Goal: Information Seeking & Learning: Learn about a topic

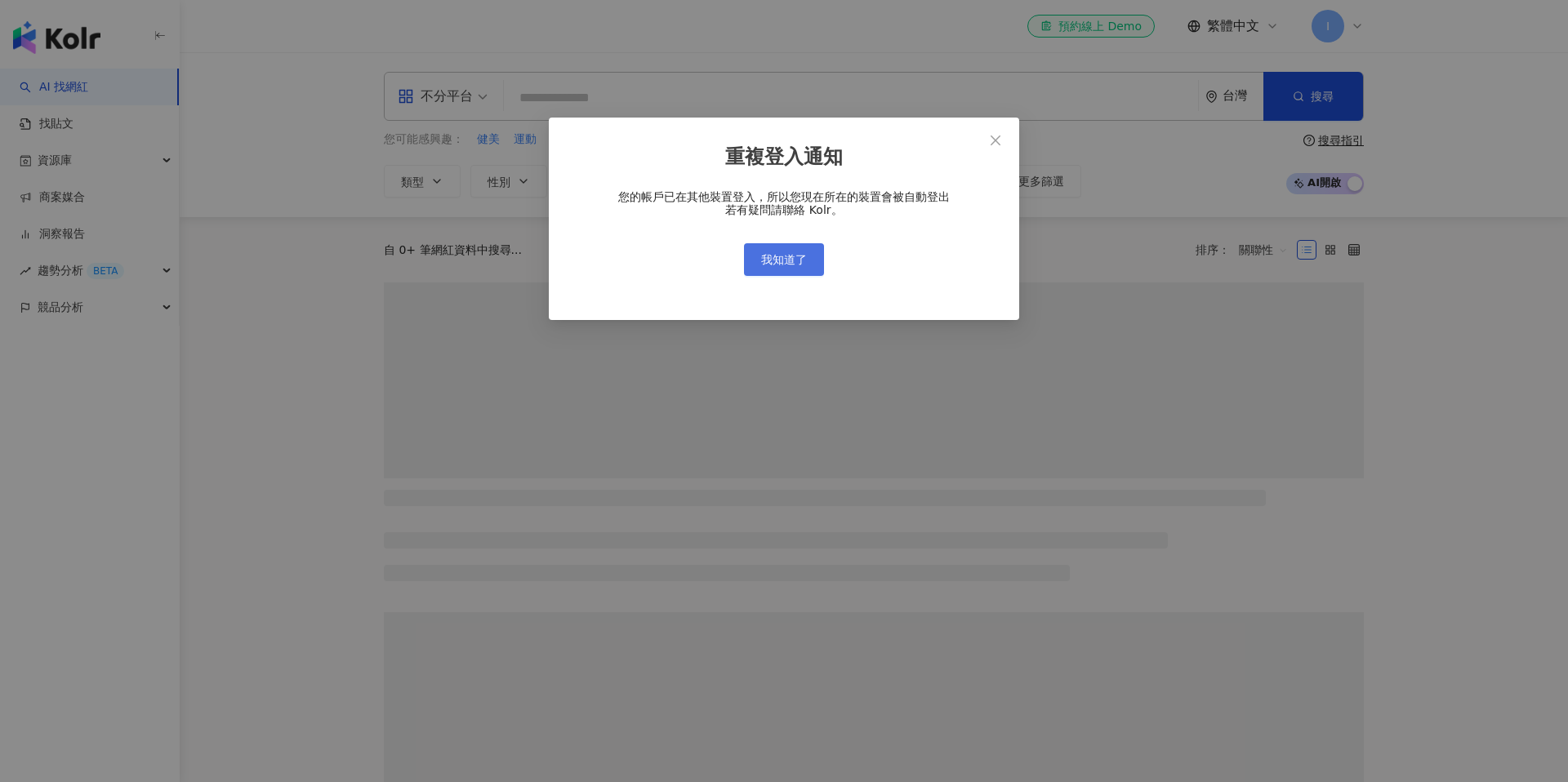
click at [800, 264] on span "我知道了" at bounding box center [784, 260] width 46 height 13
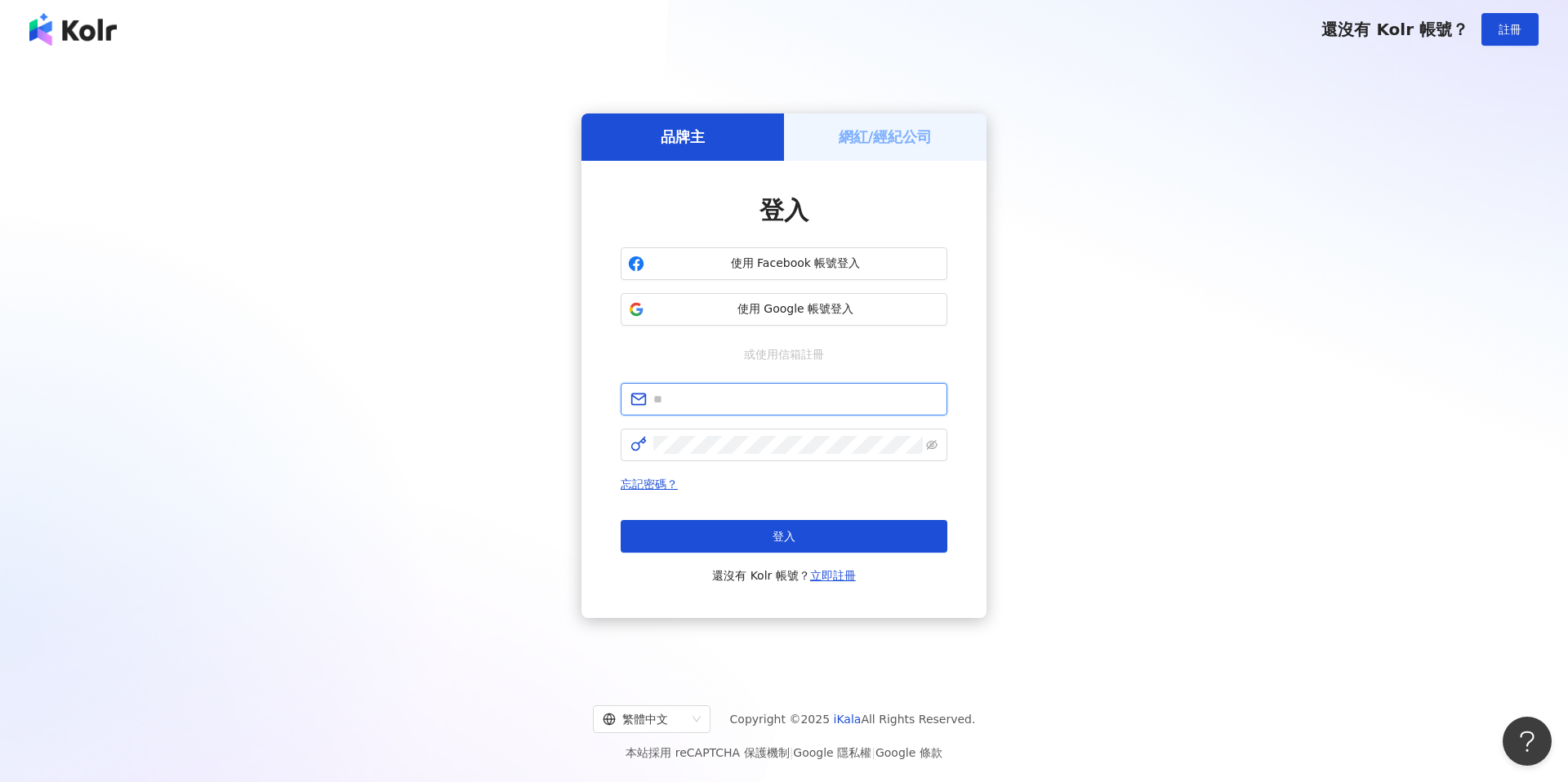
click at [780, 396] on input "text" at bounding box center [795, 399] width 284 height 18
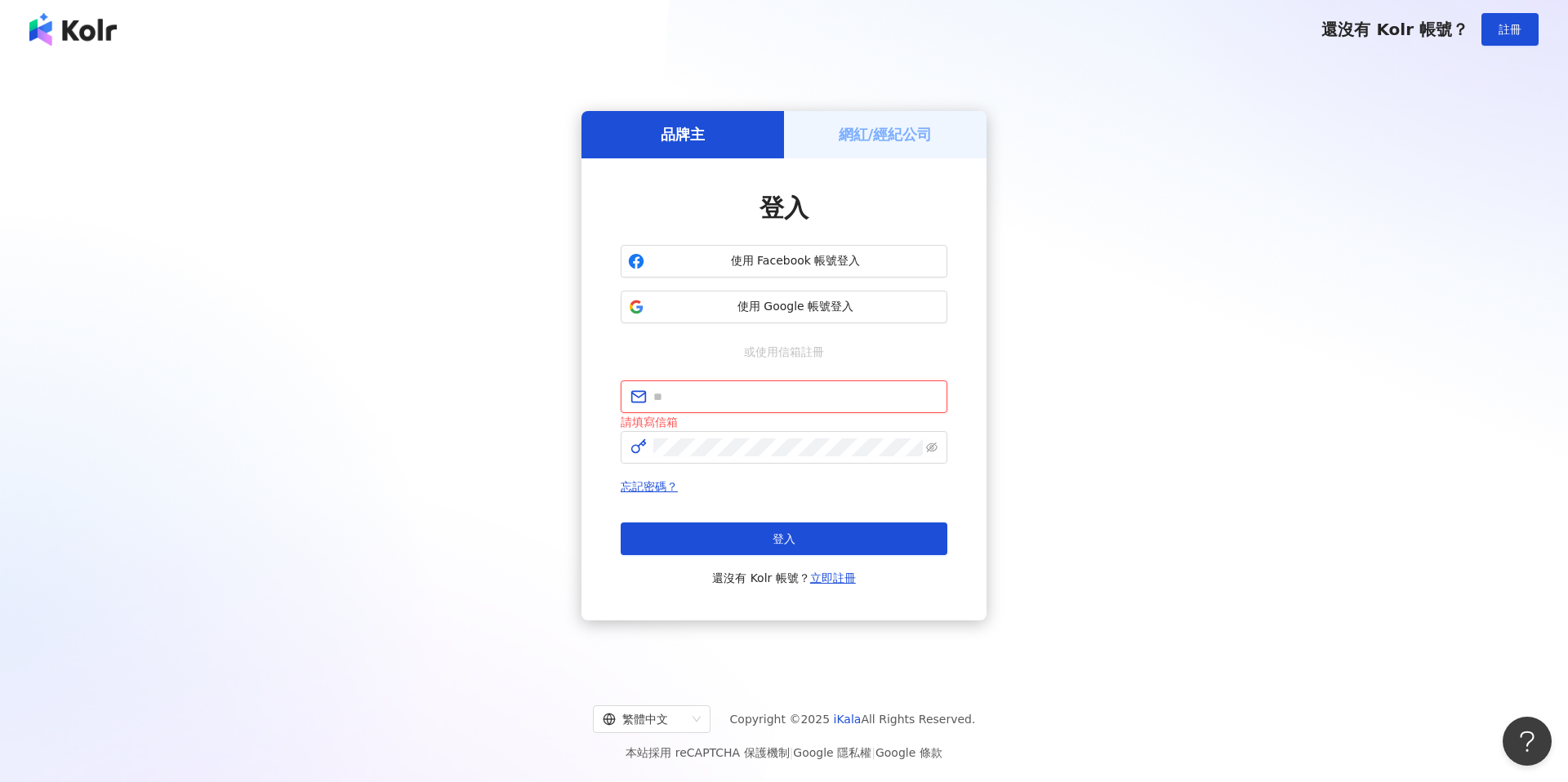
type input "**********"
click at [760, 543] on button "登入" at bounding box center [784, 538] width 327 height 33
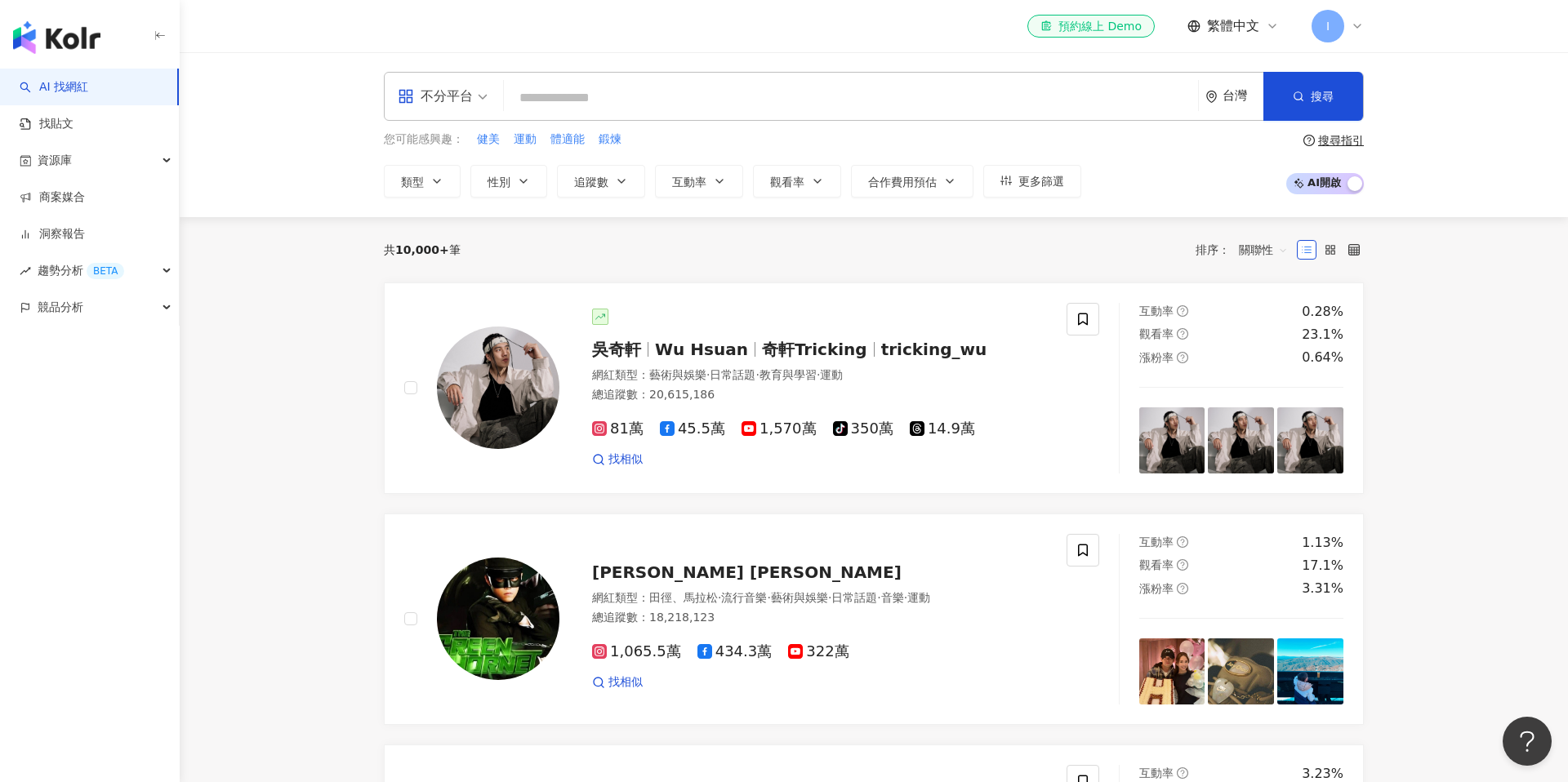
click at [463, 107] on div "不分平台" at bounding box center [435, 96] width 75 height 26
click at [467, 180] on div "Instagram" at bounding box center [448, 172] width 93 height 21
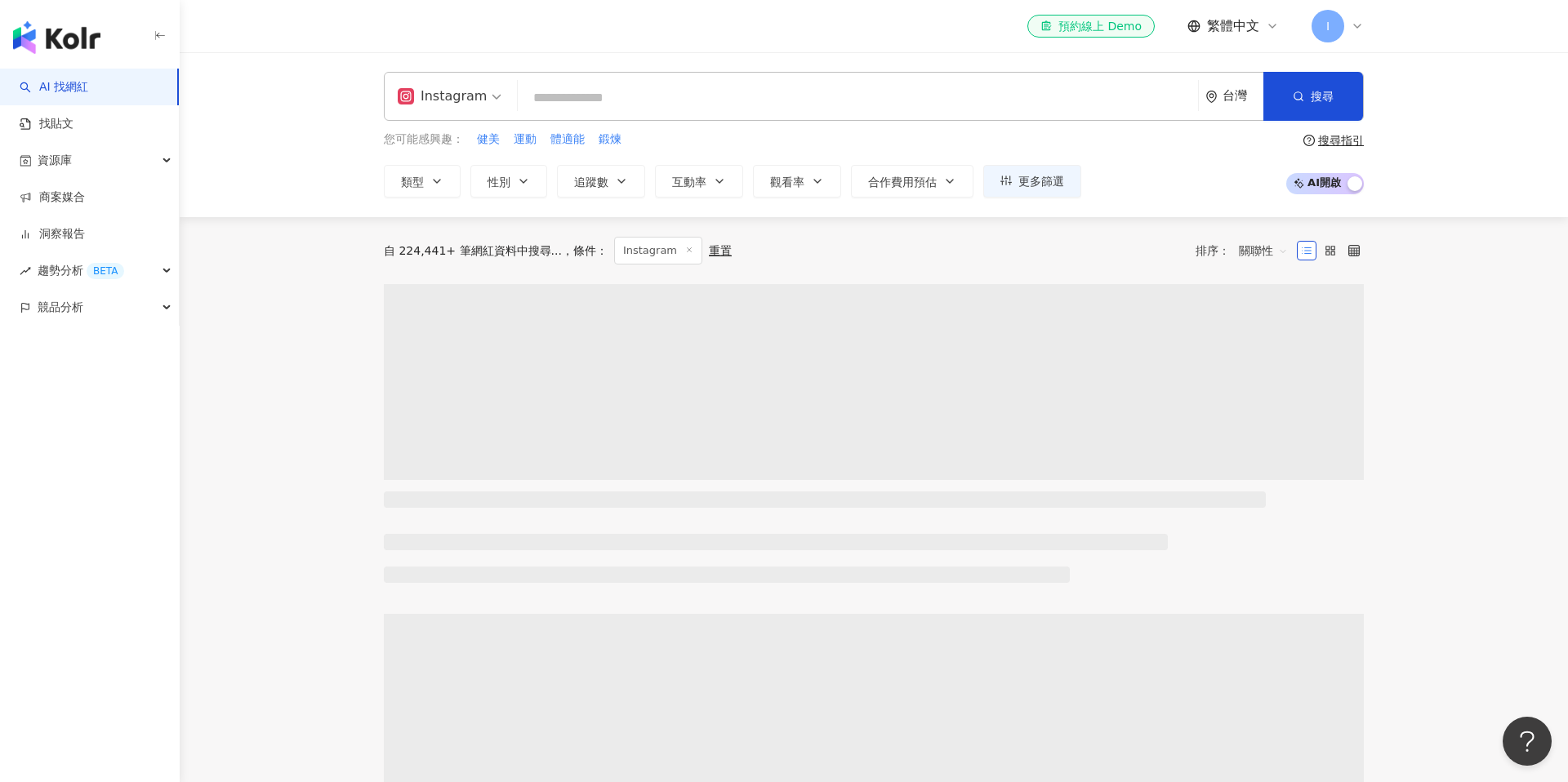
click at [710, 100] on input "search" at bounding box center [858, 97] width 667 height 31
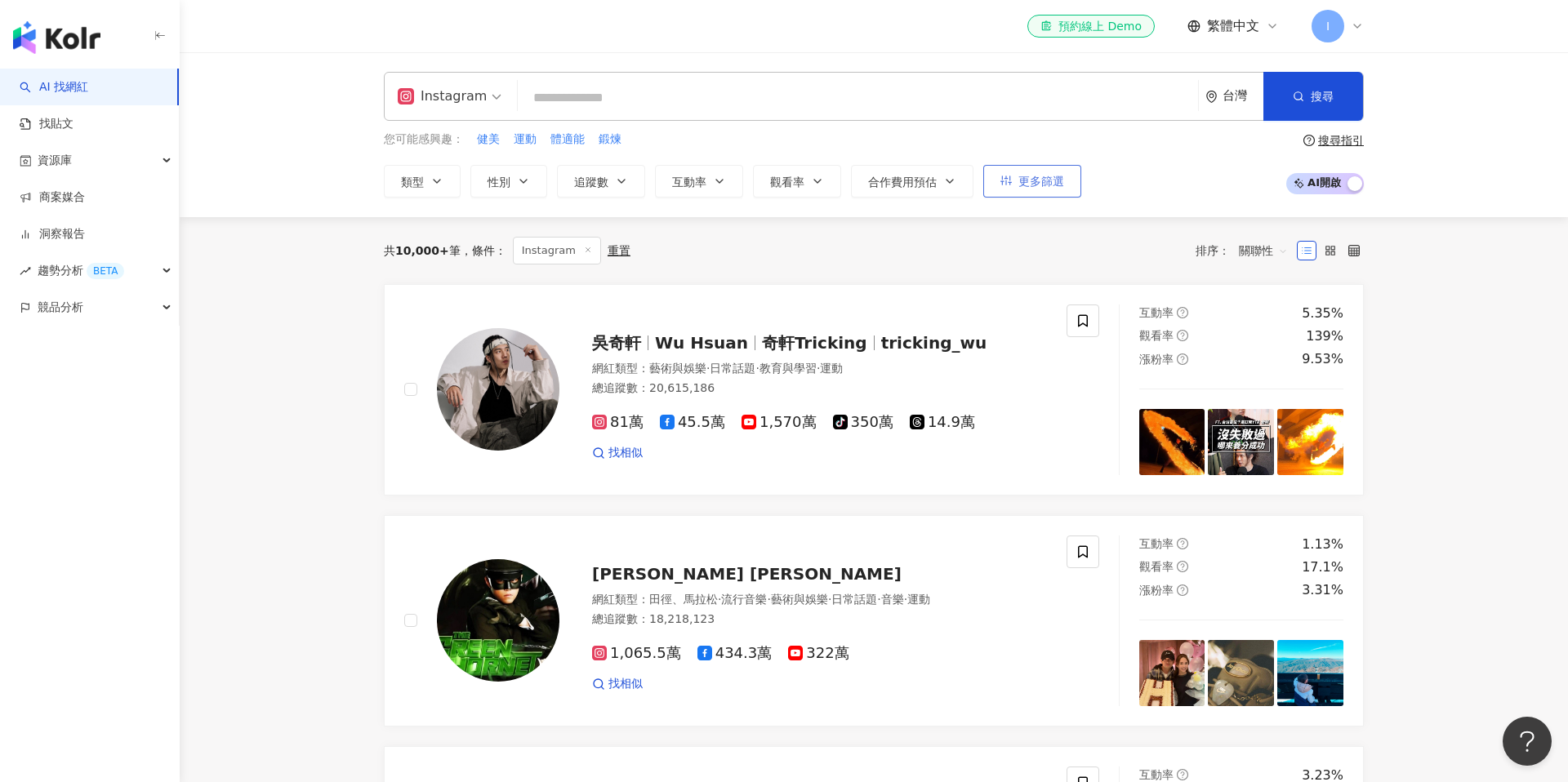
click at [1019, 178] on span "更多篩選" at bounding box center [1041, 181] width 46 height 13
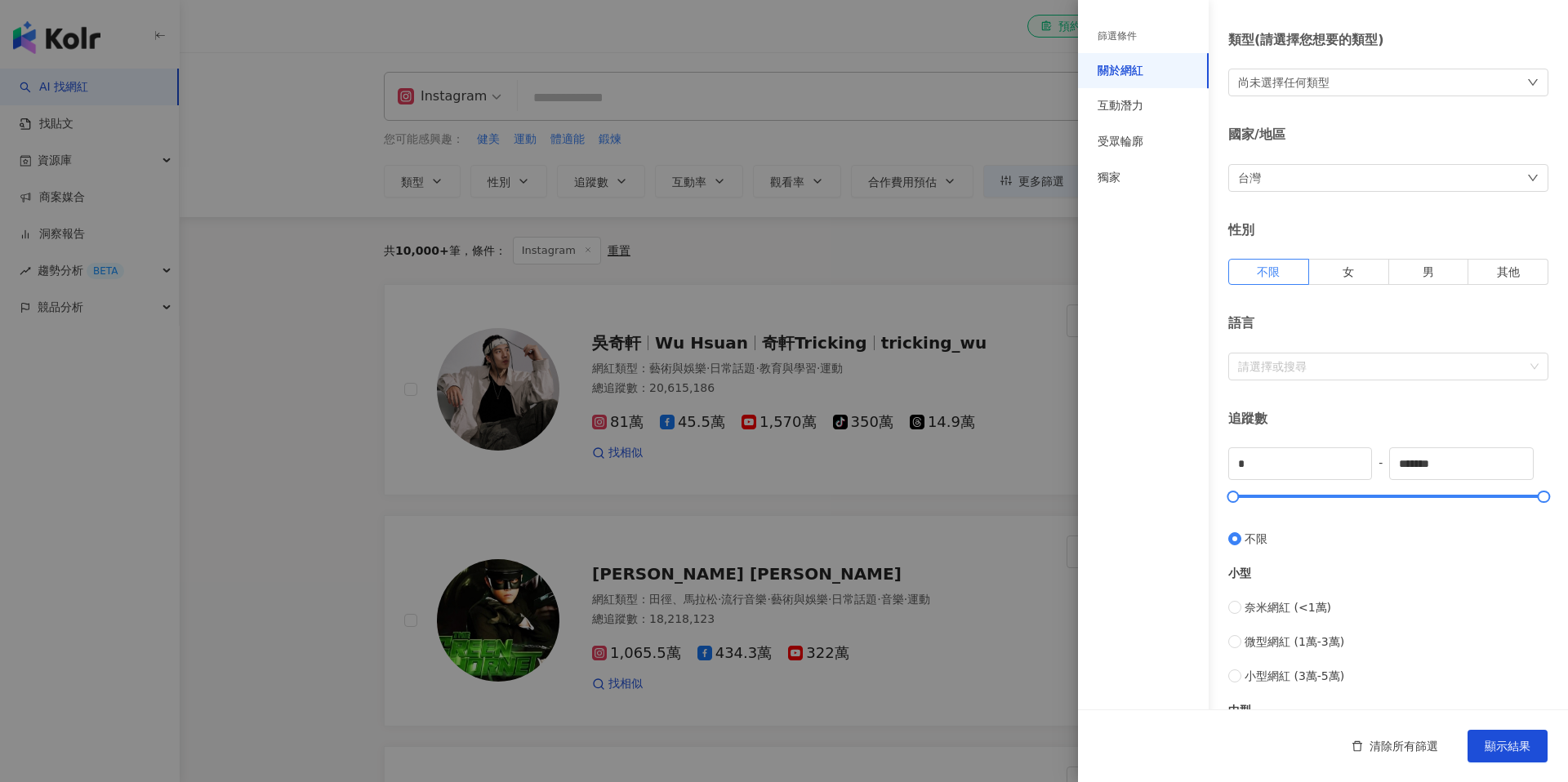
scroll to position [115, 0]
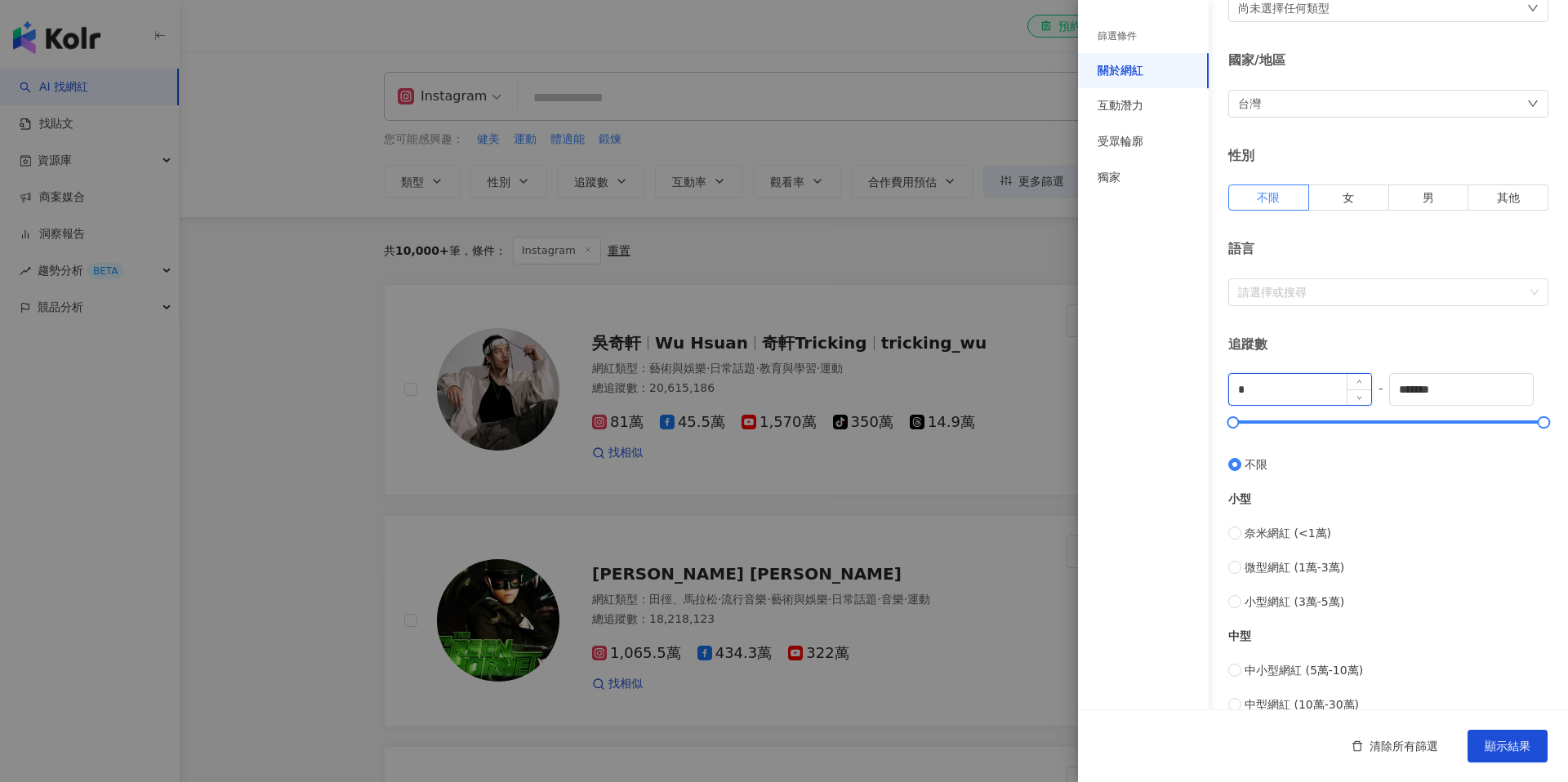
click at [1275, 393] on input "*" at bounding box center [1301, 389] width 142 height 31
type input "*****"
click at [1469, 389] on input "*******" at bounding box center [1461, 389] width 142 height 31
type input "*"
type input "******"
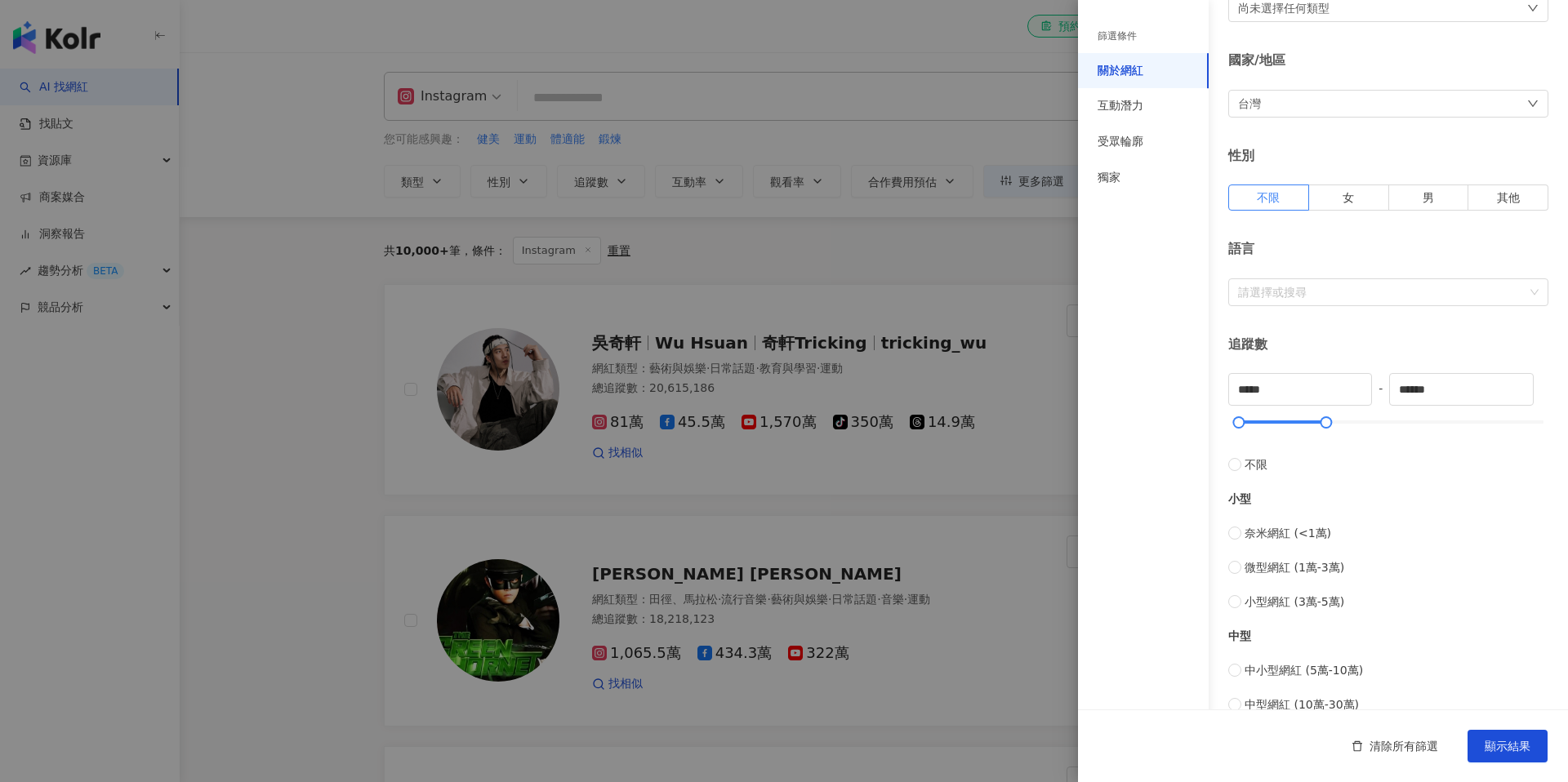
click at [1437, 356] on div "追蹤數 ***** - ****** 不限 小型 奈米網紅 (<1萬) 微型網紅 (1萬-3萬) 小型網紅 (3萬-5萬) 中型 中小型網紅 (5萬-10萬)…" at bounding box center [1389, 593] width 321 height 516
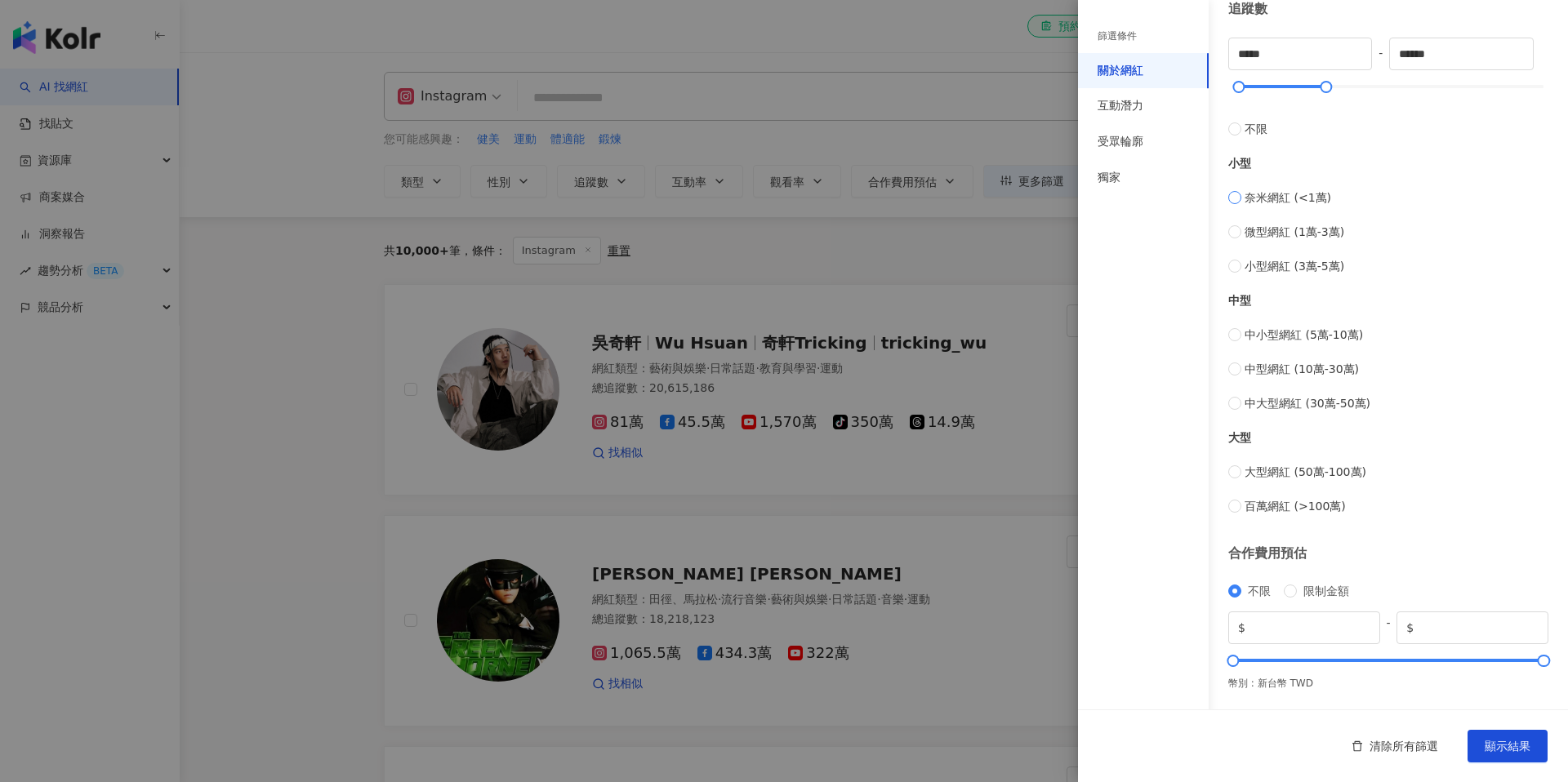
scroll to position [0, 0]
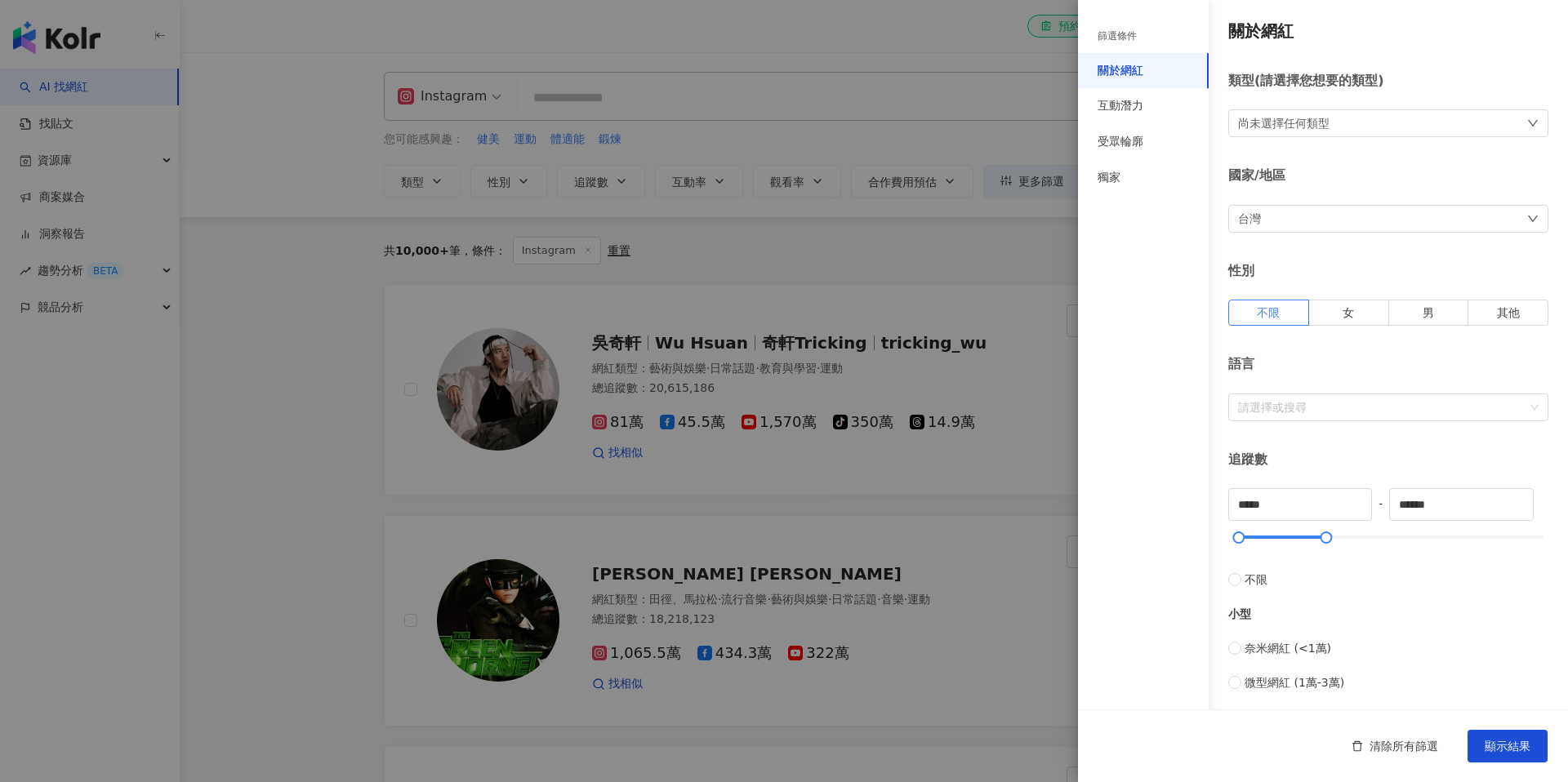
click at [1153, 42] on div "篩選條件" at bounding box center [1144, 36] width 131 height 34
click at [1133, 37] on div "篩選條件" at bounding box center [1118, 36] width 39 height 14
click at [1119, 107] on div "互動潛力" at bounding box center [1120, 106] width 46 height 16
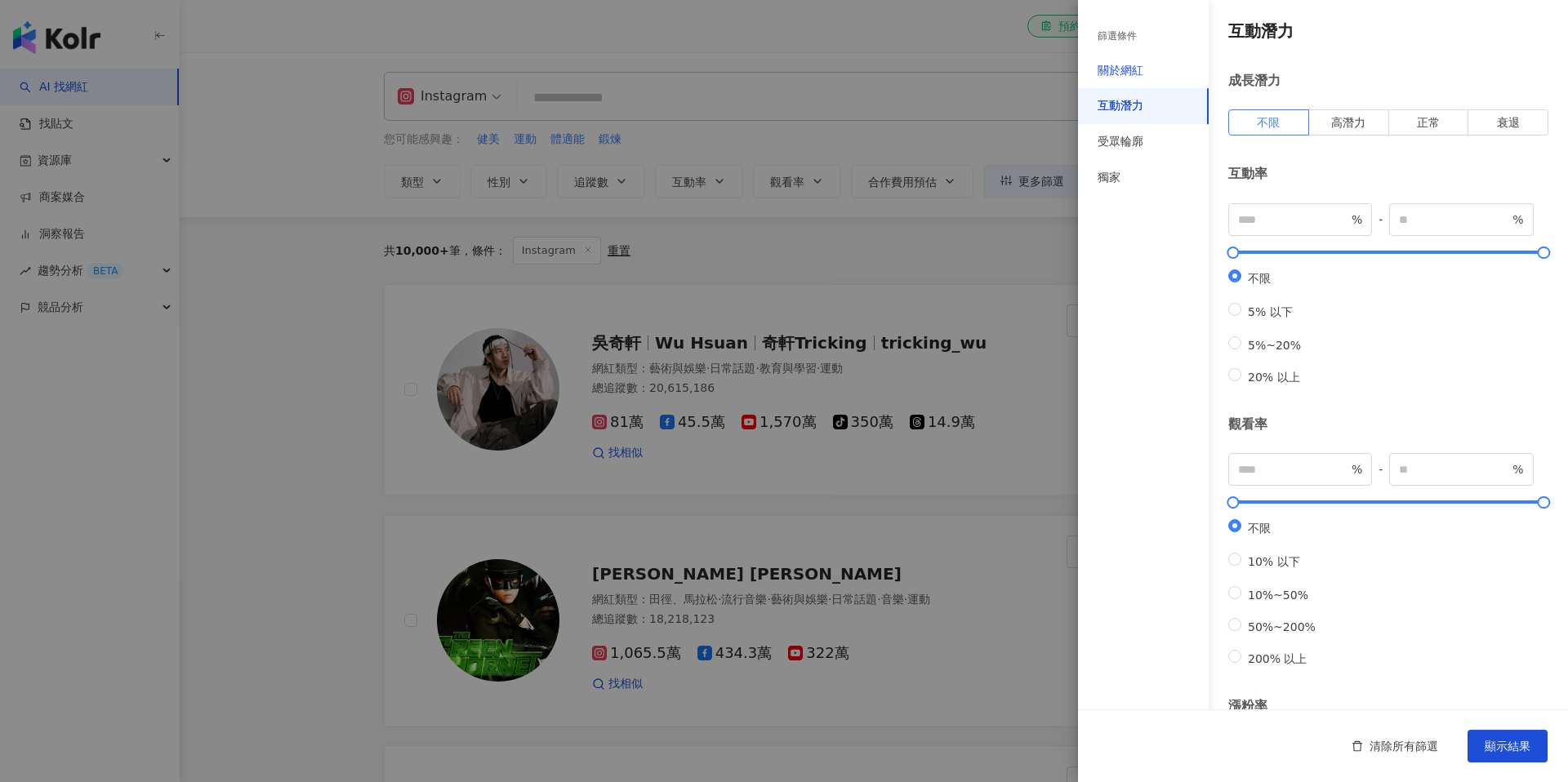
click at [1131, 72] on div "關於網紅" at bounding box center [1120, 70] width 46 height 16
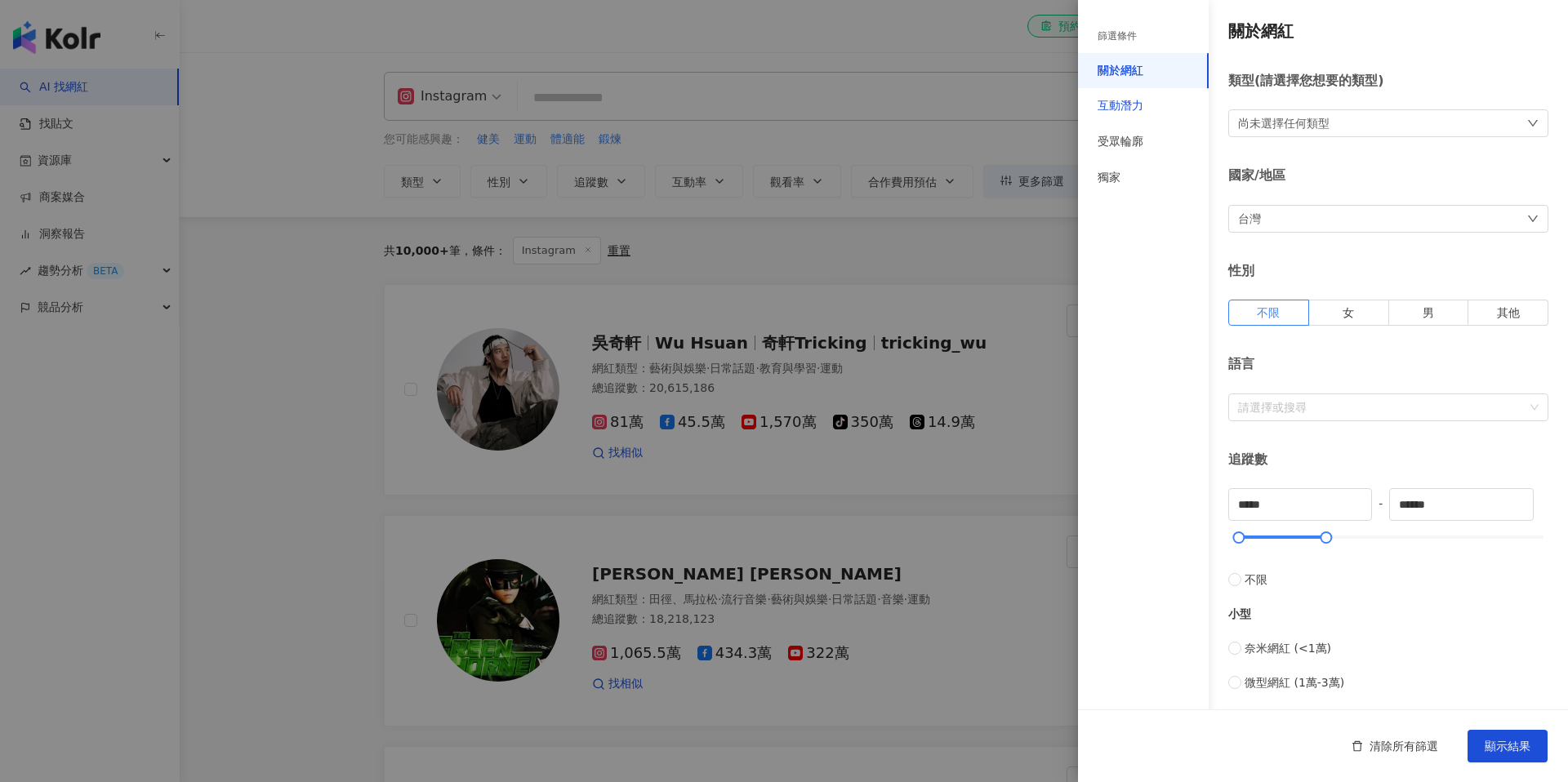
click at [1123, 110] on div "互動潛力" at bounding box center [1120, 106] width 46 height 16
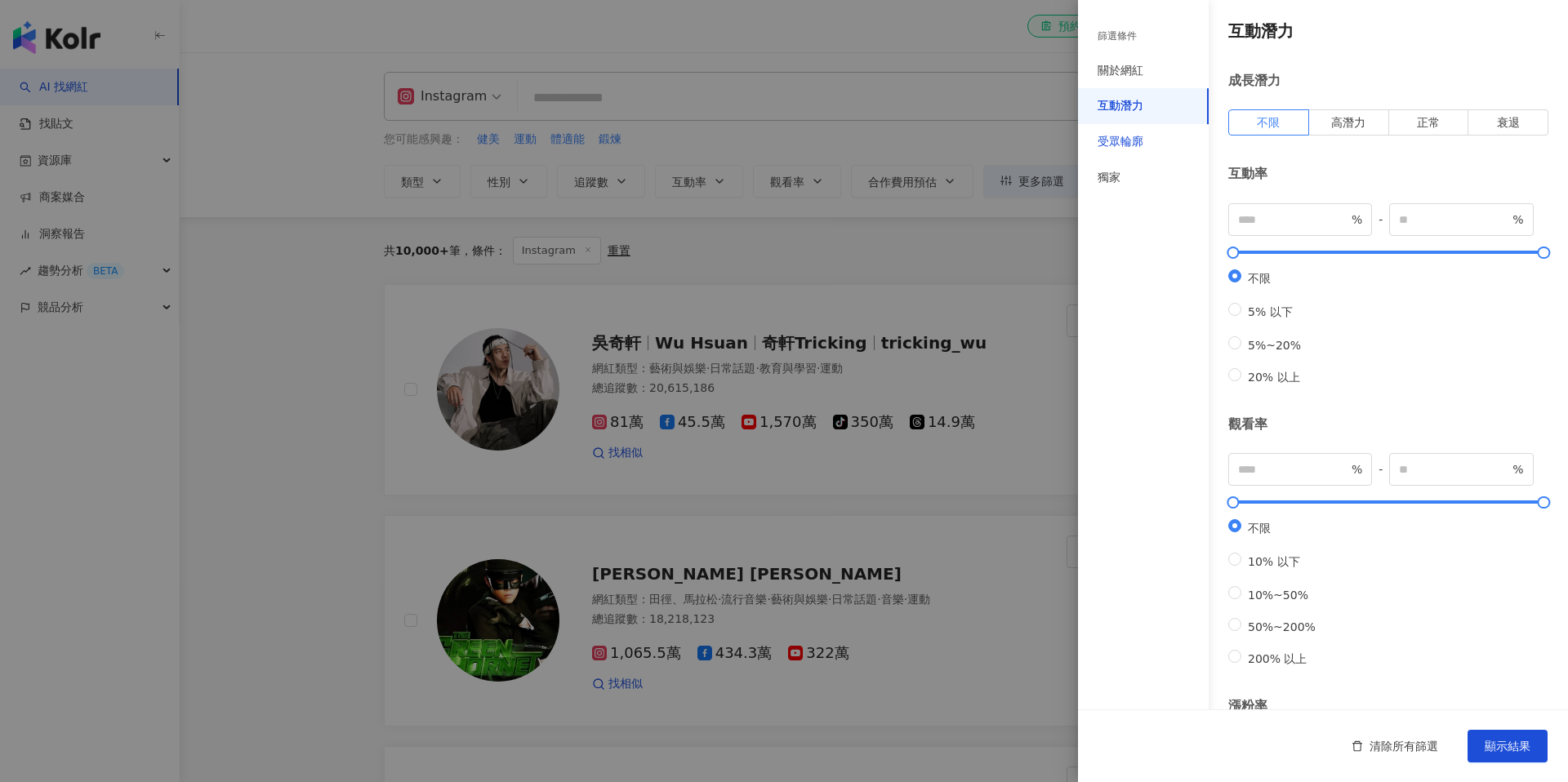
click at [1133, 145] on div "受眾輪廓" at bounding box center [1120, 141] width 46 height 16
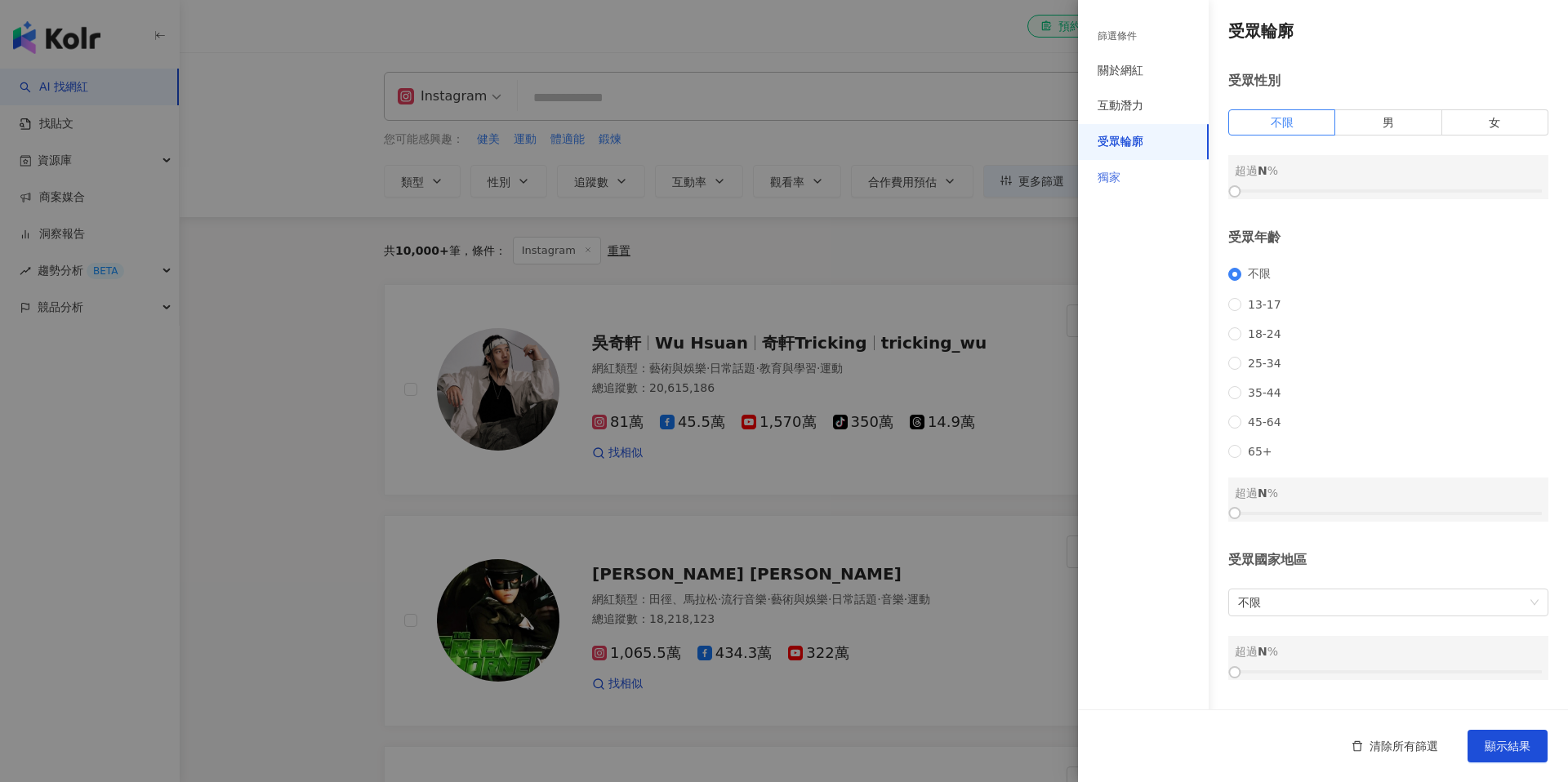
click at [1124, 166] on div "獨家" at bounding box center [1144, 178] width 131 height 36
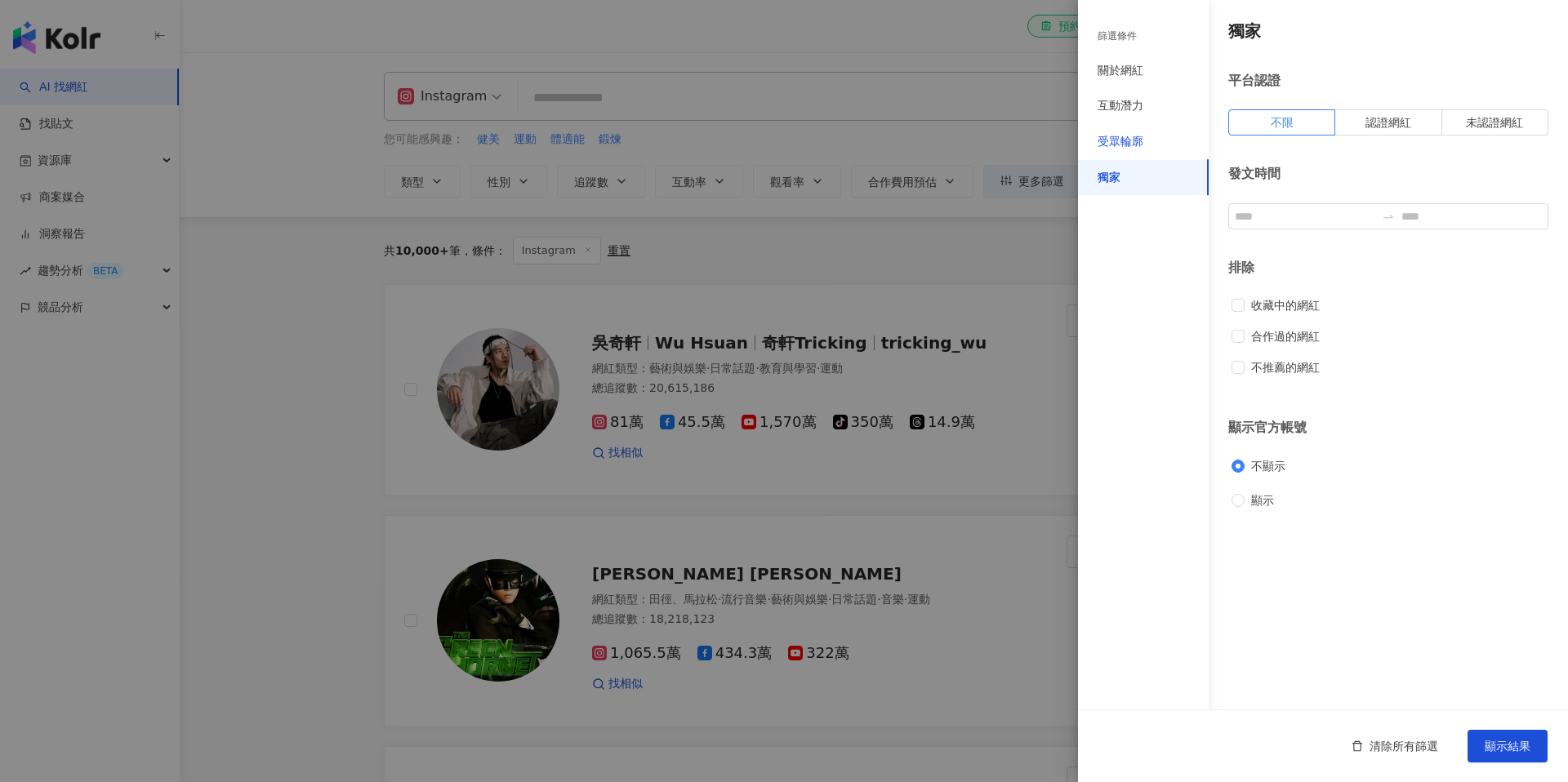
click at [1126, 146] on div "受眾輪廓" at bounding box center [1120, 141] width 46 height 16
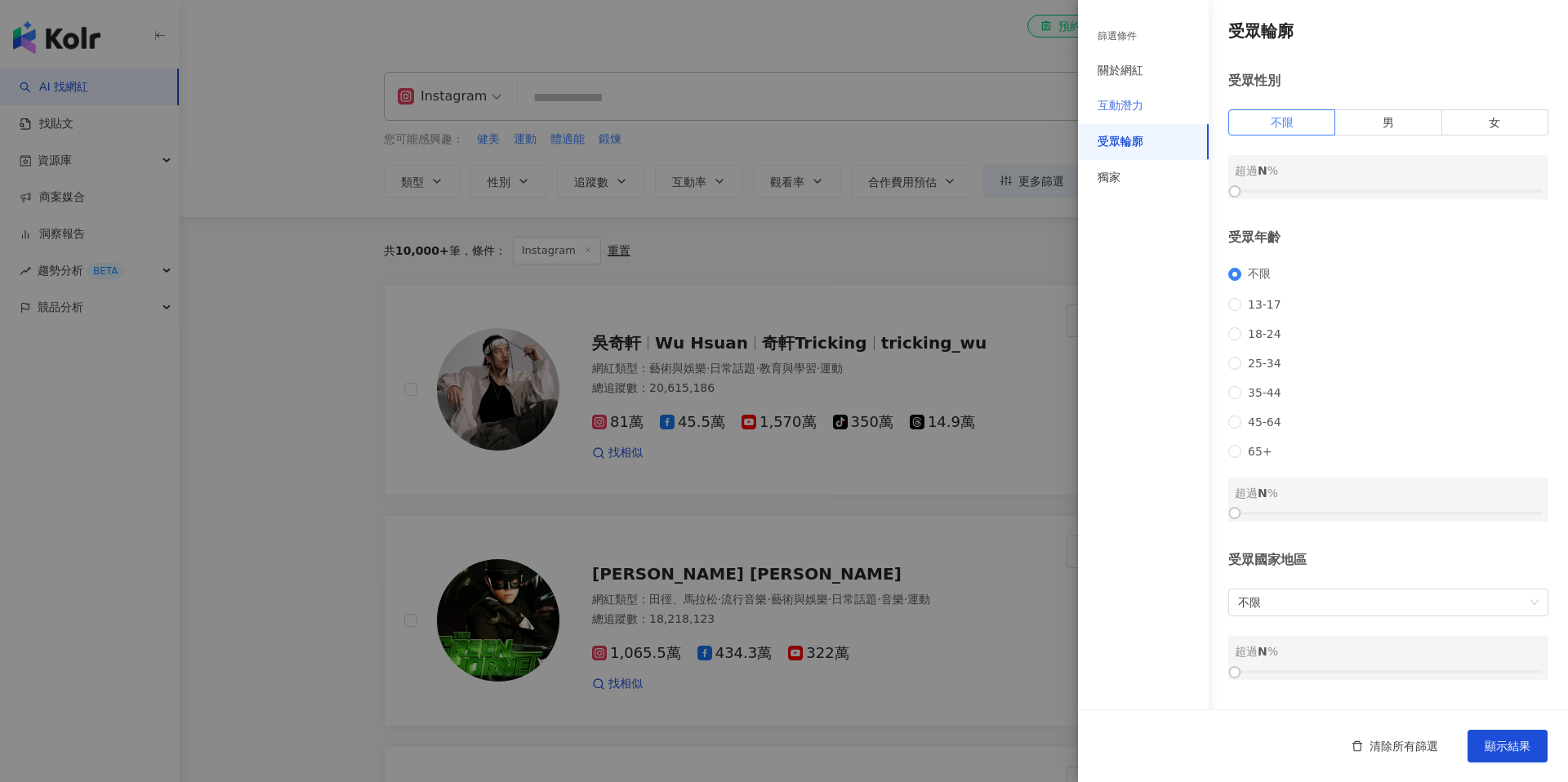
click at [1126, 114] on div "互動潛力" at bounding box center [1144, 106] width 131 height 36
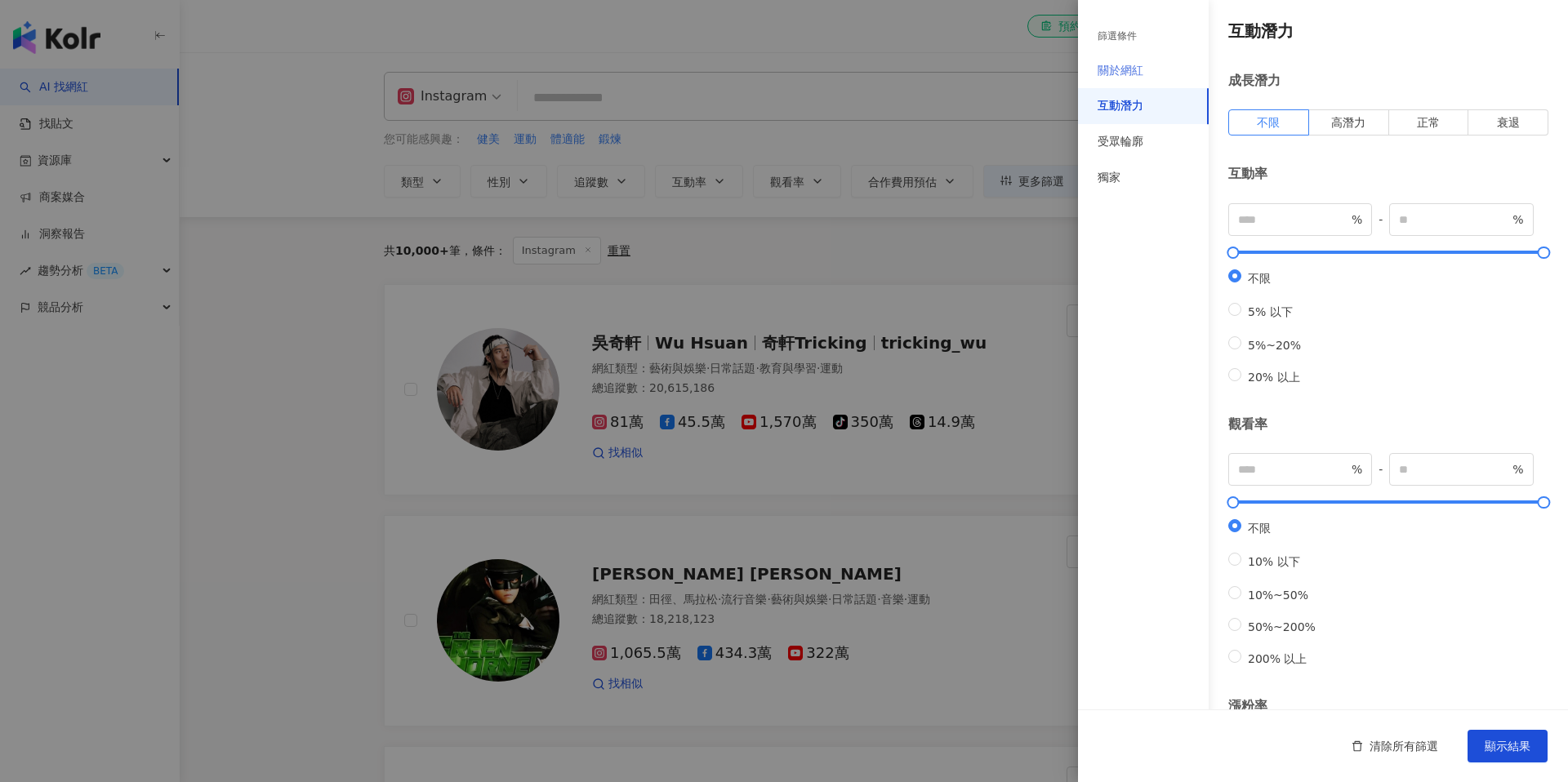
click at [1122, 82] on div "關於網紅" at bounding box center [1144, 71] width 131 height 36
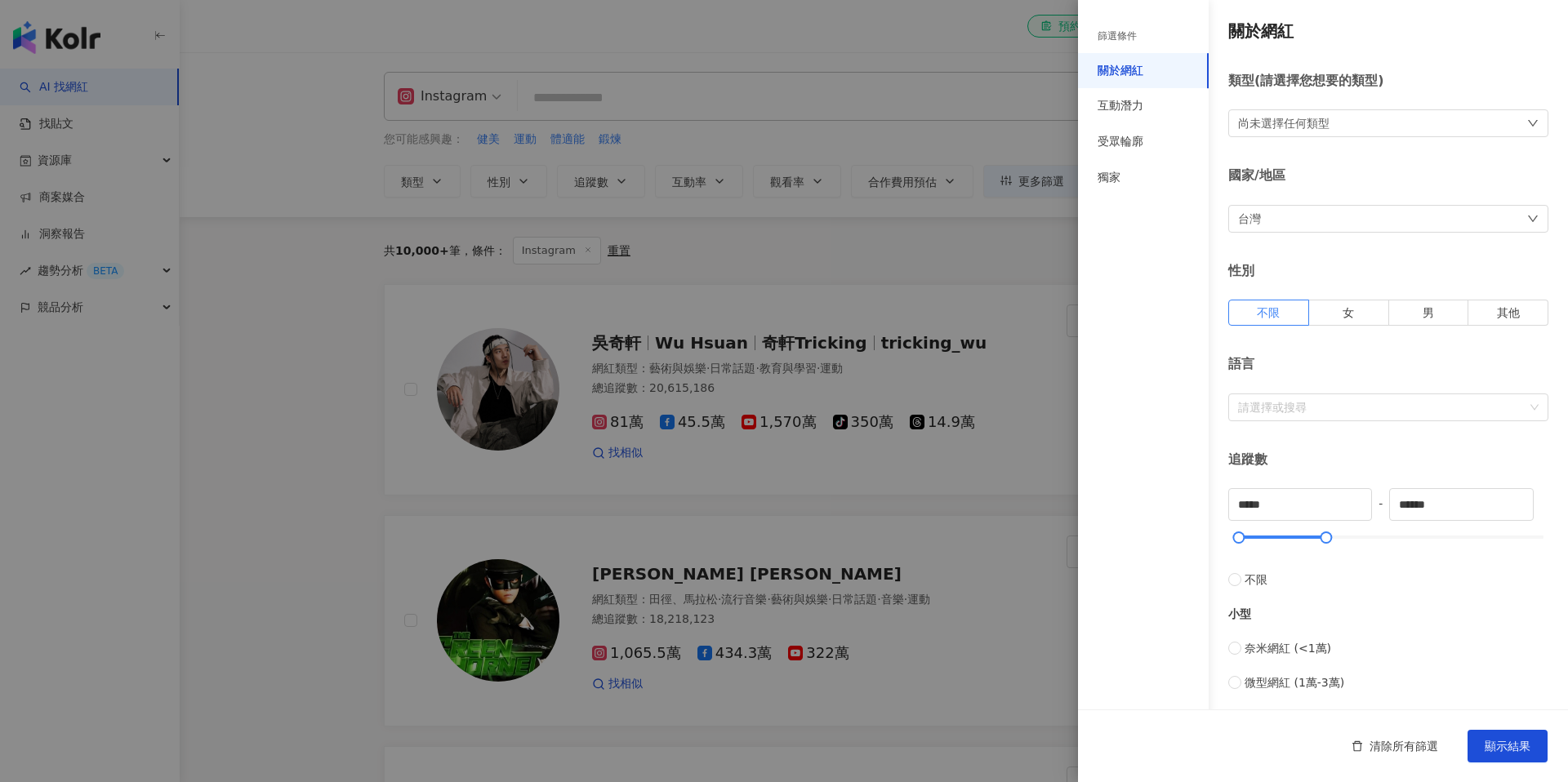
click at [1333, 120] on div "尚未選擇任何類型" at bounding box center [1389, 123] width 321 height 28
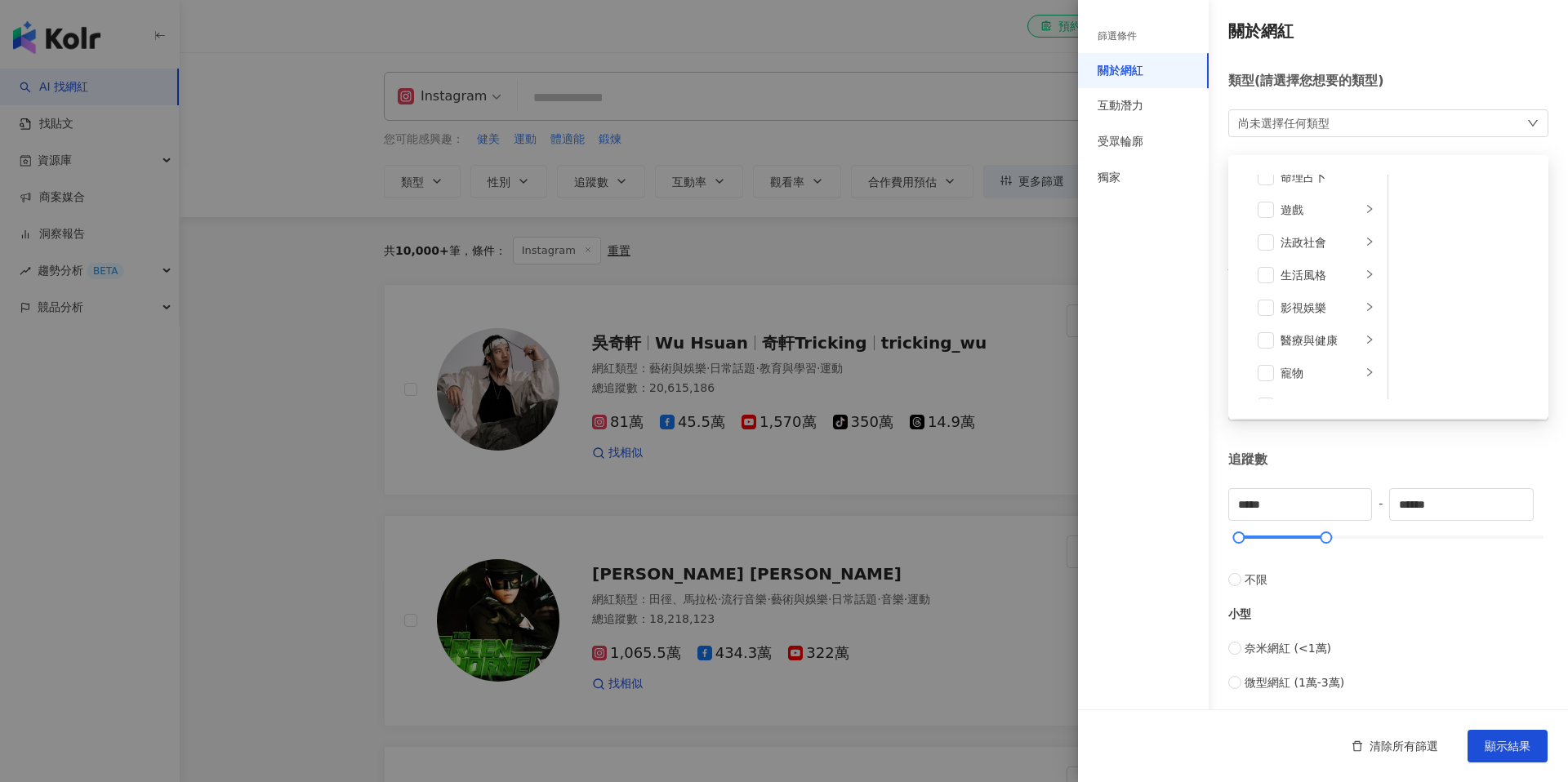
scroll to position [279, 0]
click at [1321, 340] on div "醫療與健康" at bounding box center [1321, 339] width 81 height 18
click at [1411, 230] on span at bounding box center [1409, 226] width 16 height 16
click at [1413, 252] on span at bounding box center [1409, 259] width 16 height 16
click at [1409, 288] on span at bounding box center [1409, 291] width 16 height 16
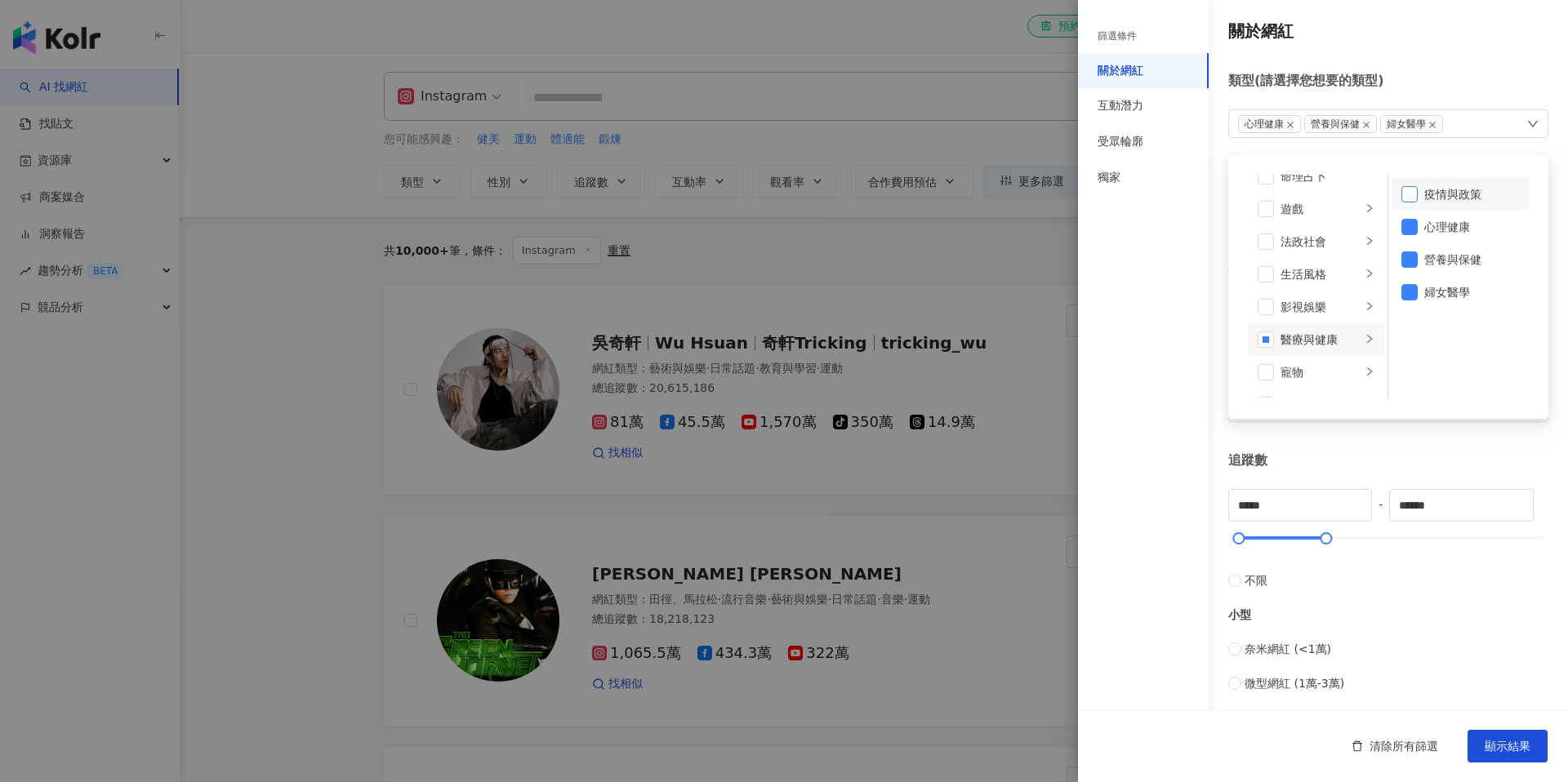
click at [1409, 200] on span at bounding box center [1409, 193] width 16 height 16
click at [1512, 744] on span "顯示結果" at bounding box center [1507, 746] width 46 height 13
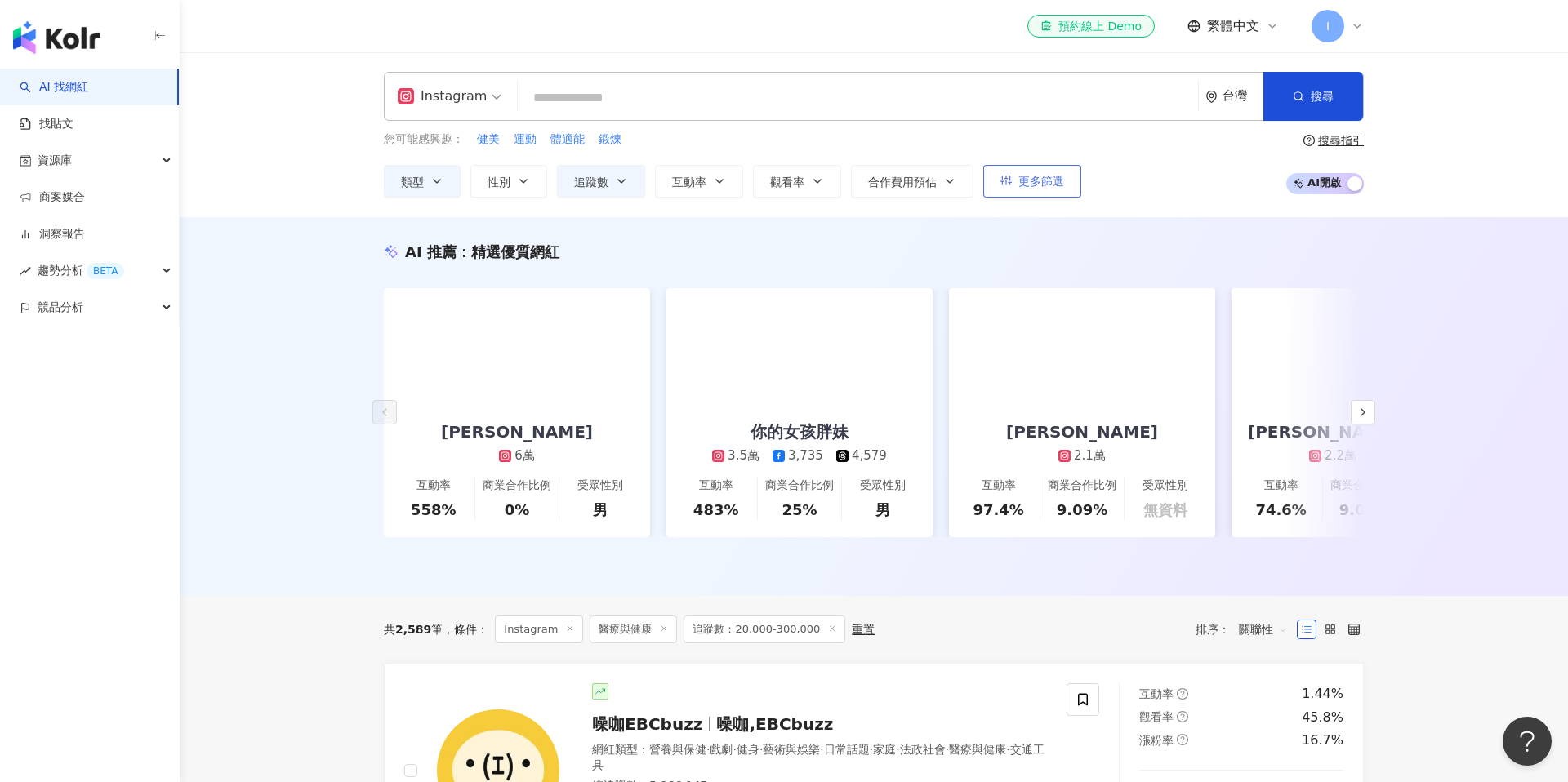
click at [1048, 182] on span "更多篩選" at bounding box center [1041, 181] width 46 height 13
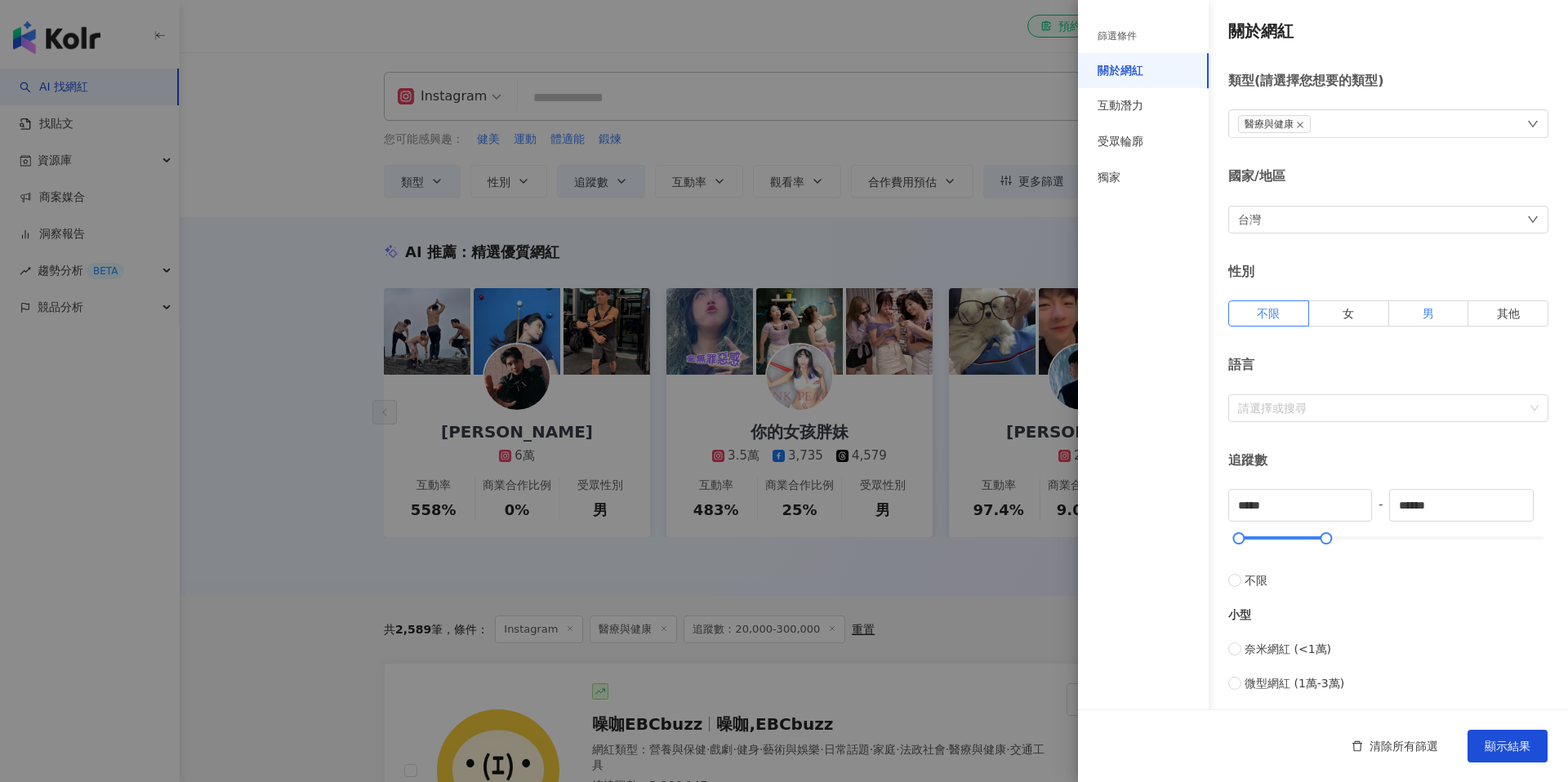
click at [1412, 315] on label "男" at bounding box center [1430, 314] width 80 height 26
click at [1510, 745] on span "顯示結果" at bounding box center [1507, 746] width 46 height 13
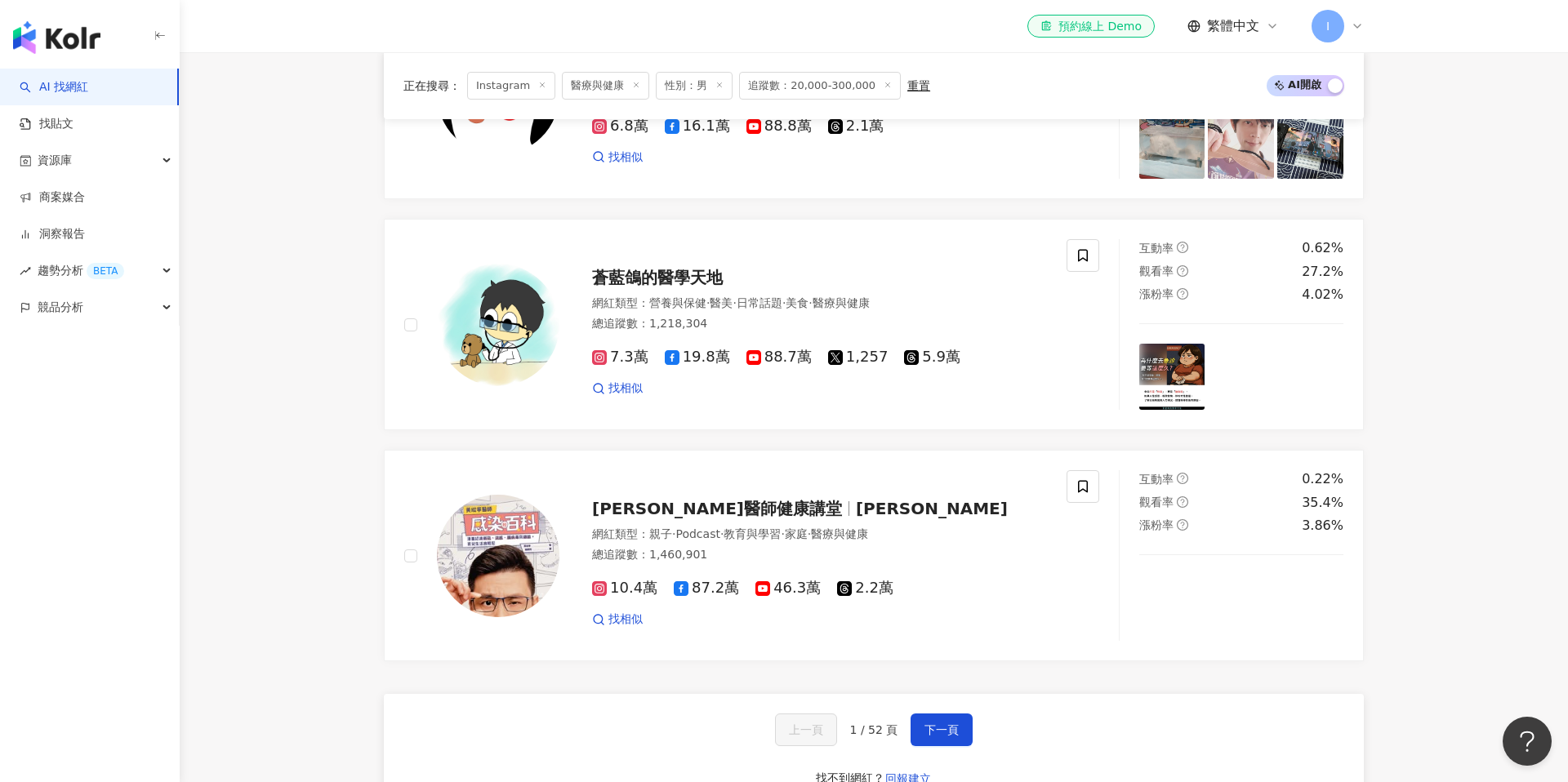
scroll to position [2917, 0]
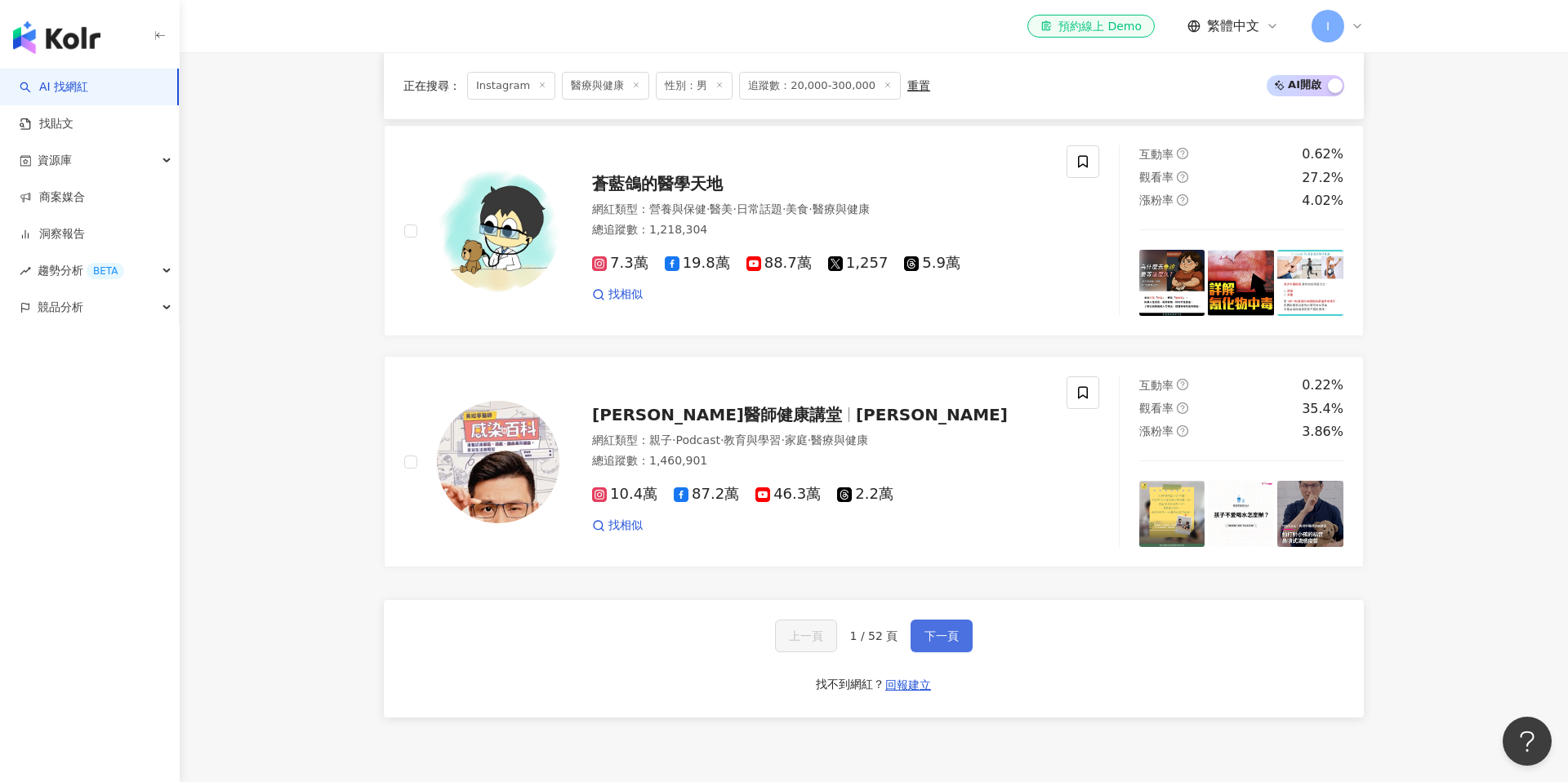
click at [937, 630] on span "下一頁" at bounding box center [941, 636] width 35 height 13
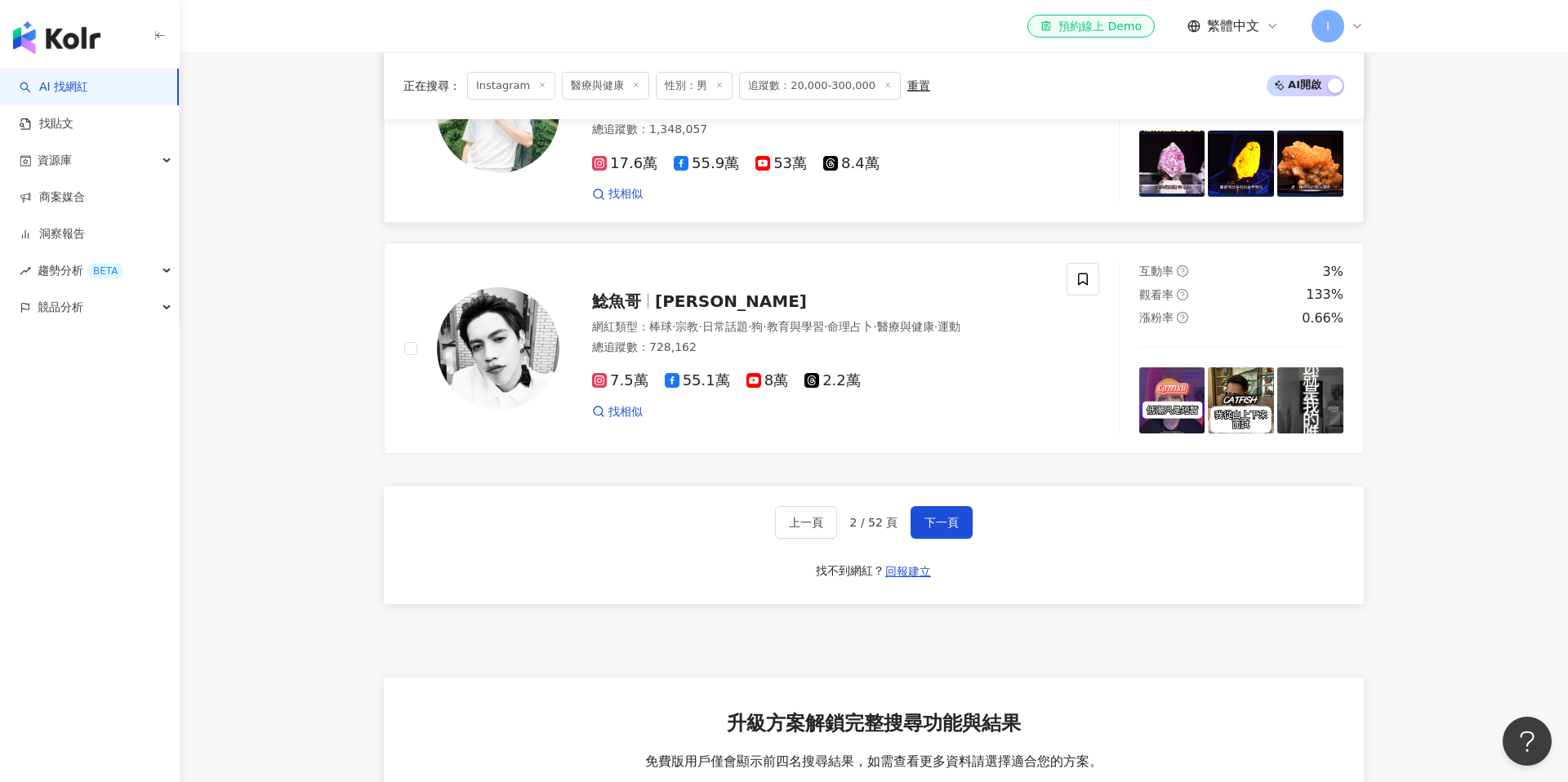
scroll to position [3014, 0]
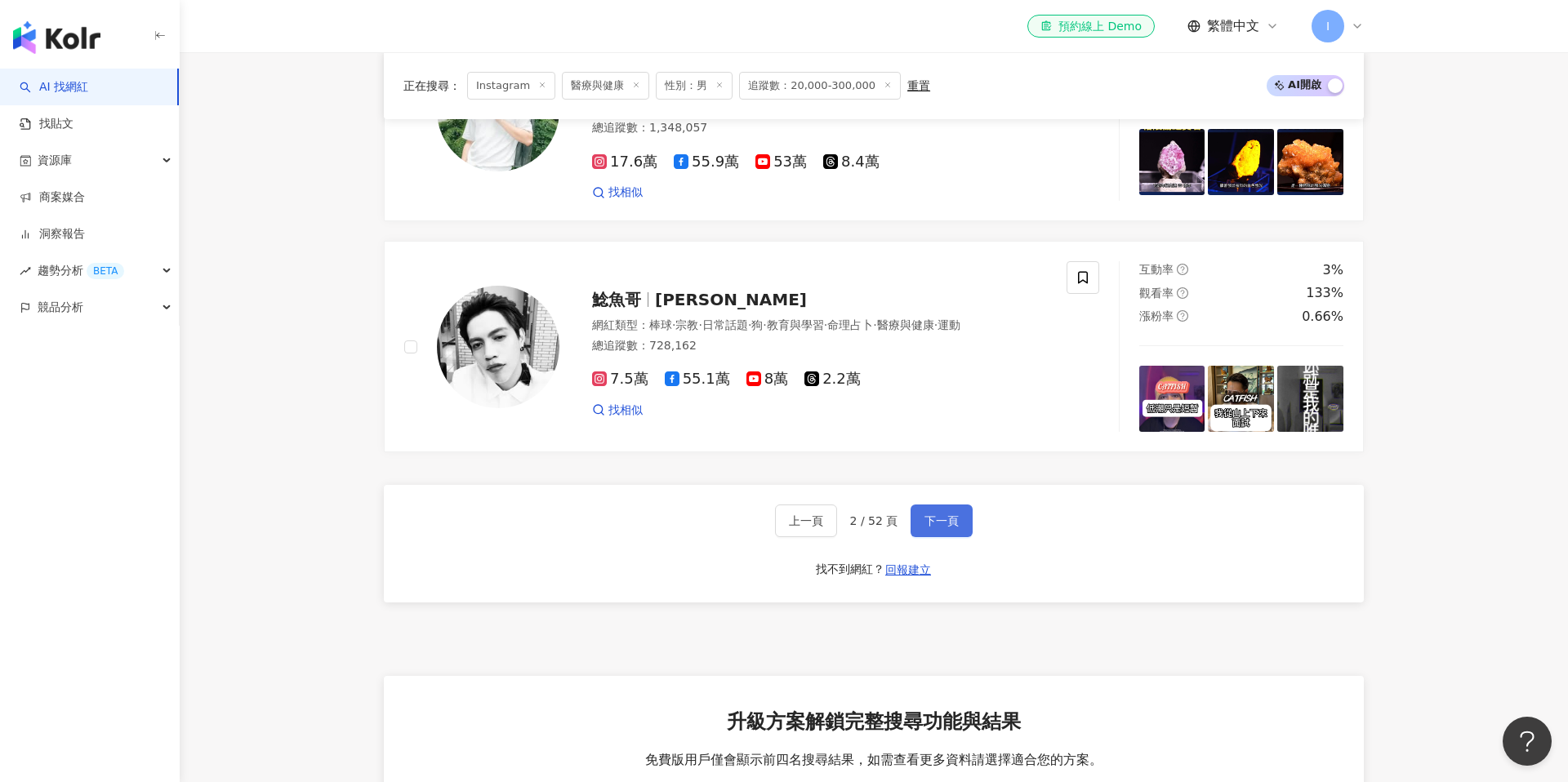
click at [949, 505] on button "下一頁" at bounding box center [942, 520] width 62 height 33
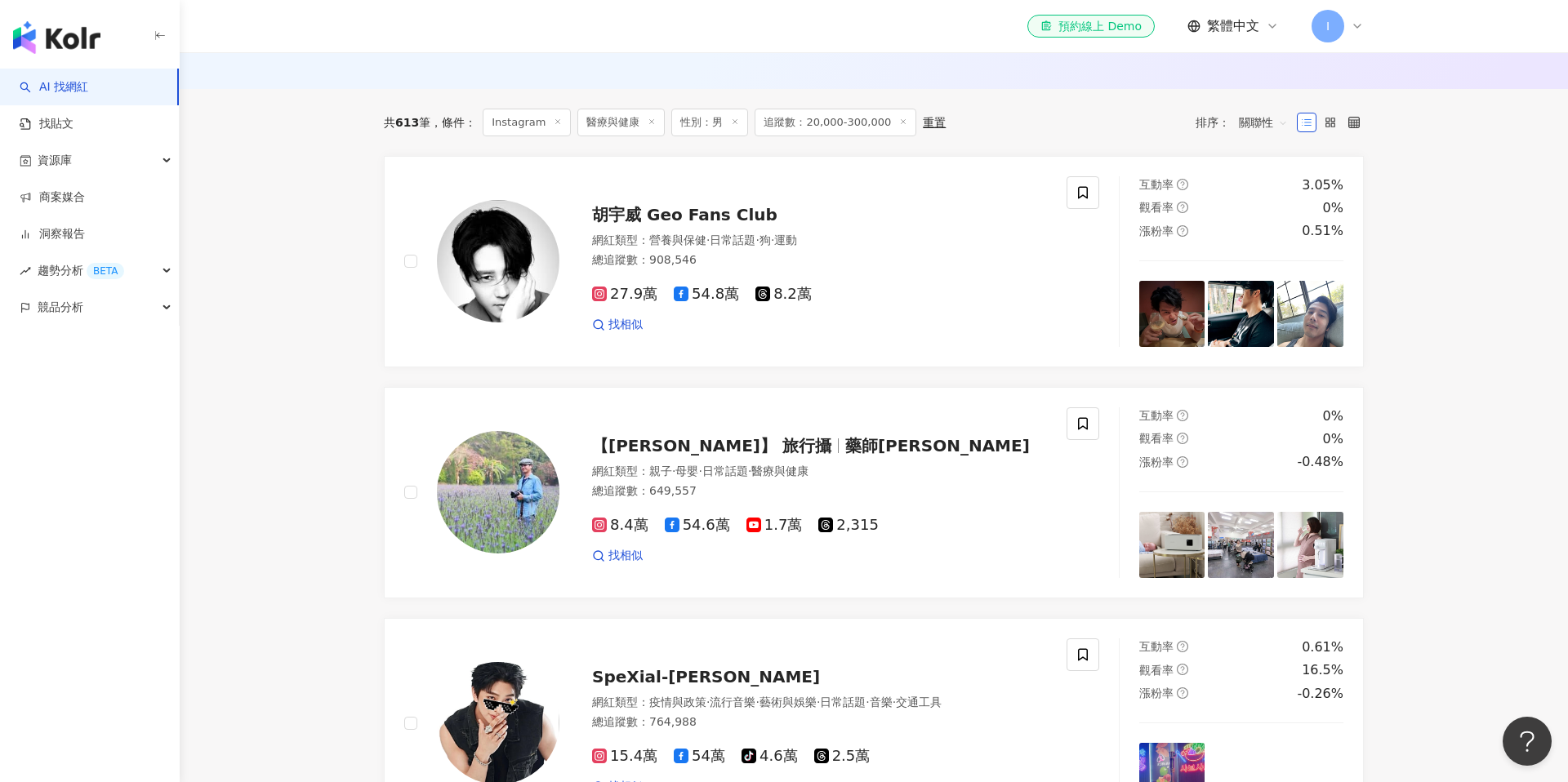
scroll to position [508, 0]
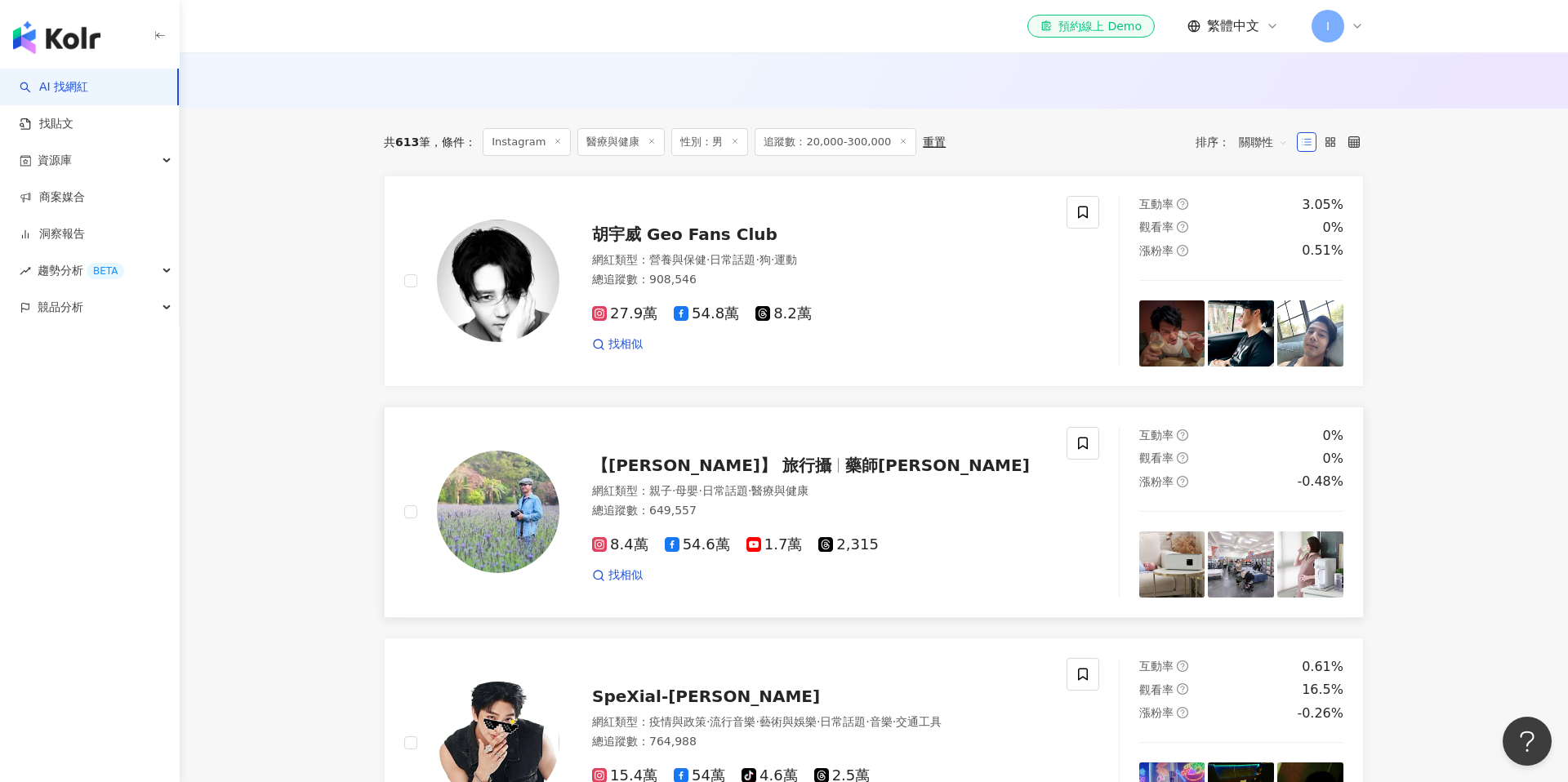
click at [846, 456] on span "藥師吉米" at bounding box center [938, 465] width 185 height 20
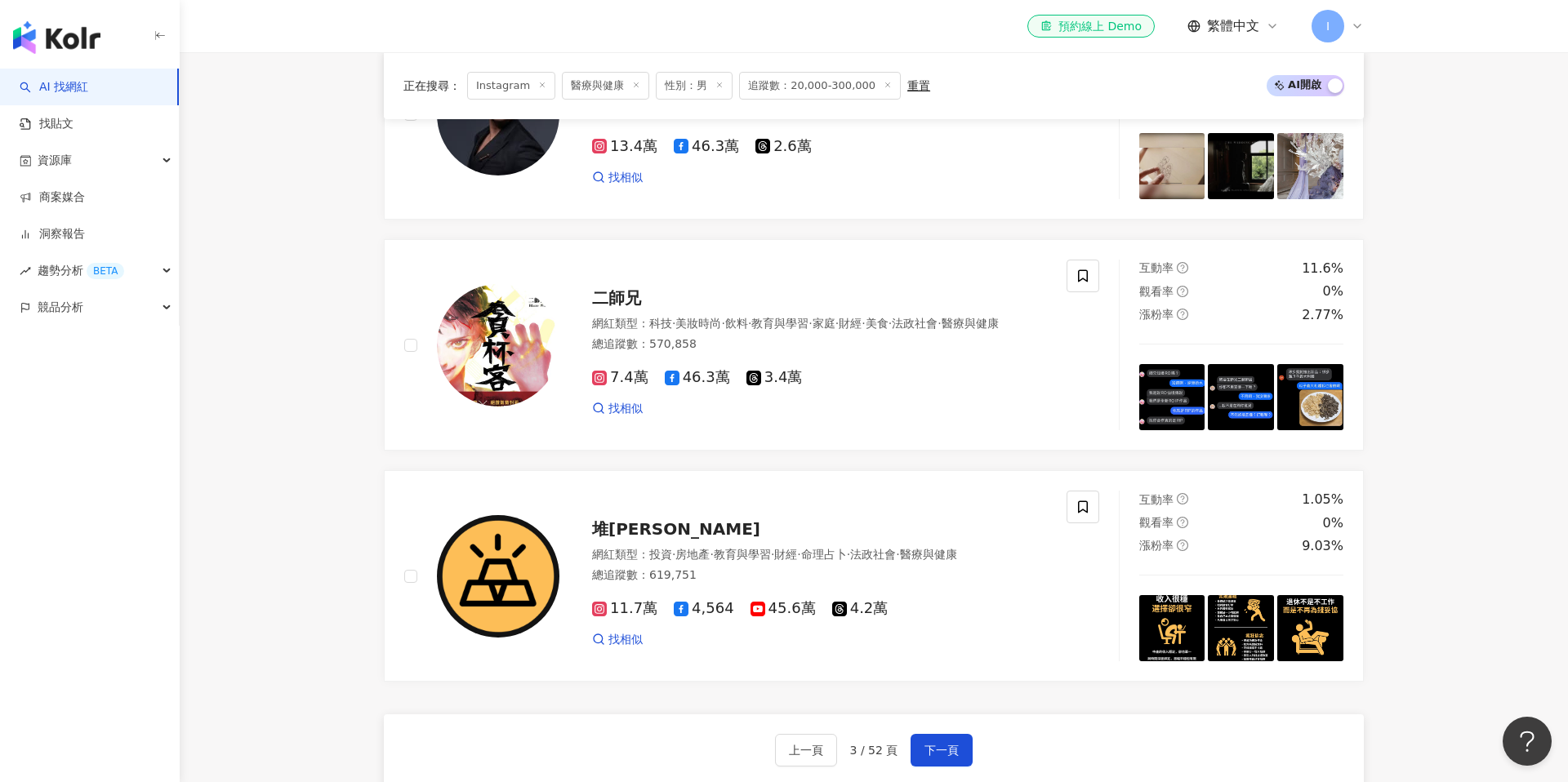
scroll to position [2776, 0]
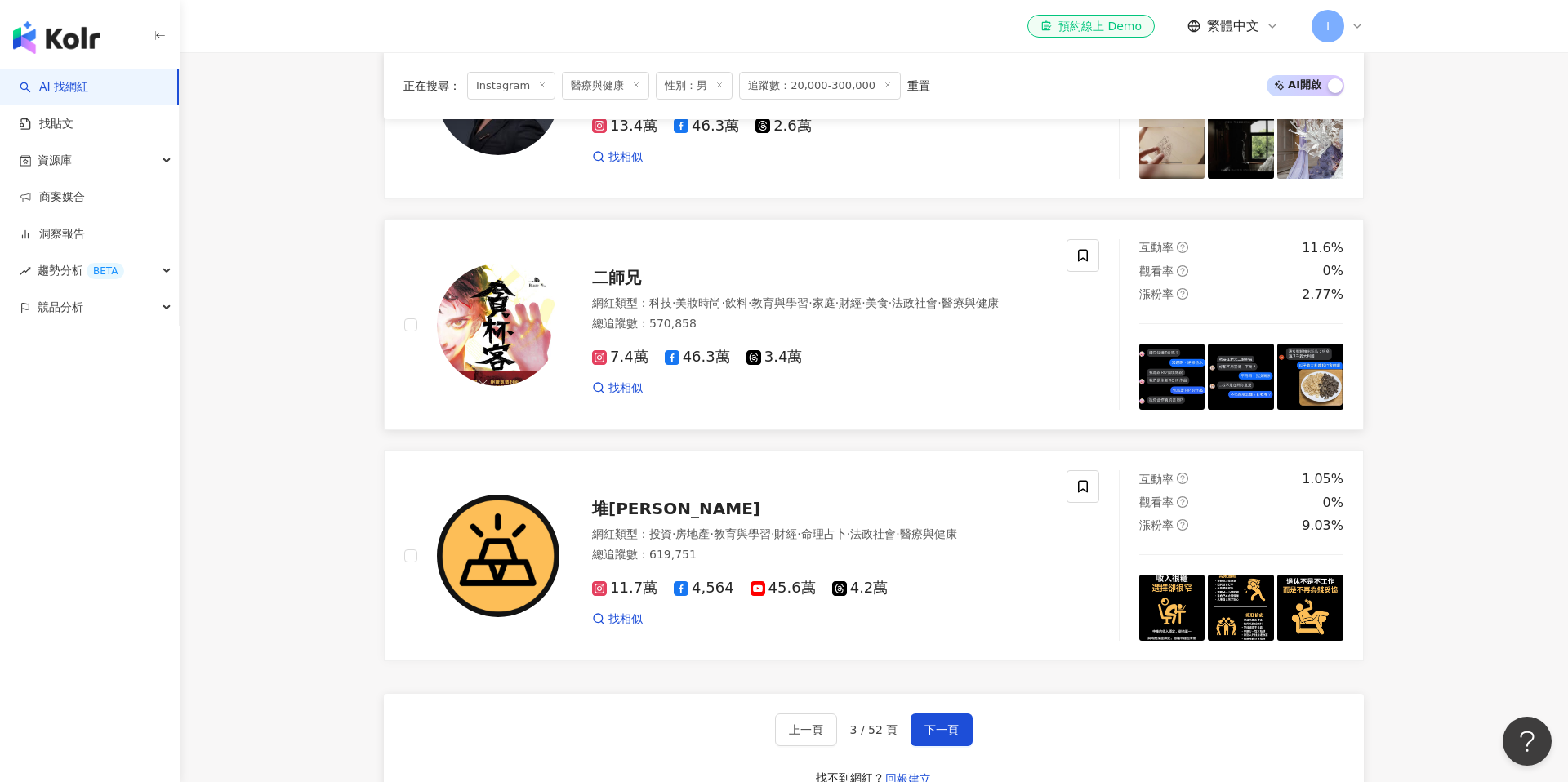
click at [623, 295] on div "網紅類型 ： 科技 · 美妝時尚 · 飲料 · 教育與學習 · 家庭 · 財經 · 美食 · 法政社會 · 醫療與健康 總追蹤數 ： 570,858" at bounding box center [820, 315] width 455 height 40
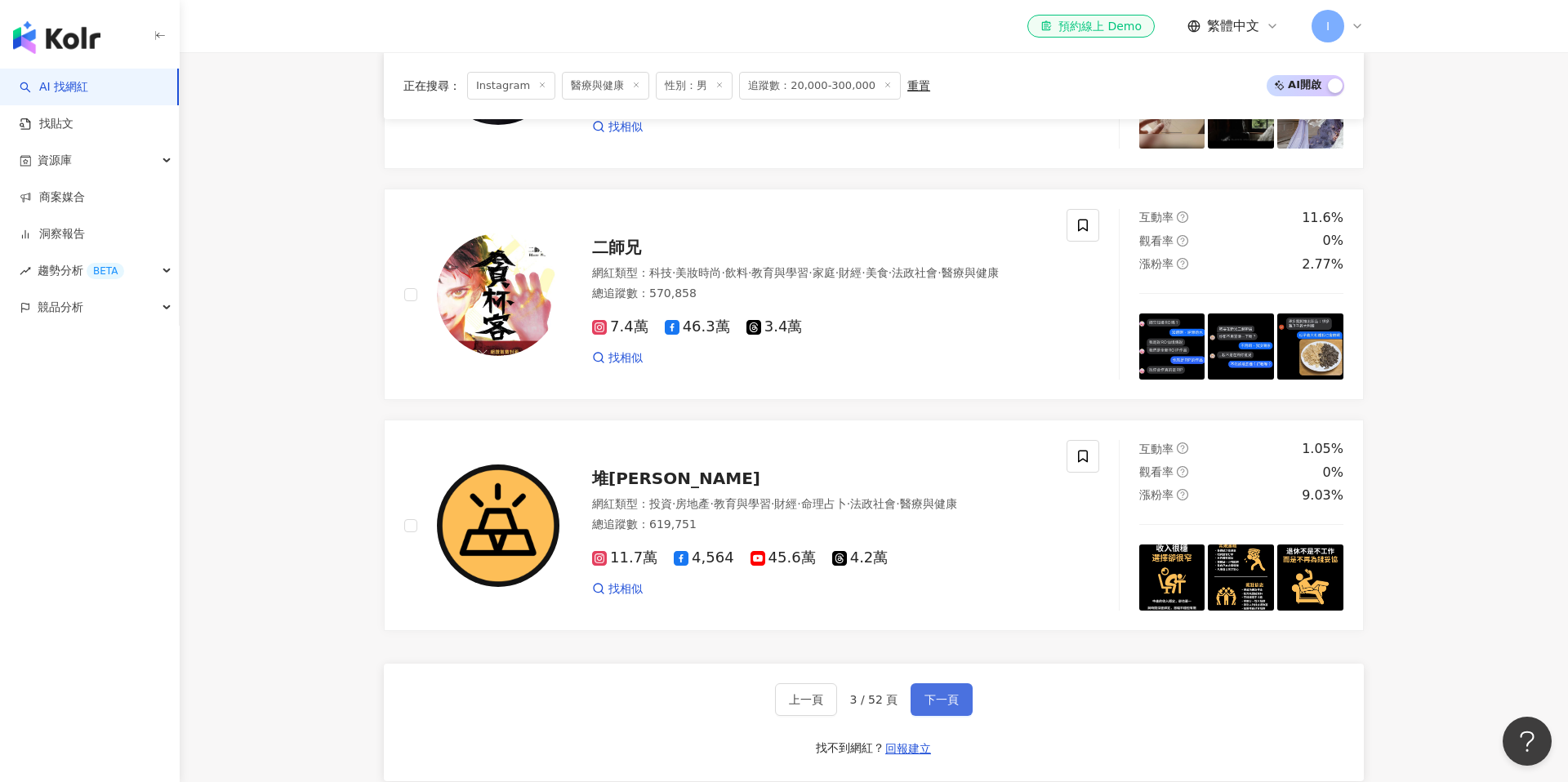
click at [950, 691] on button "下一頁" at bounding box center [942, 700] width 62 height 33
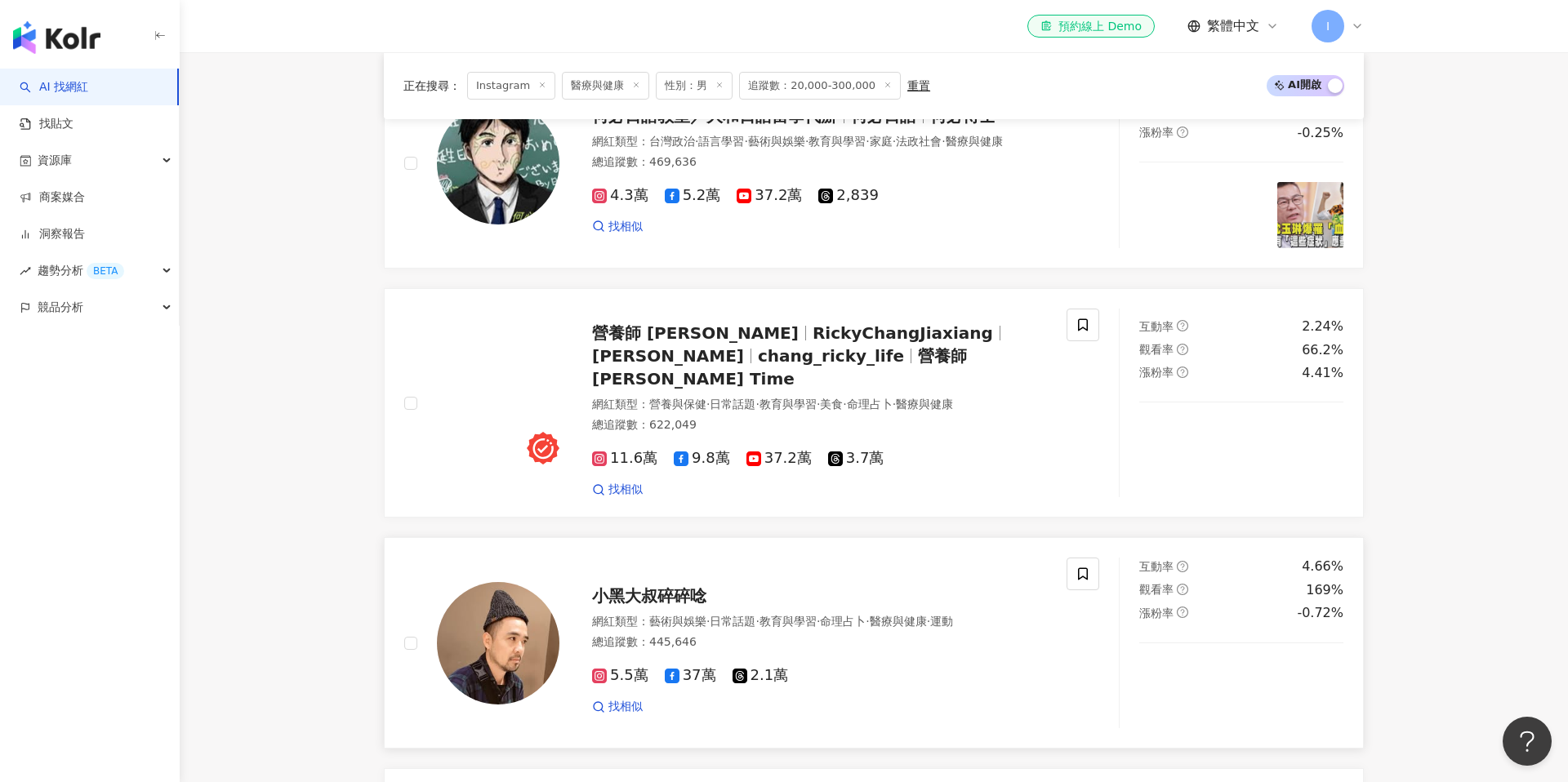
scroll to position [2242, 0]
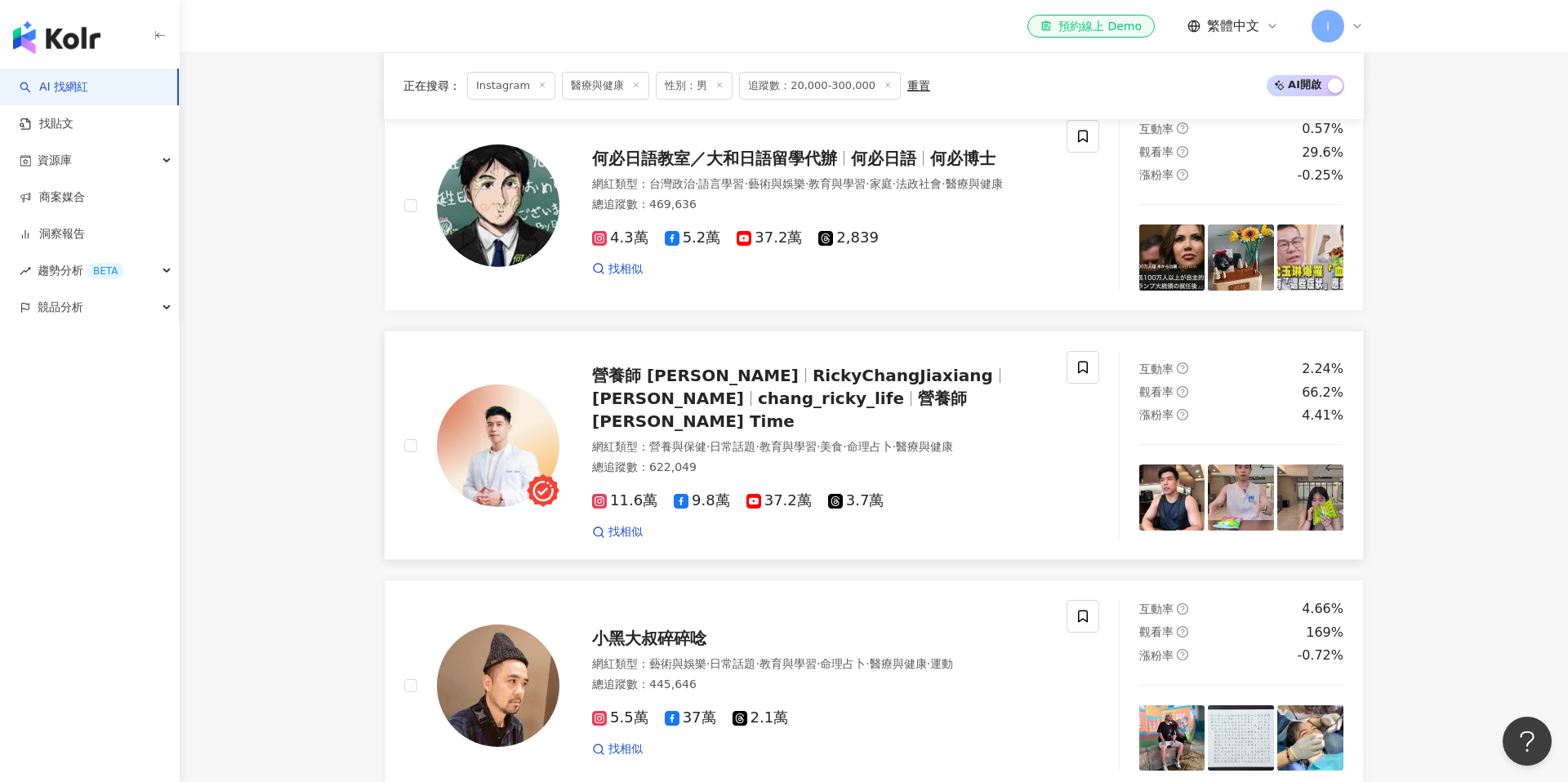
click at [813, 366] on span "RickyChangJiaxiang" at bounding box center [903, 376] width 180 height 20
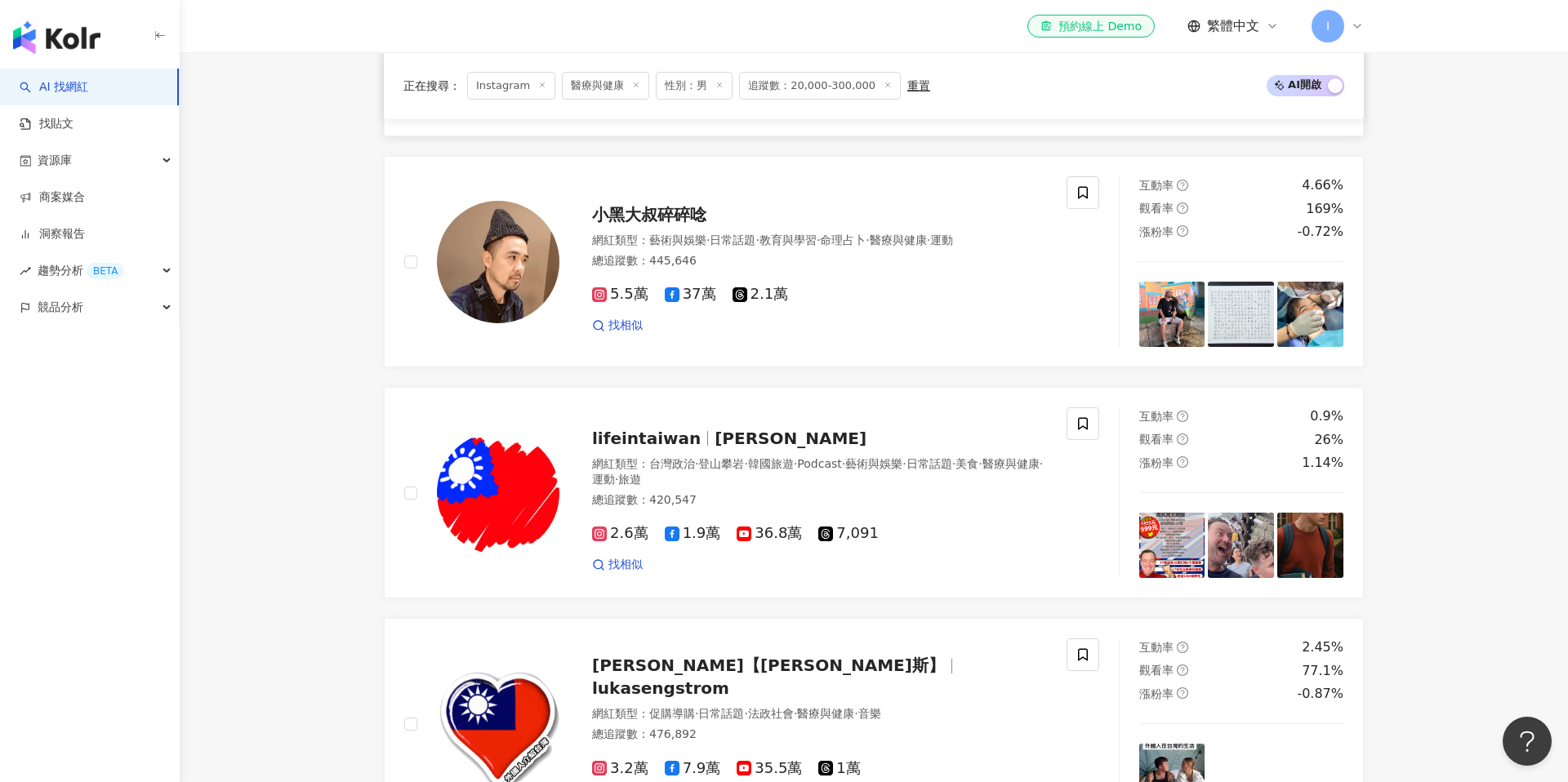
scroll to position [3003, 0]
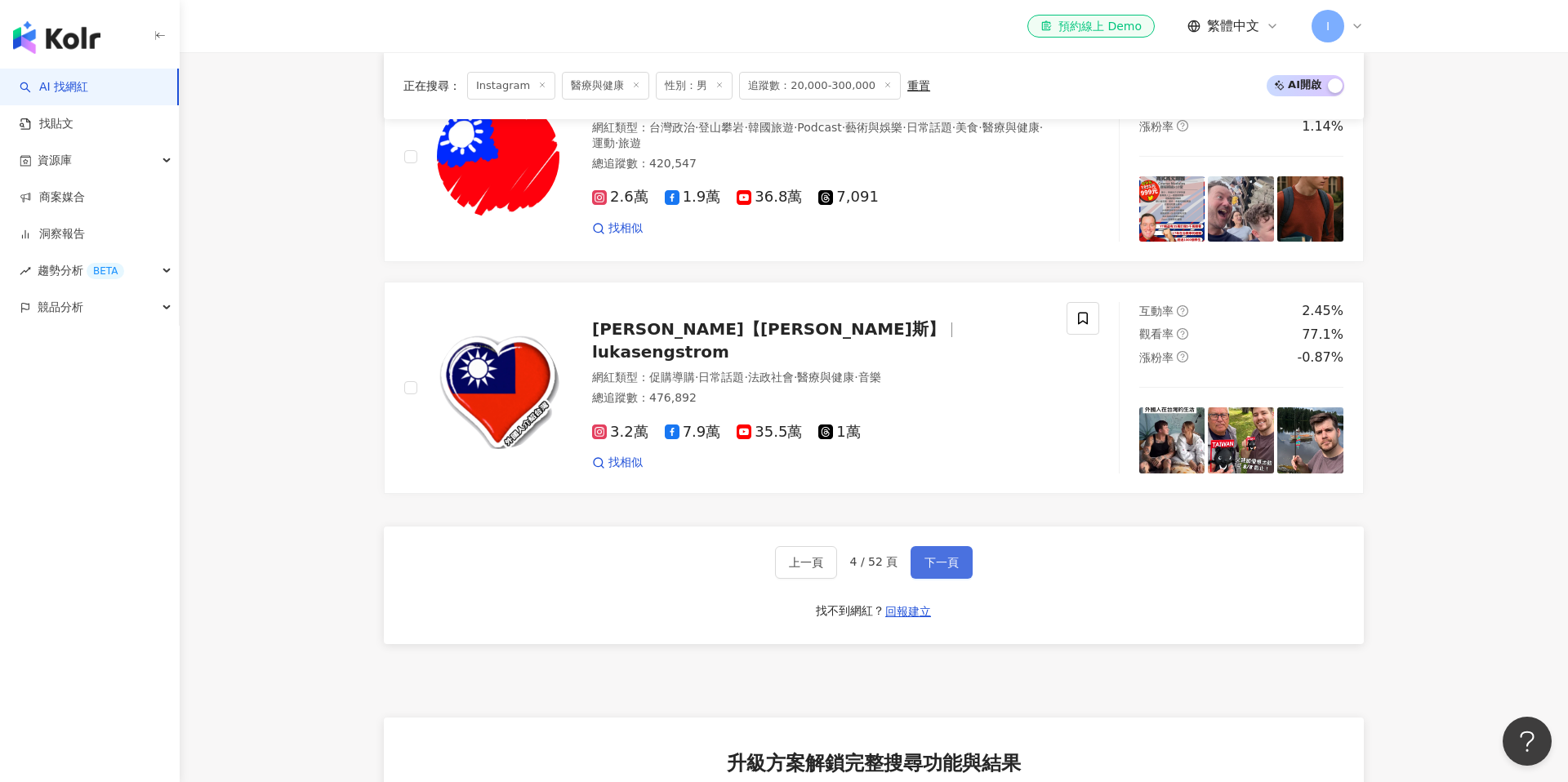
click at [946, 547] on button "下一頁" at bounding box center [942, 562] width 62 height 33
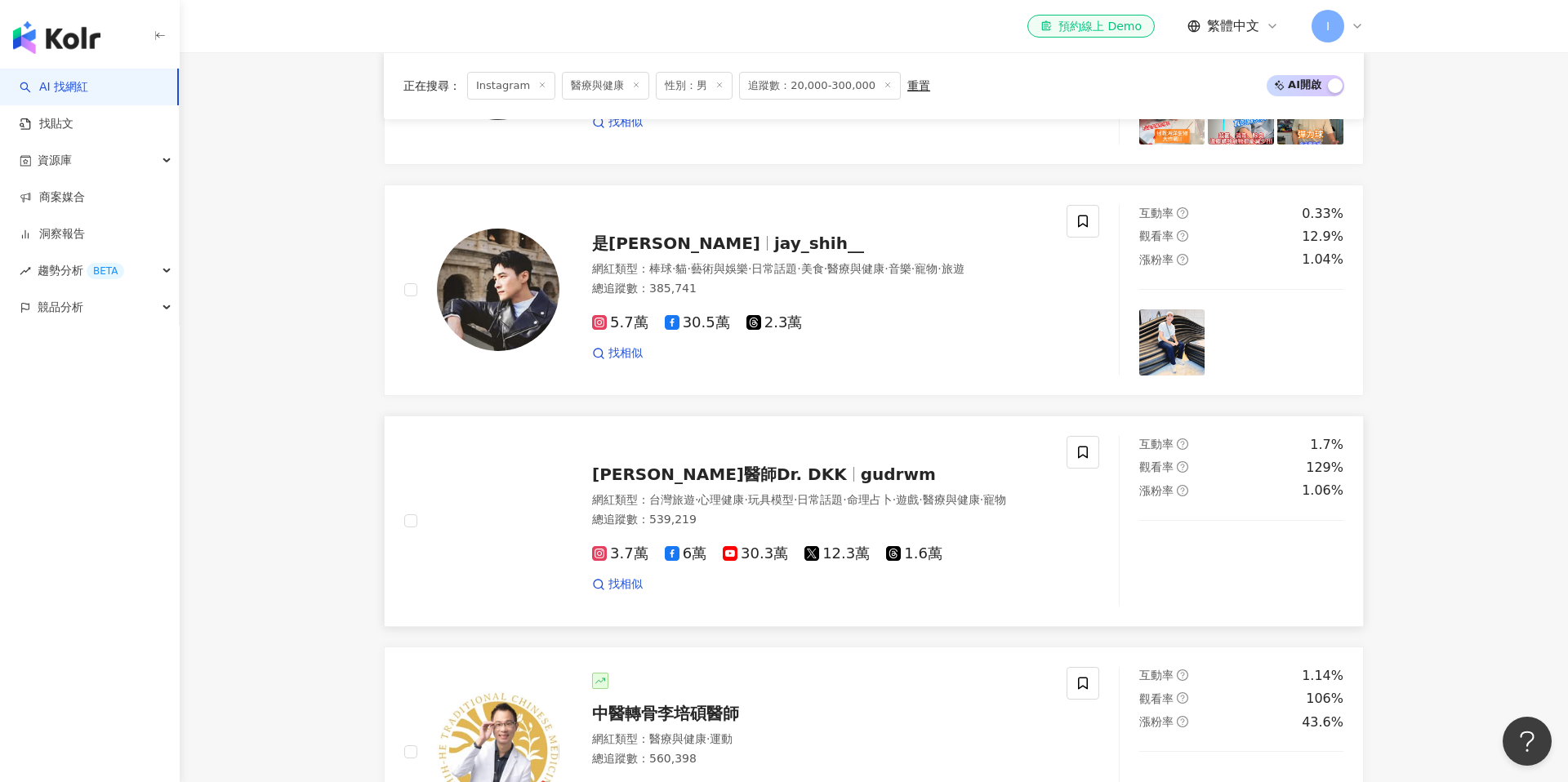
scroll to position [1691, 0]
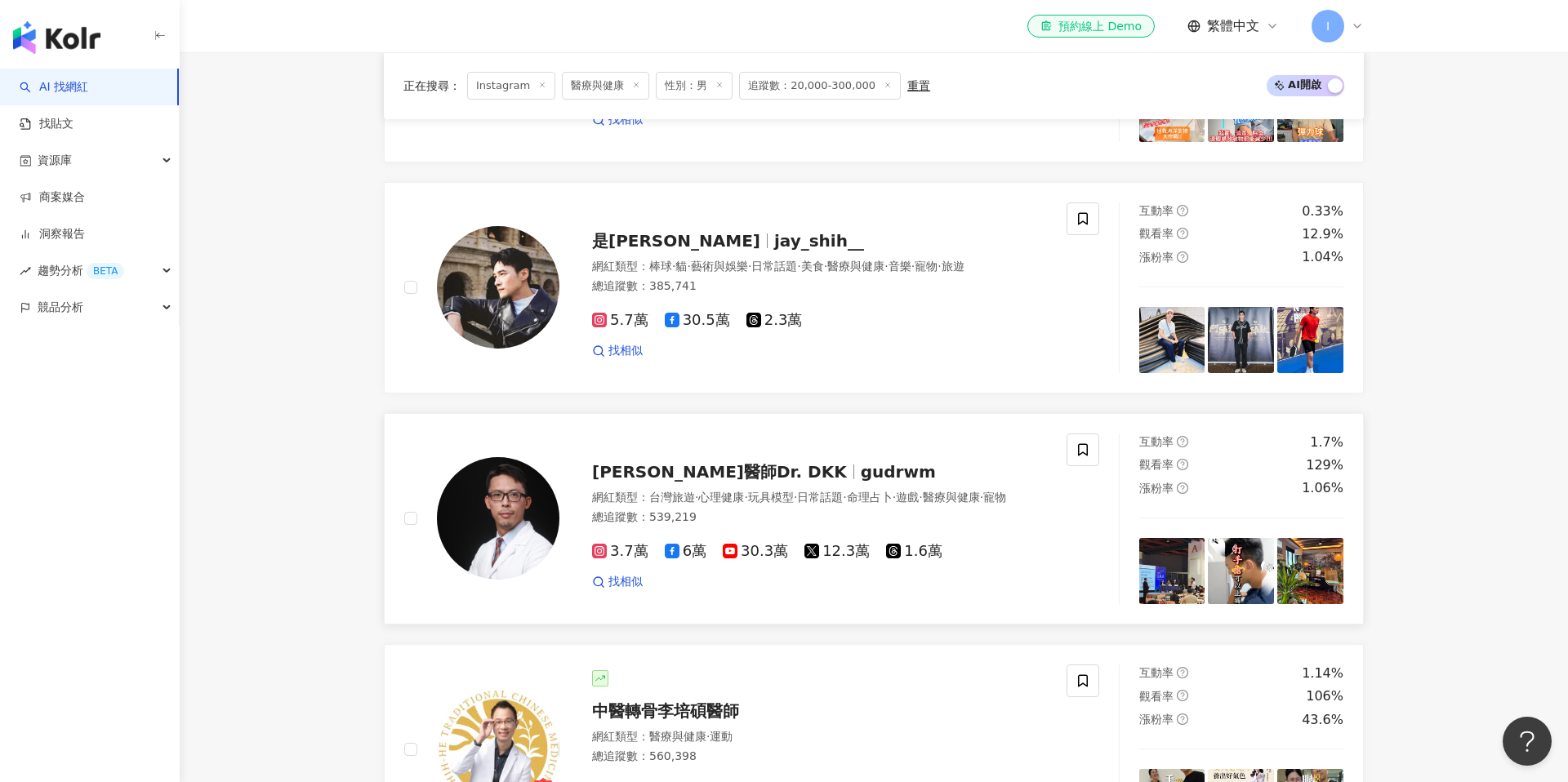
click at [735, 462] on span "程威銘醫師Dr. DKK" at bounding box center [720, 472] width 255 height 20
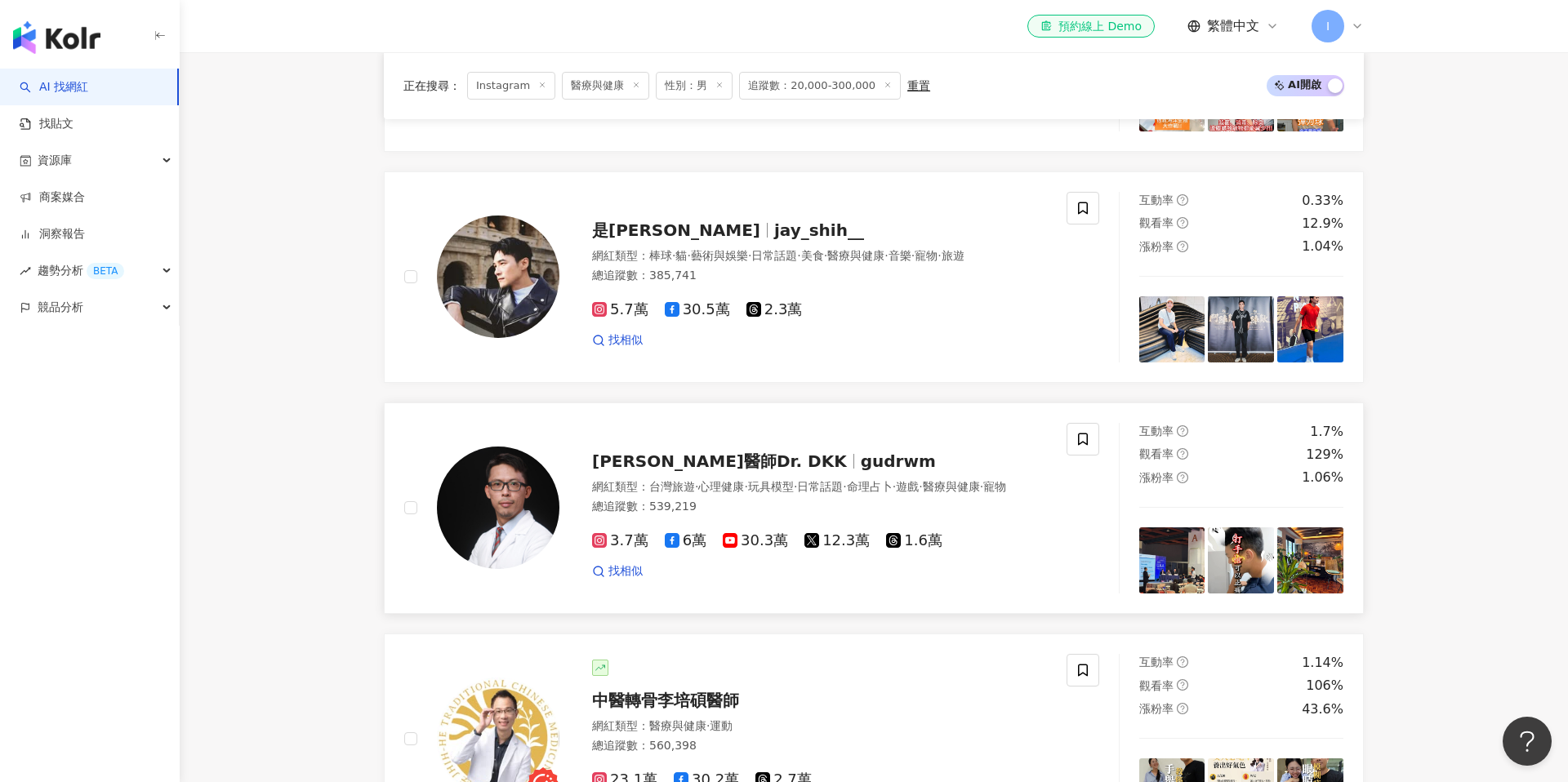
click at [716, 451] on span "程威銘醫師Dr. DKK" at bounding box center [720, 461] width 255 height 20
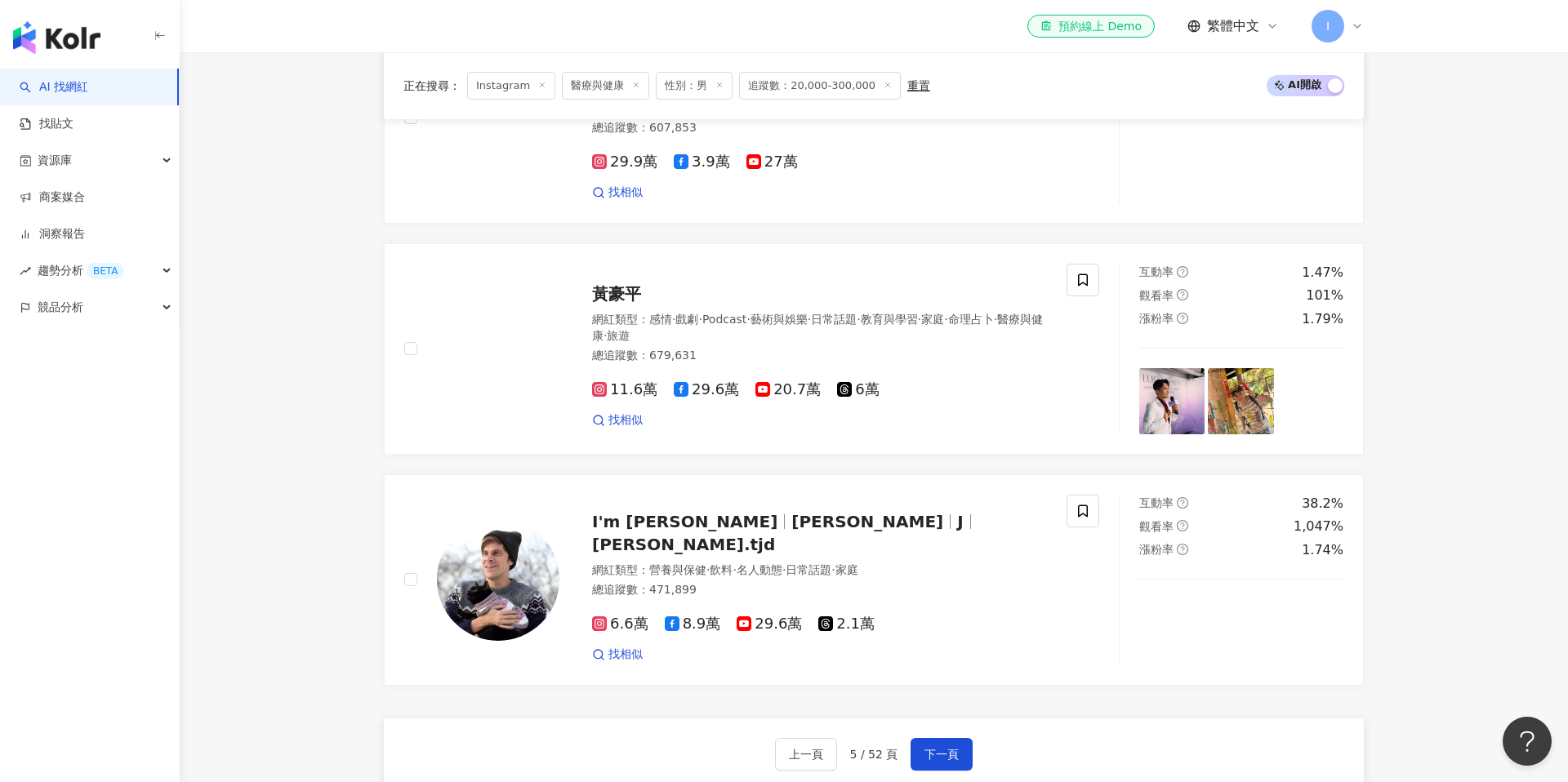
scroll to position [2926, 0]
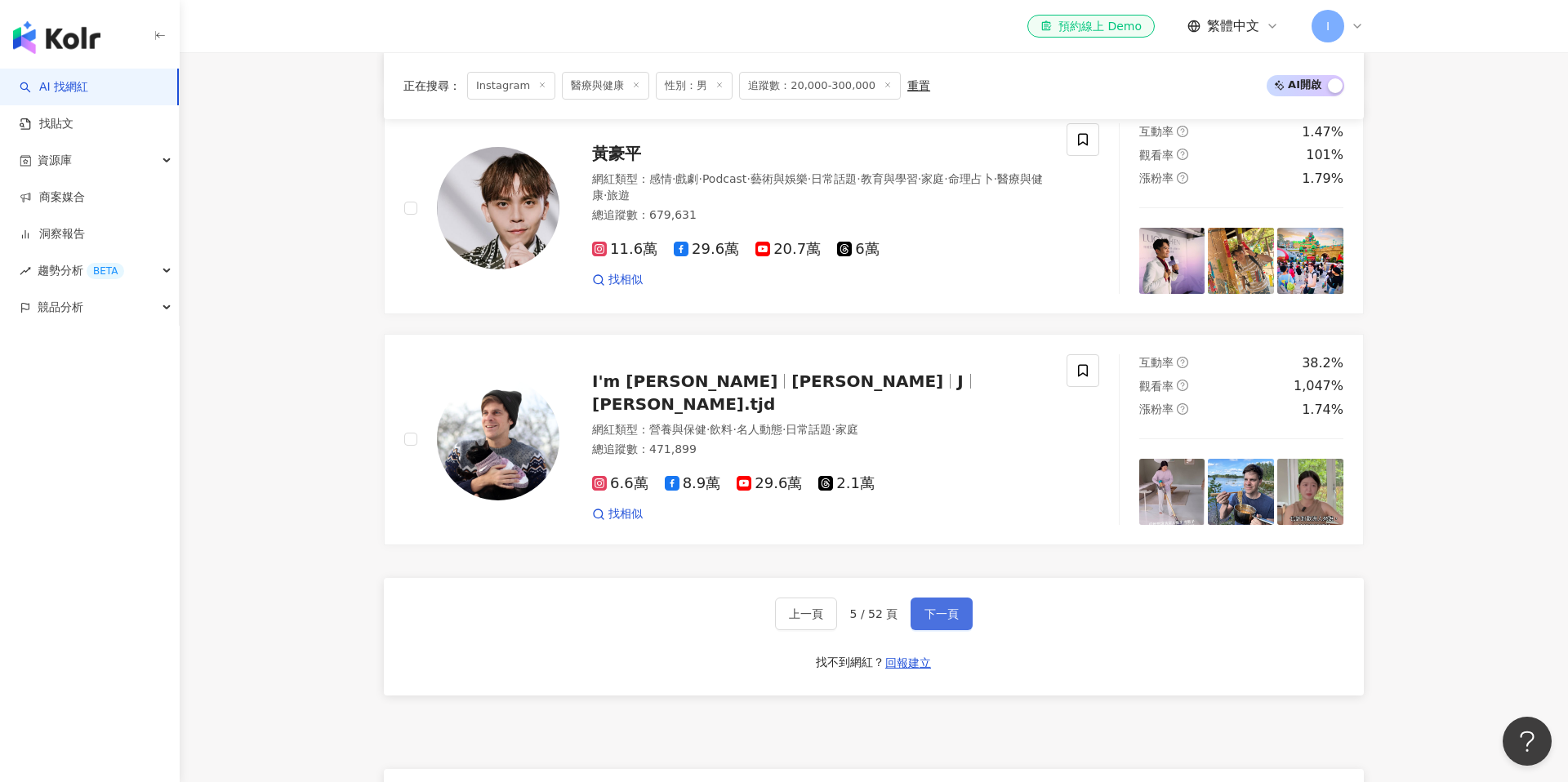
click at [946, 607] on span "下一頁" at bounding box center [941, 614] width 35 height 13
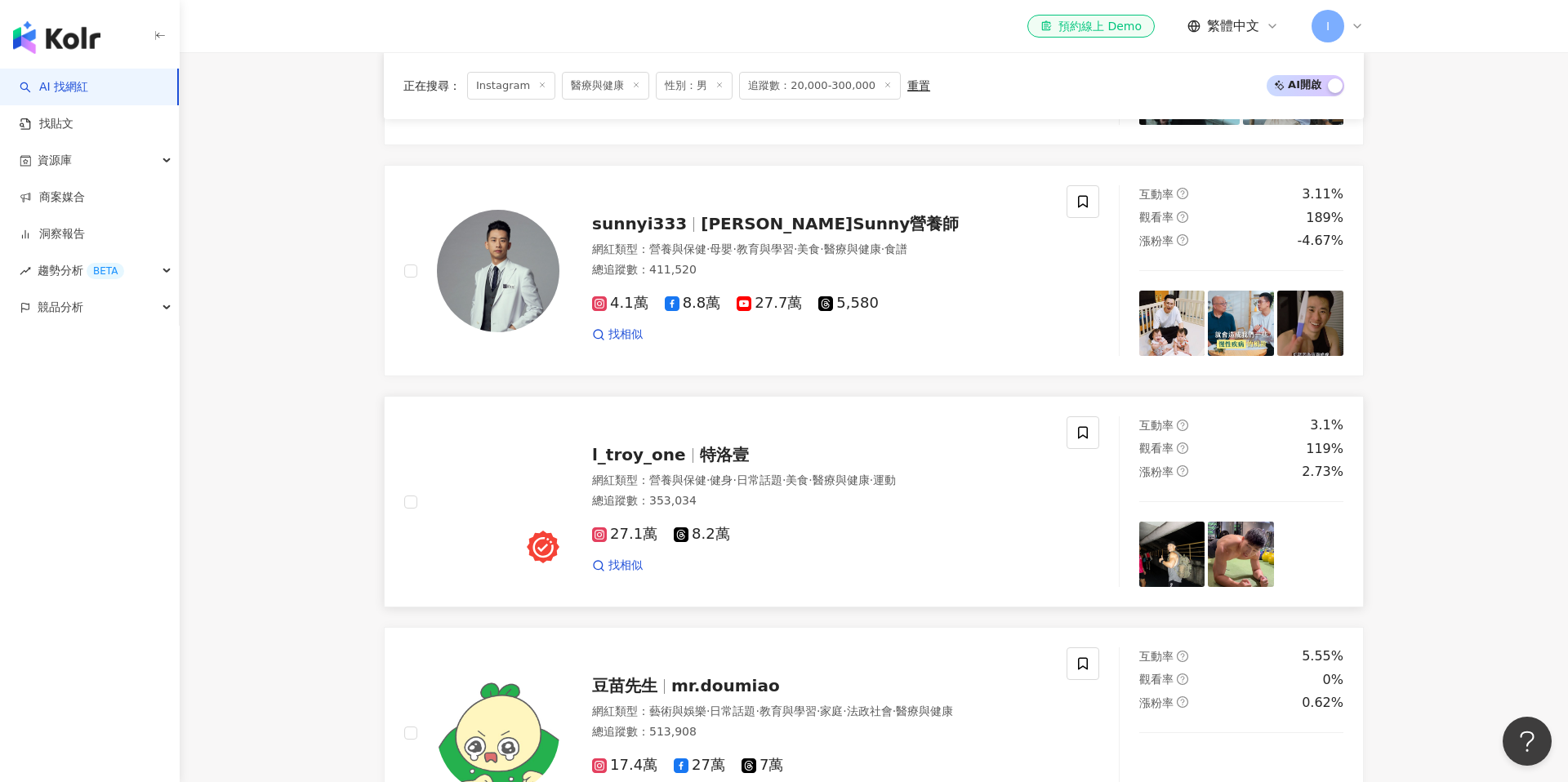
scroll to position [1937, 0]
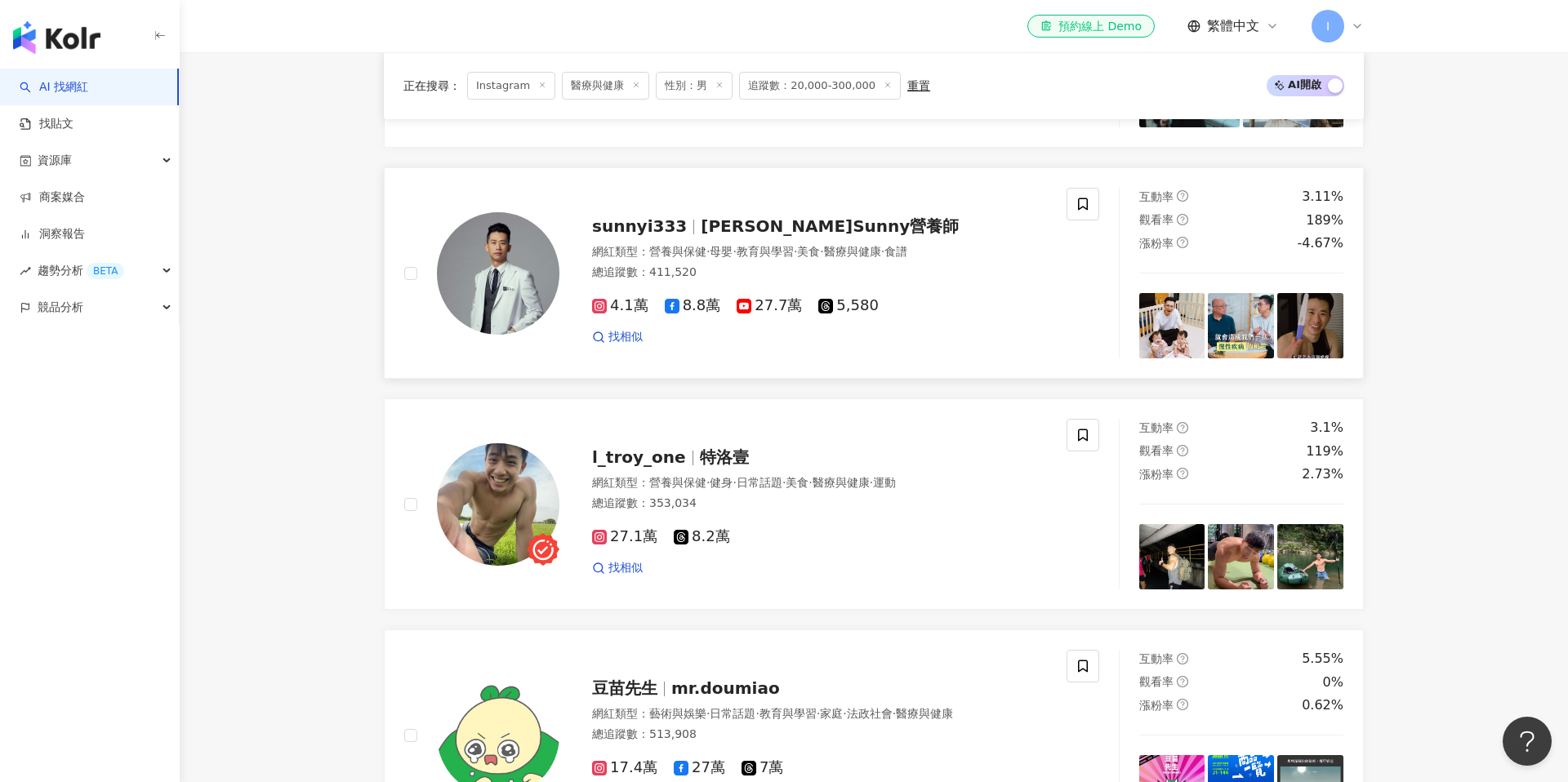
click at [701, 217] on span "黃君聖Sunny營養師" at bounding box center [830, 226] width 258 height 20
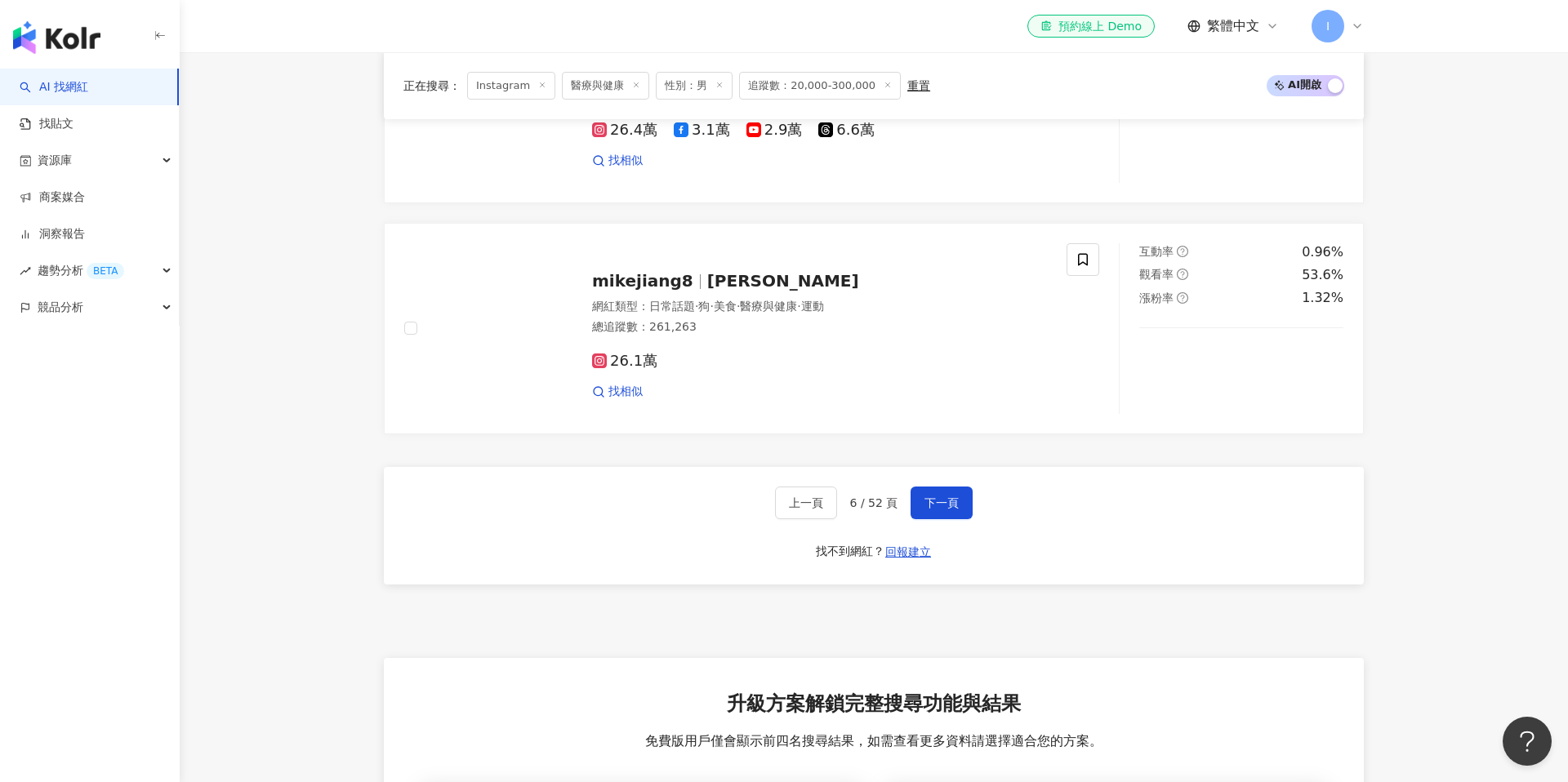
scroll to position [3053, 0]
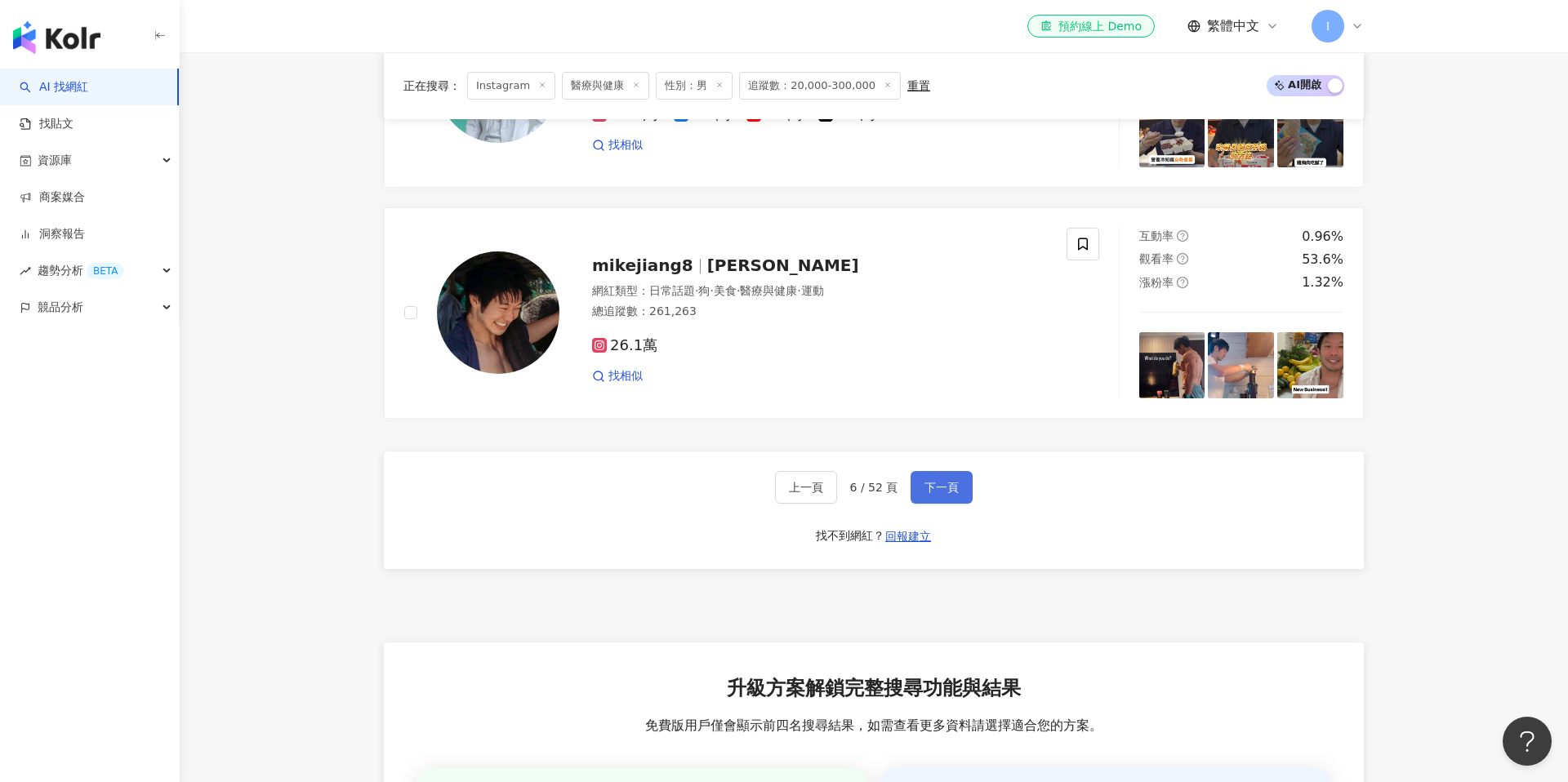
click at [948, 481] on span "下一頁" at bounding box center [941, 488] width 35 height 13
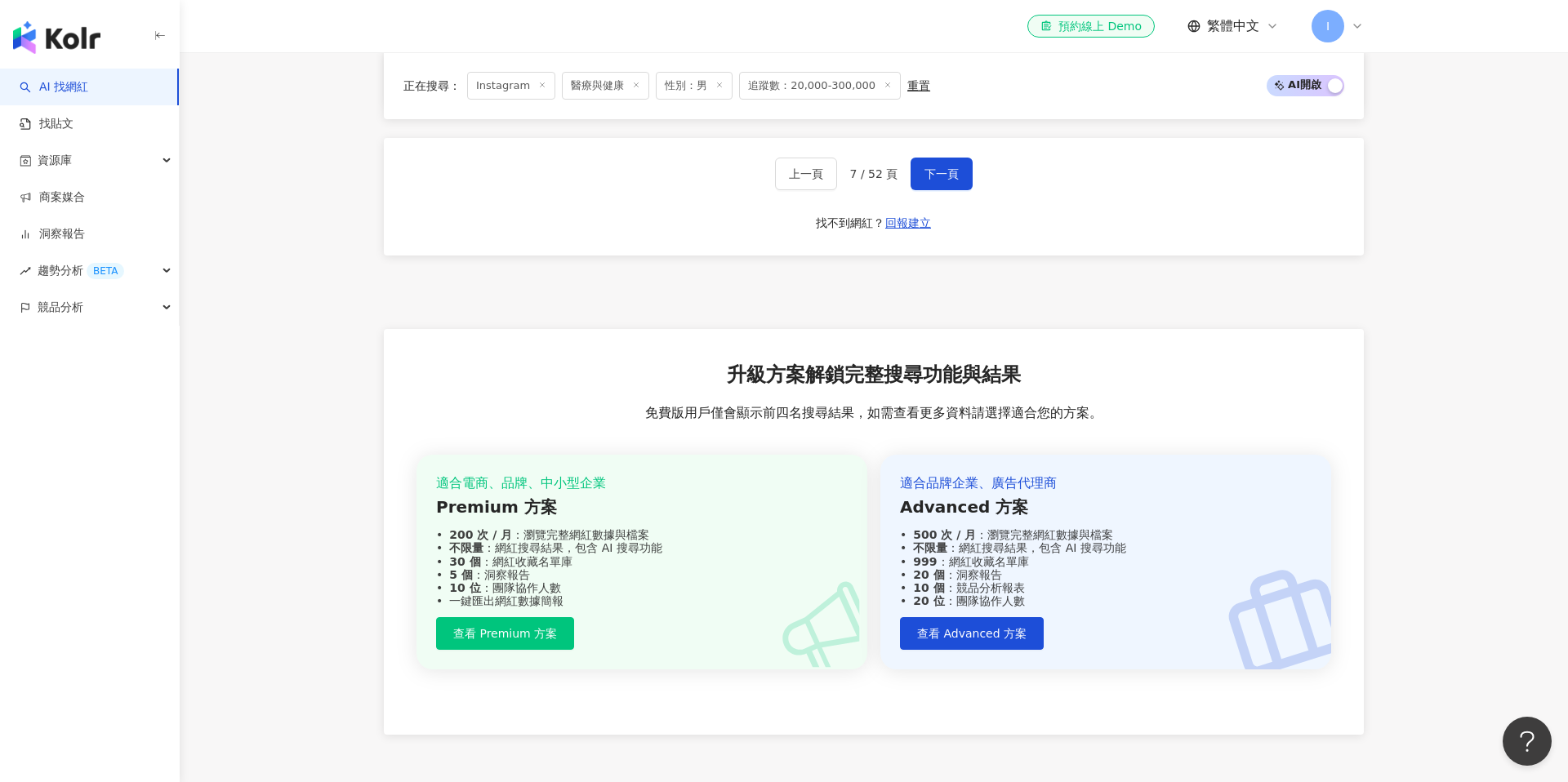
scroll to position [3292, 0]
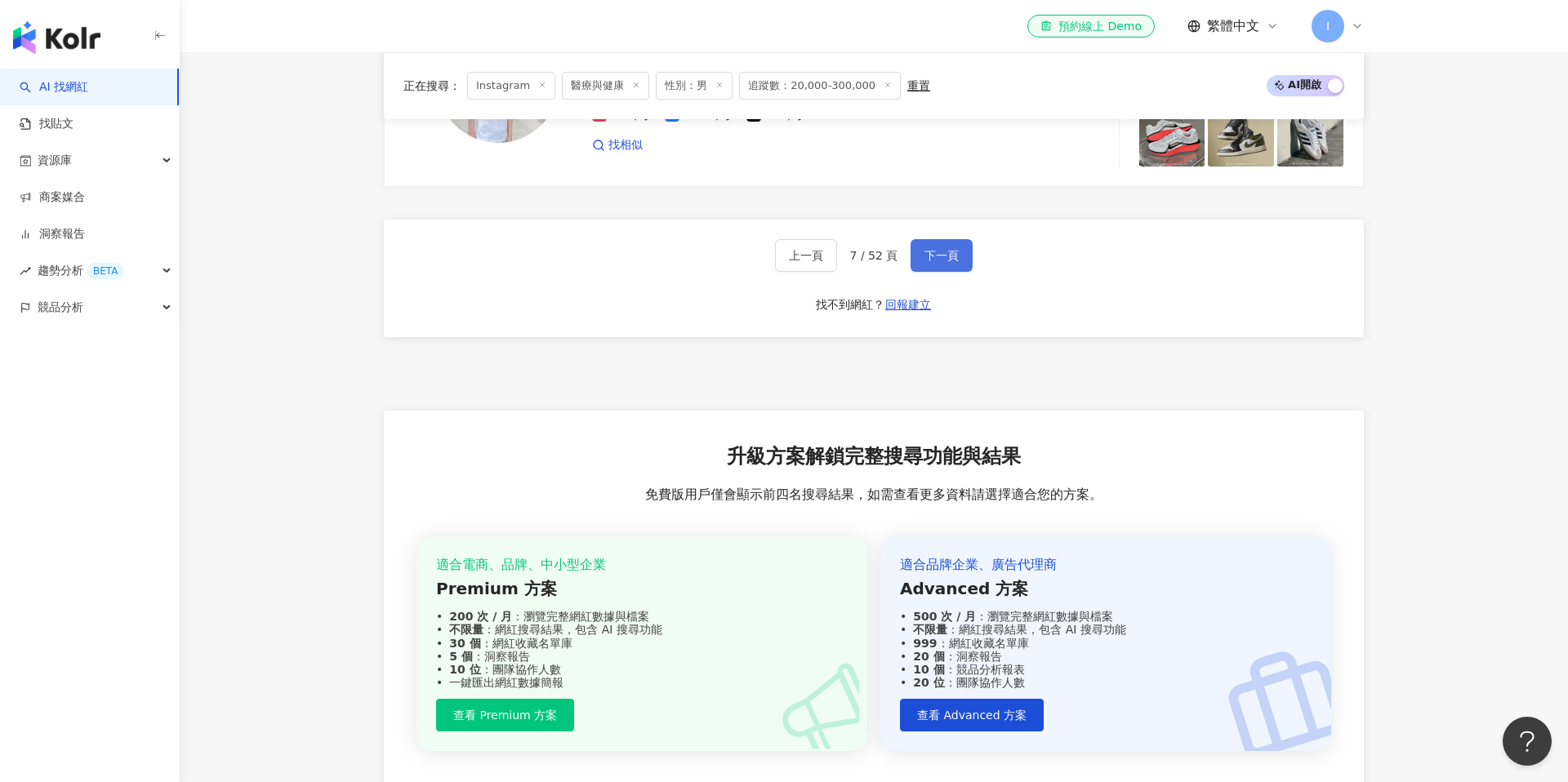
click at [942, 239] on button "下一頁" at bounding box center [942, 255] width 62 height 33
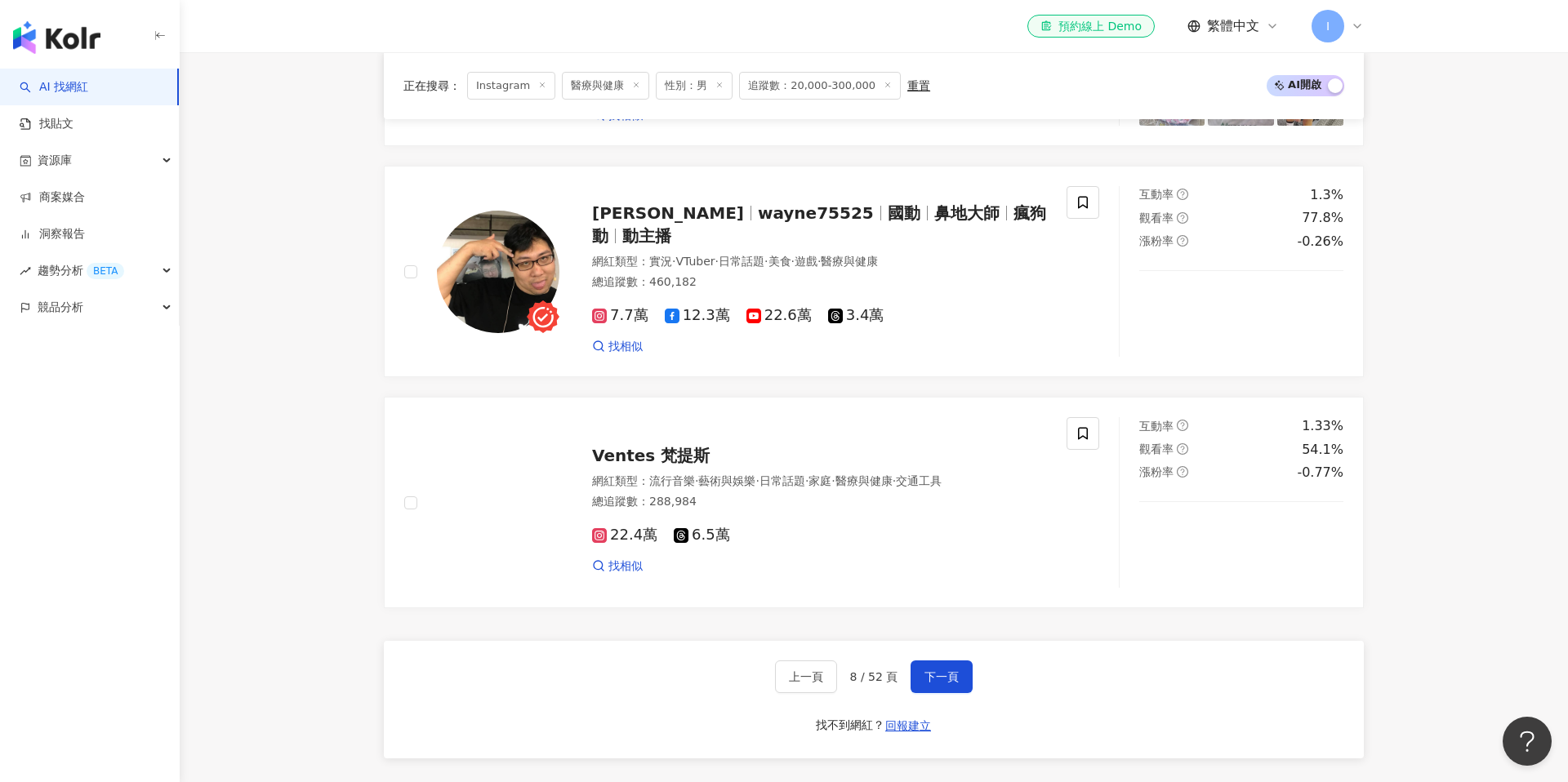
scroll to position [2830, 0]
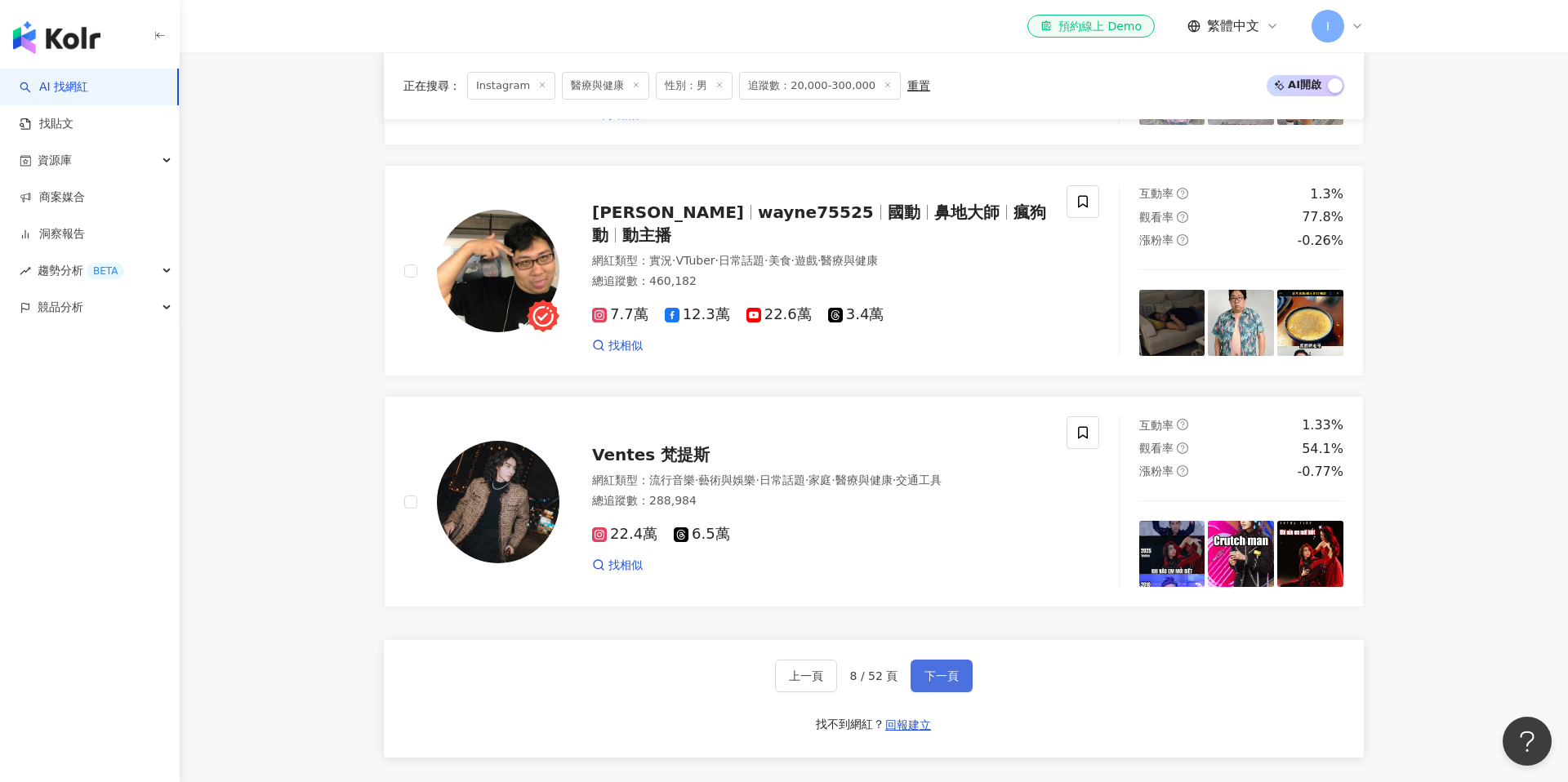
click at [940, 672] on span "下一頁" at bounding box center [941, 676] width 35 height 13
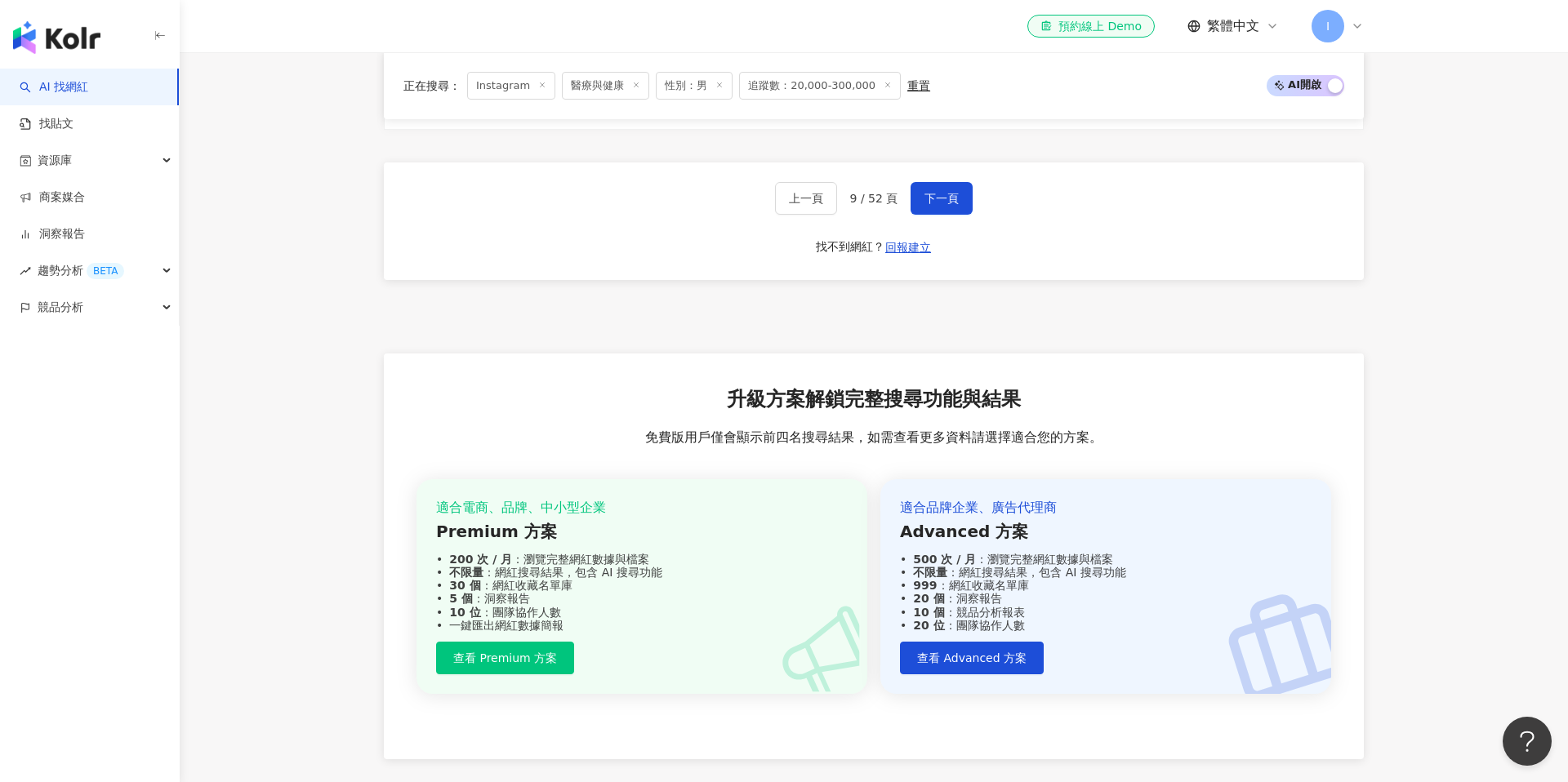
scroll to position [3141, 0]
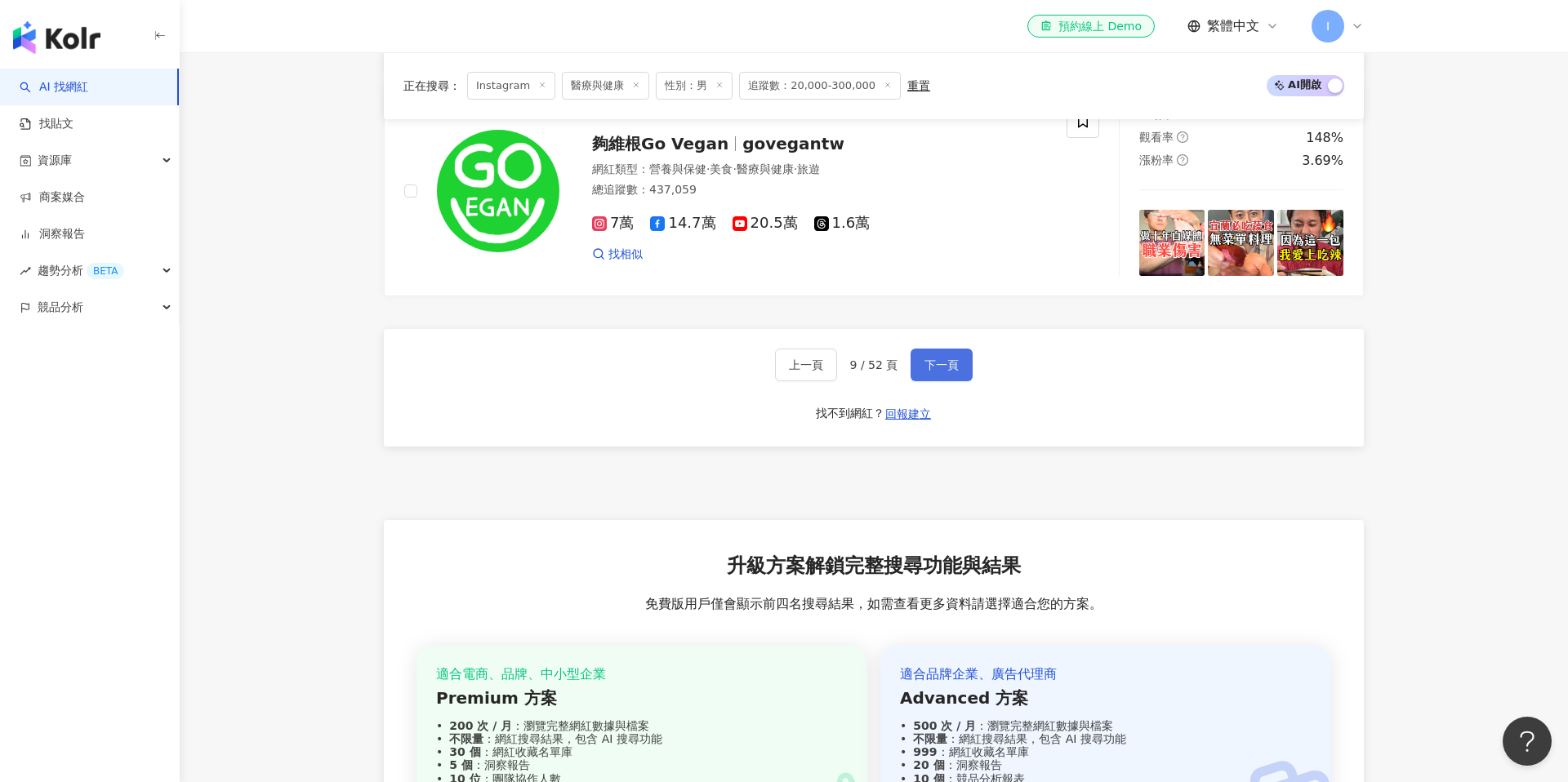
click at [949, 359] on span "下一頁" at bounding box center [941, 365] width 35 height 13
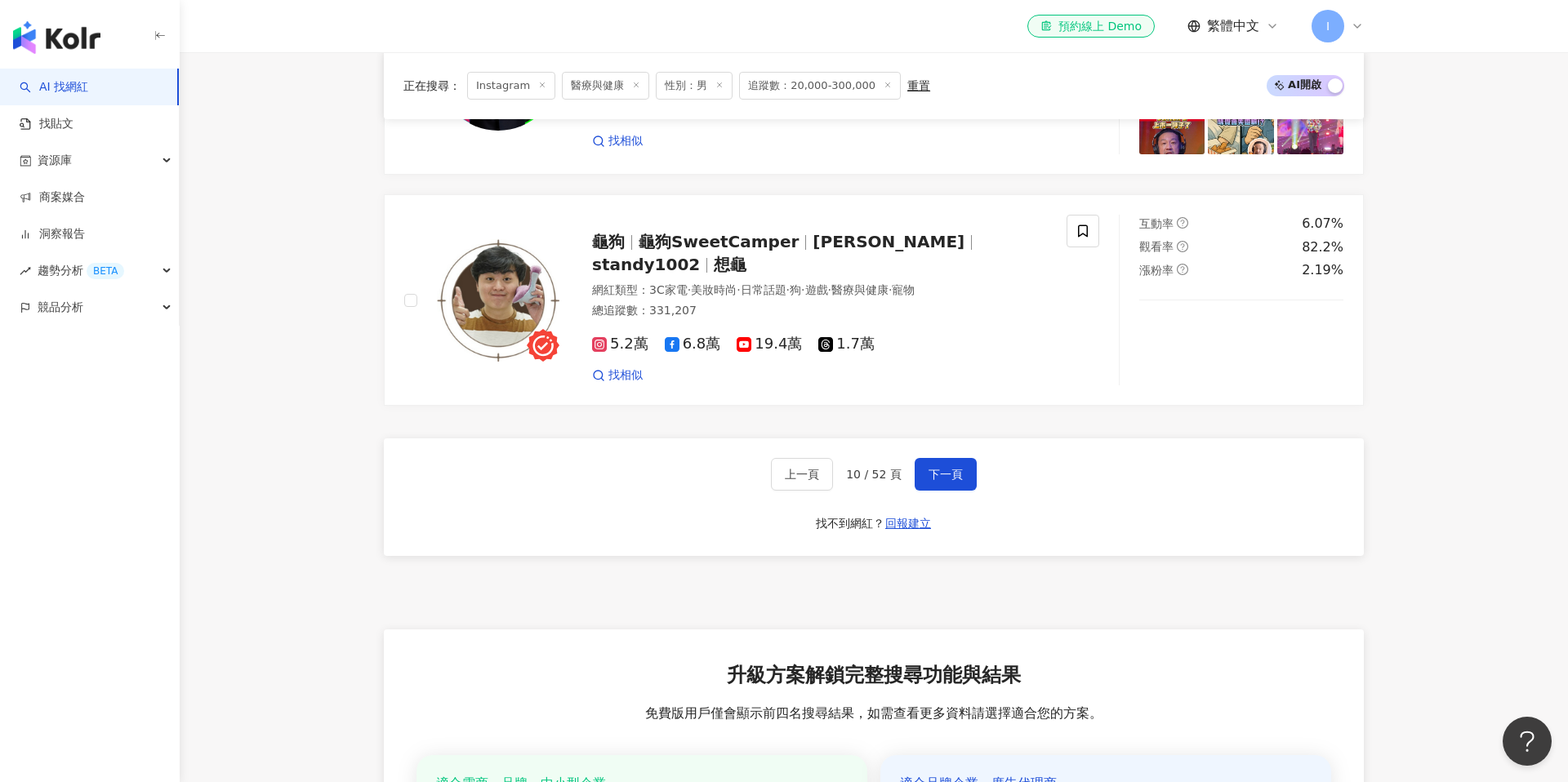
scroll to position [3019, 0]
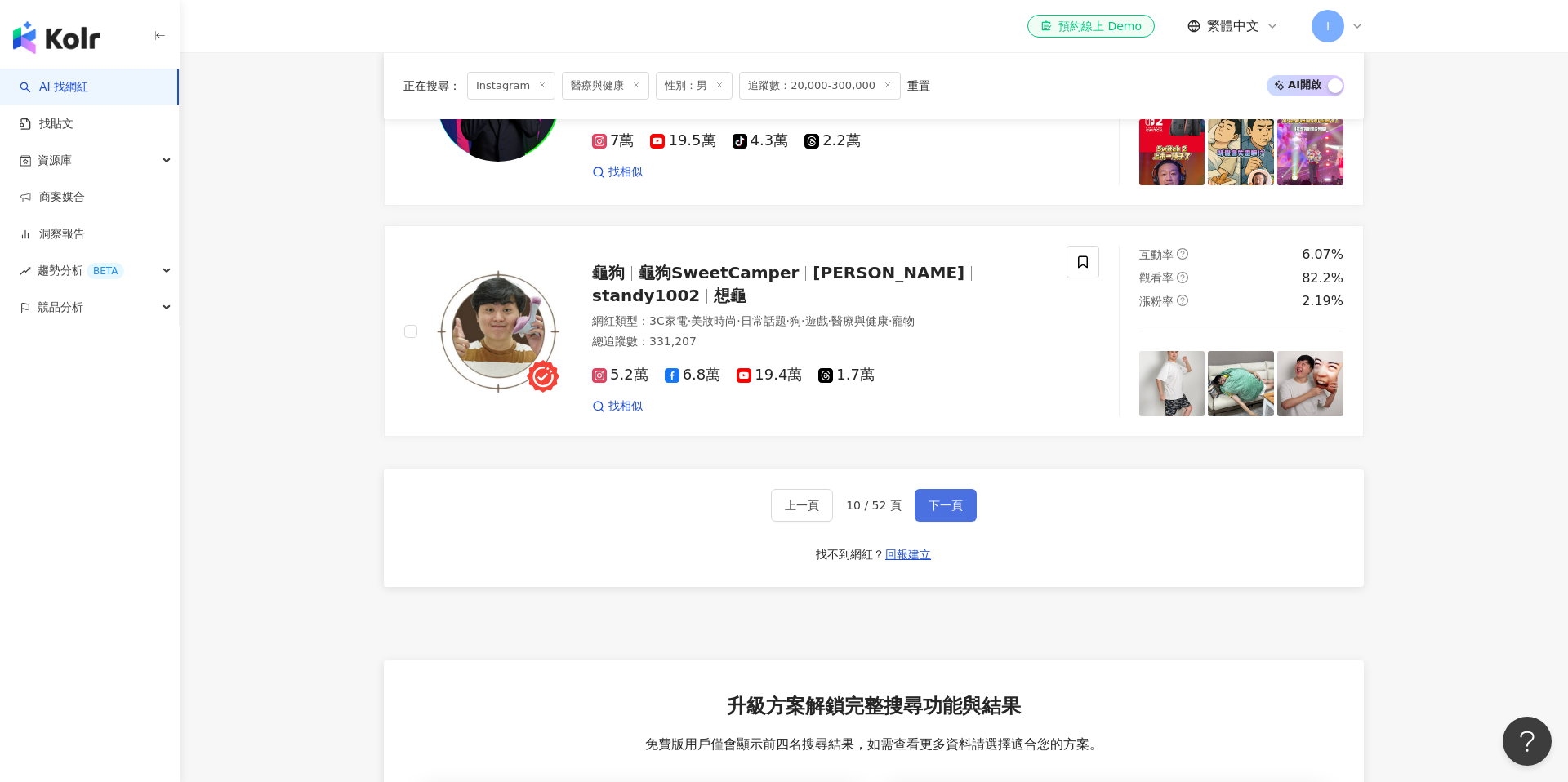
click at [941, 499] on span "下一頁" at bounding box center [946, 505] width 35 height 13
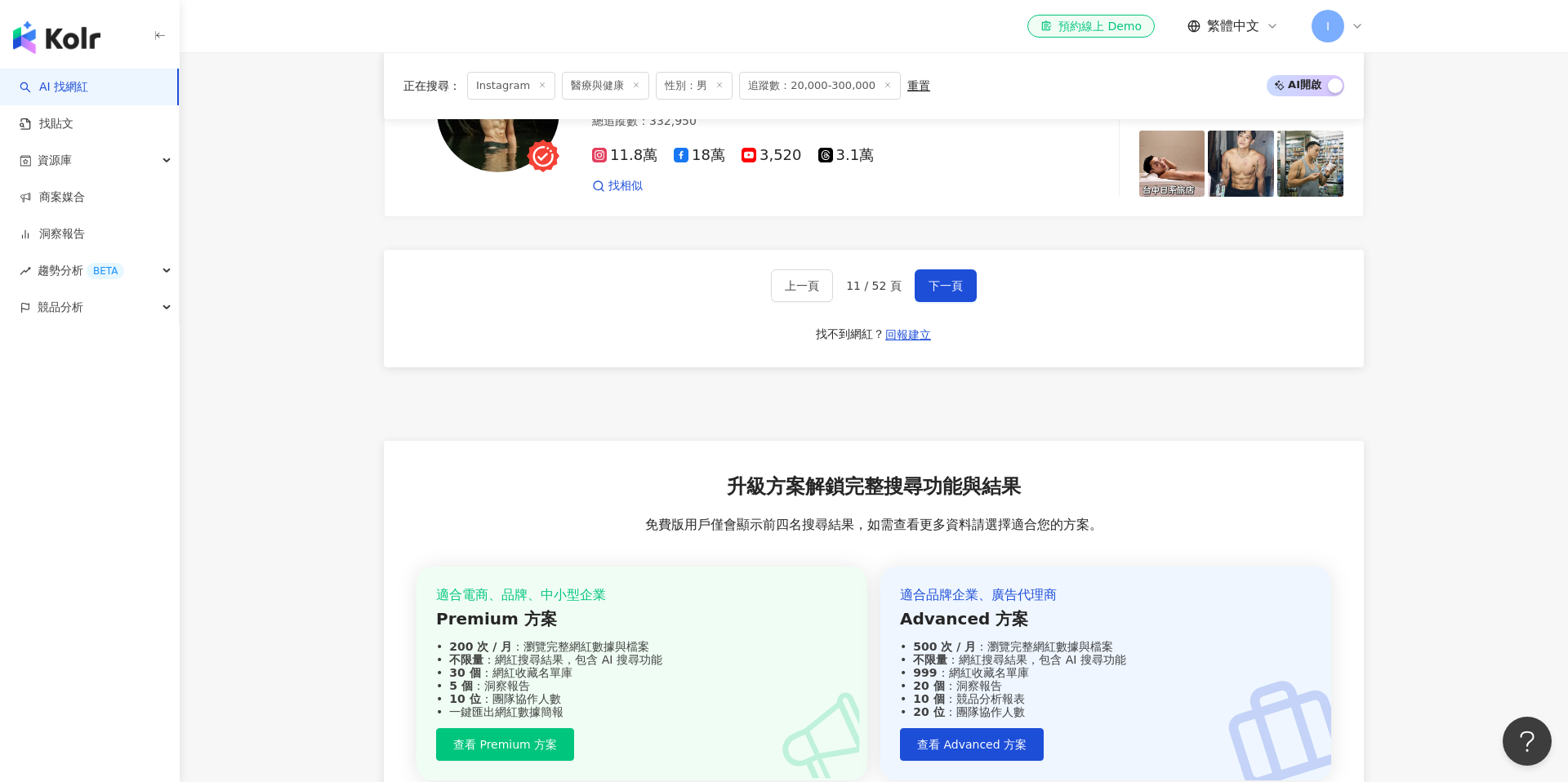
scroll to position [3194, 0]
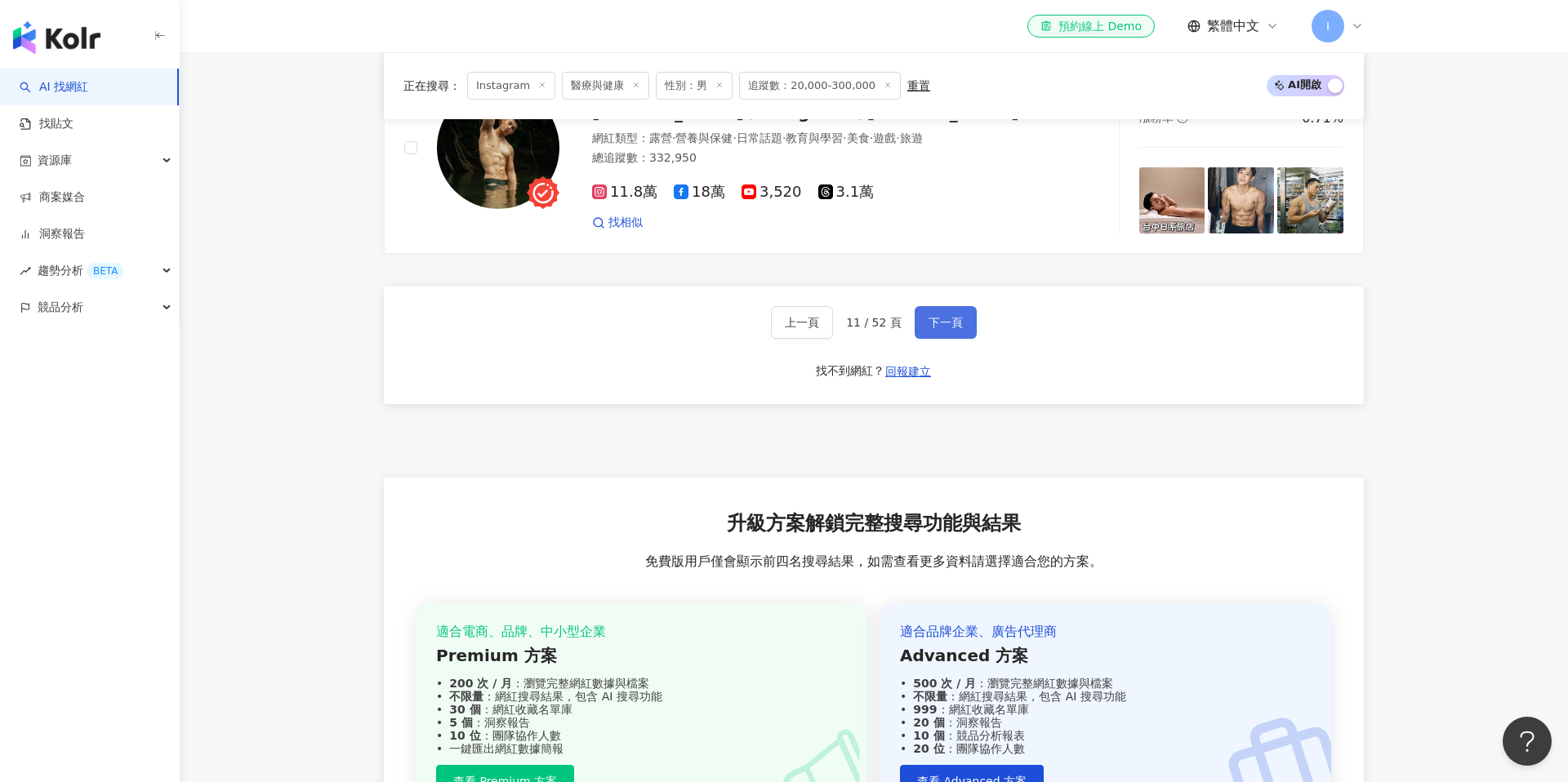
click at [958, 316] on span "下一頁" at bounding box center [946, 322] width 35 height 13
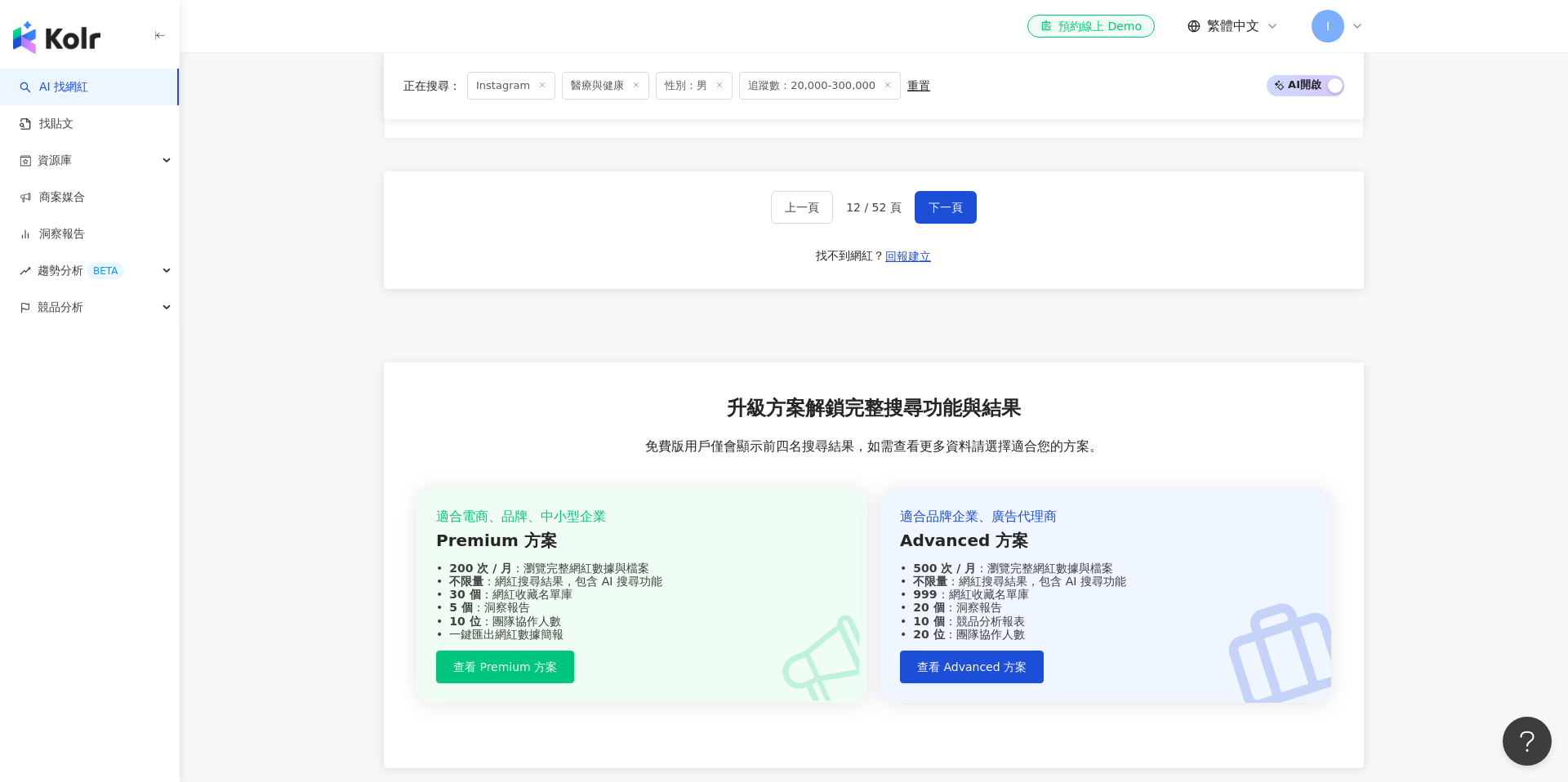
scroll to position [3336, 0]
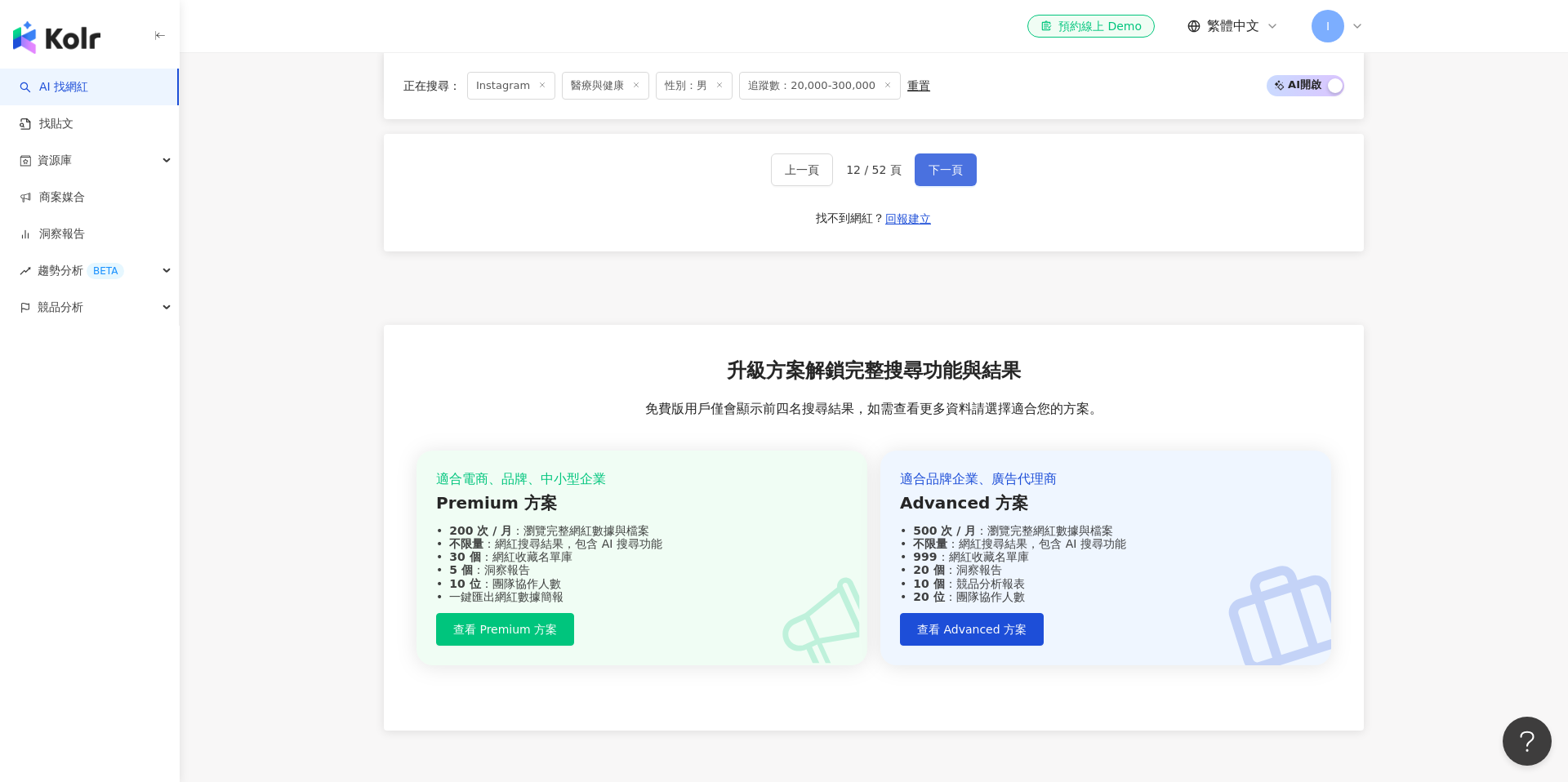
click at [945, 164] on span "下一頁" at bounding box center [946, 170] width 35 height 13
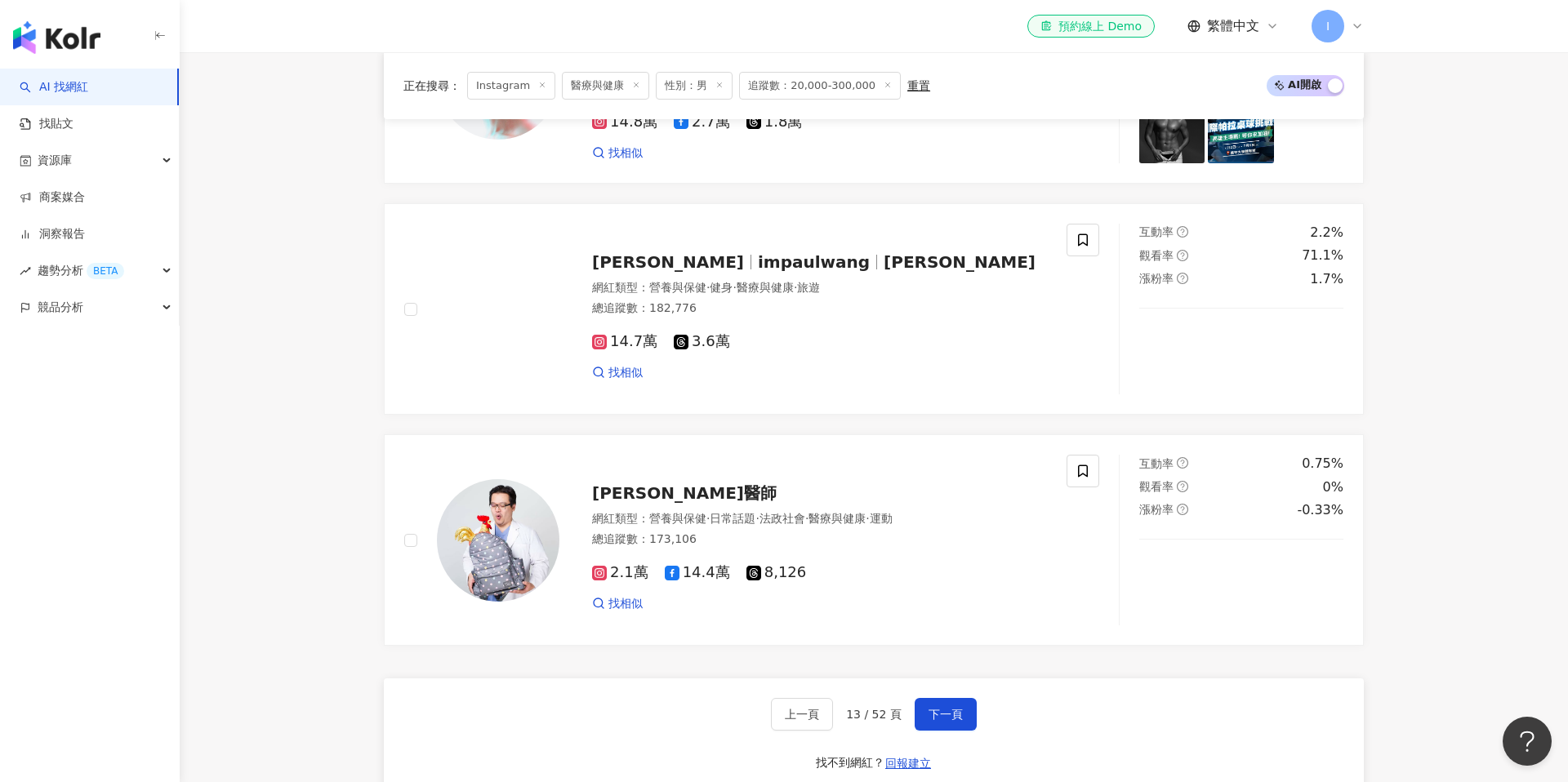
scroll to position [2985, 0]
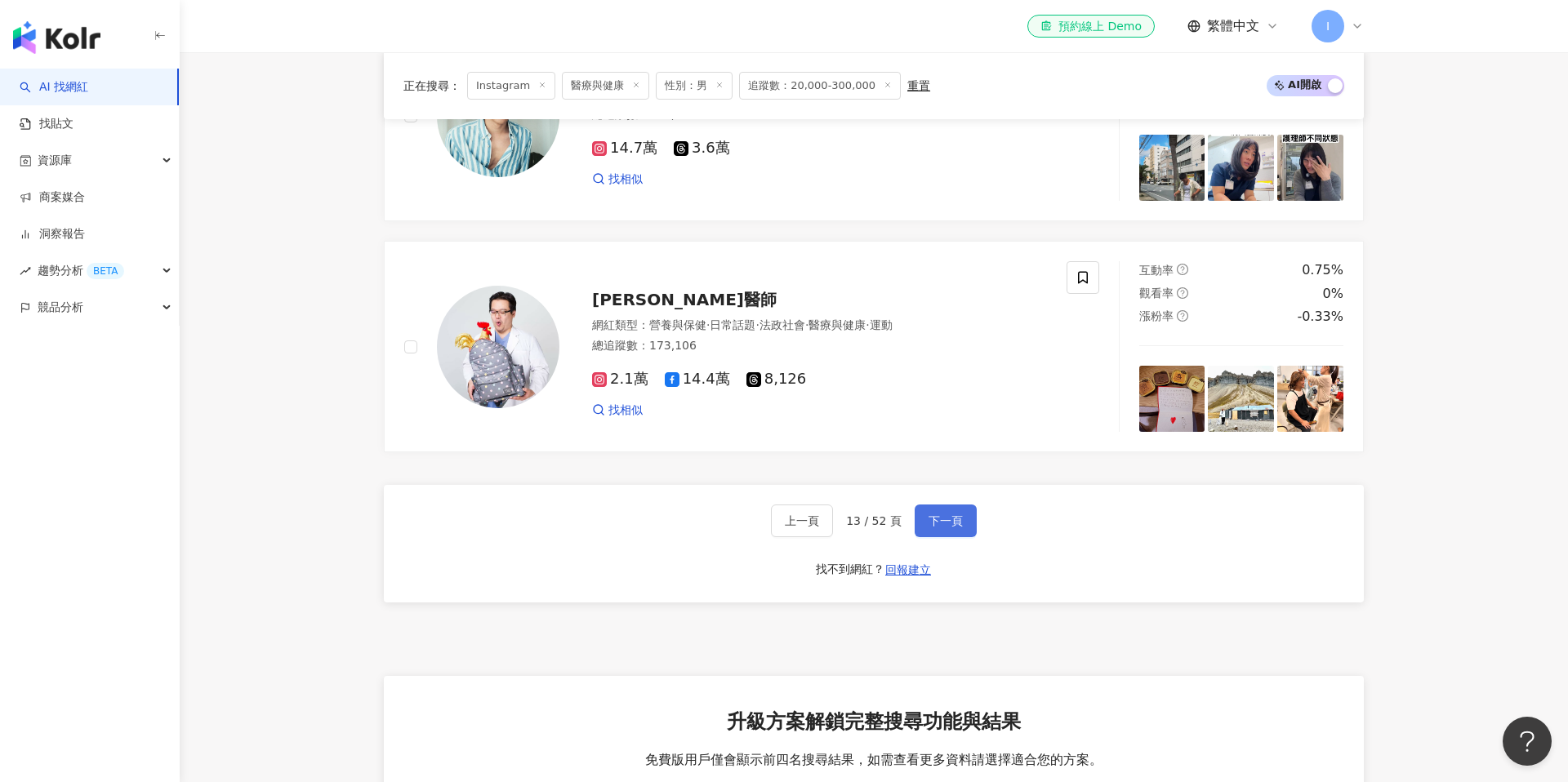
click at [935, 515] on button "下一頁" at bounding box center [946, 520] width 62 height 33
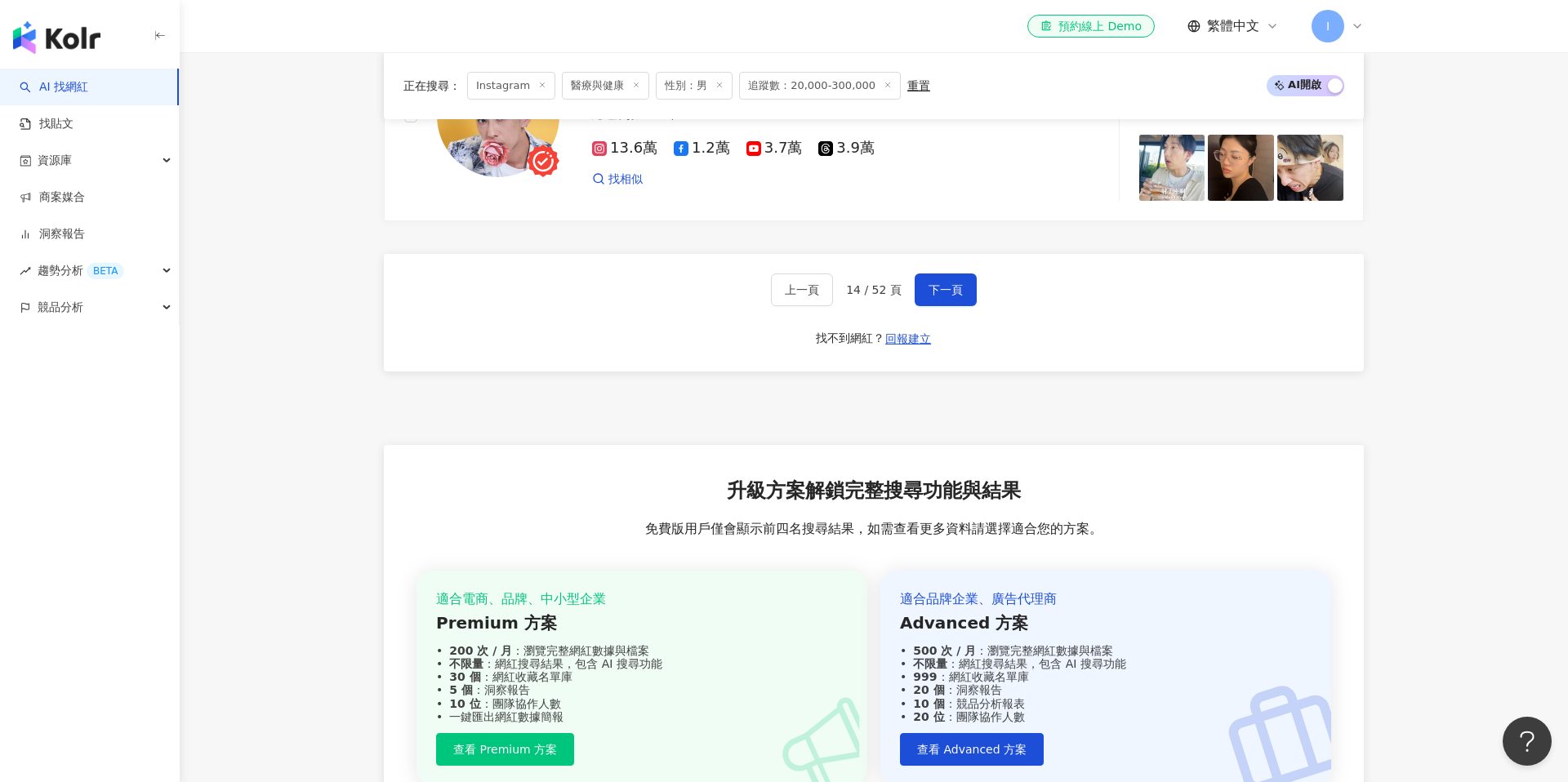
scroll to position [3137, 0]
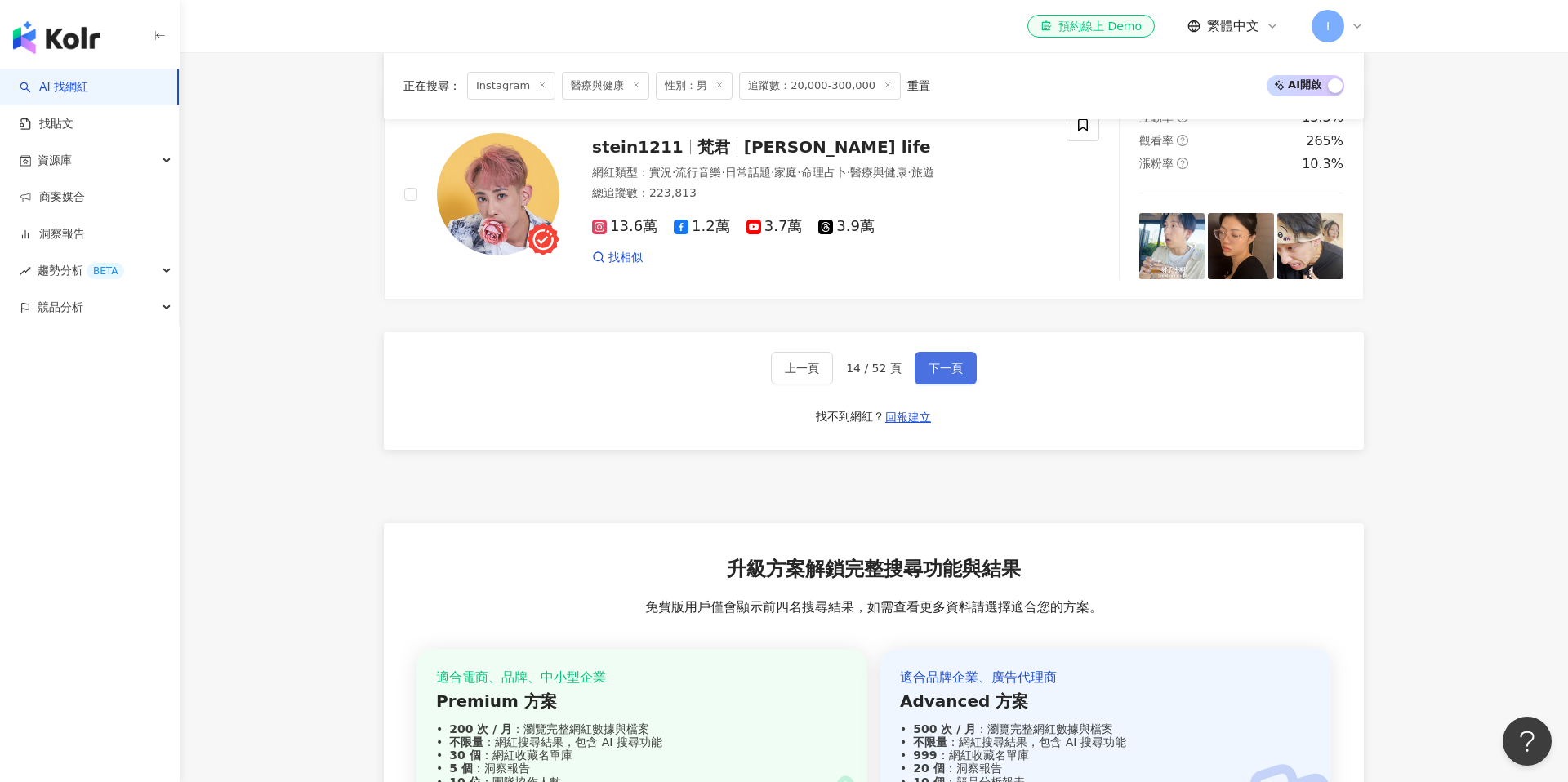
click at [937, 362] on span "下一頁" at bounding box center [946, 368] width 35 height 13
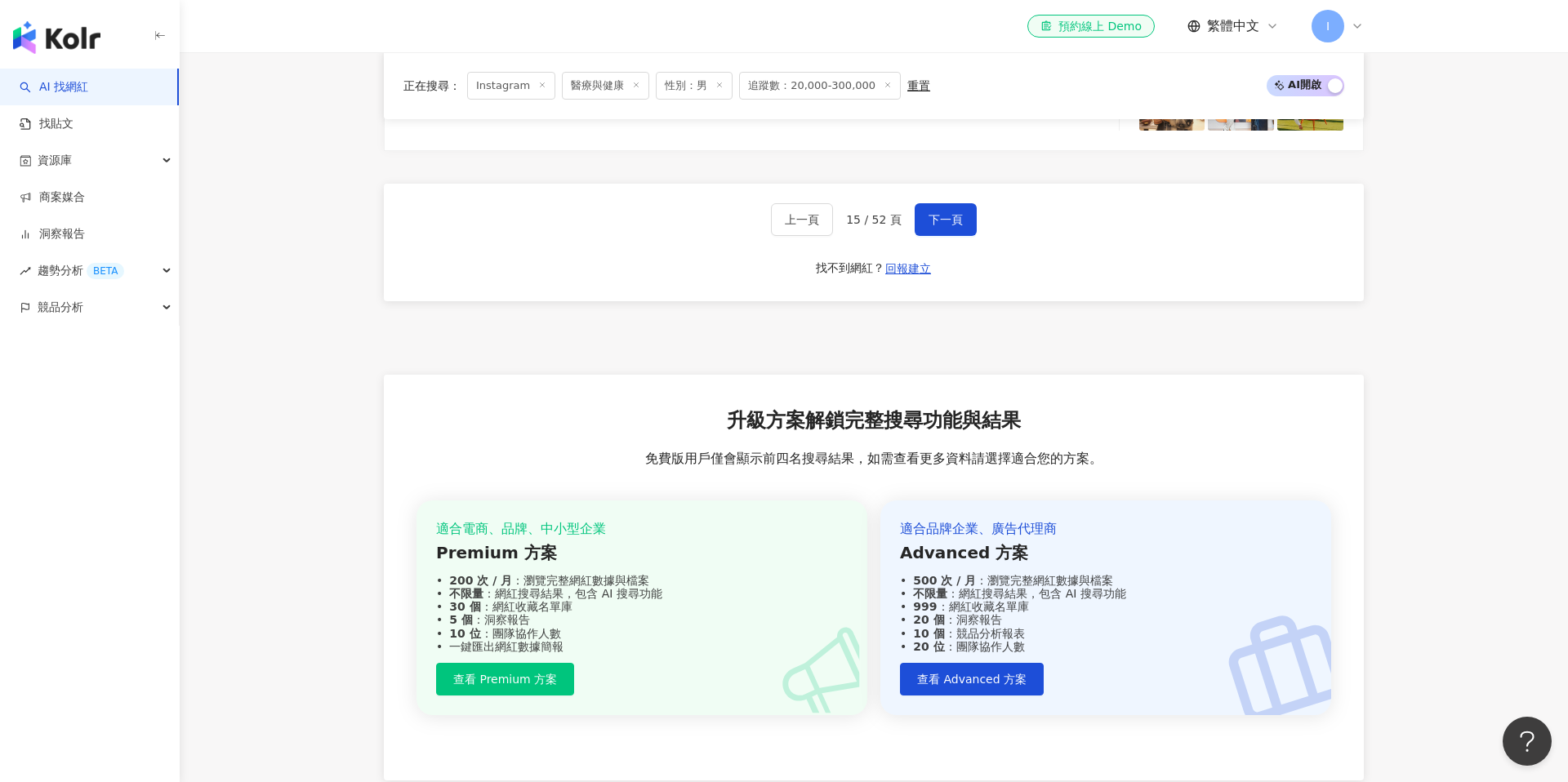
scroll to position [3265, 0]
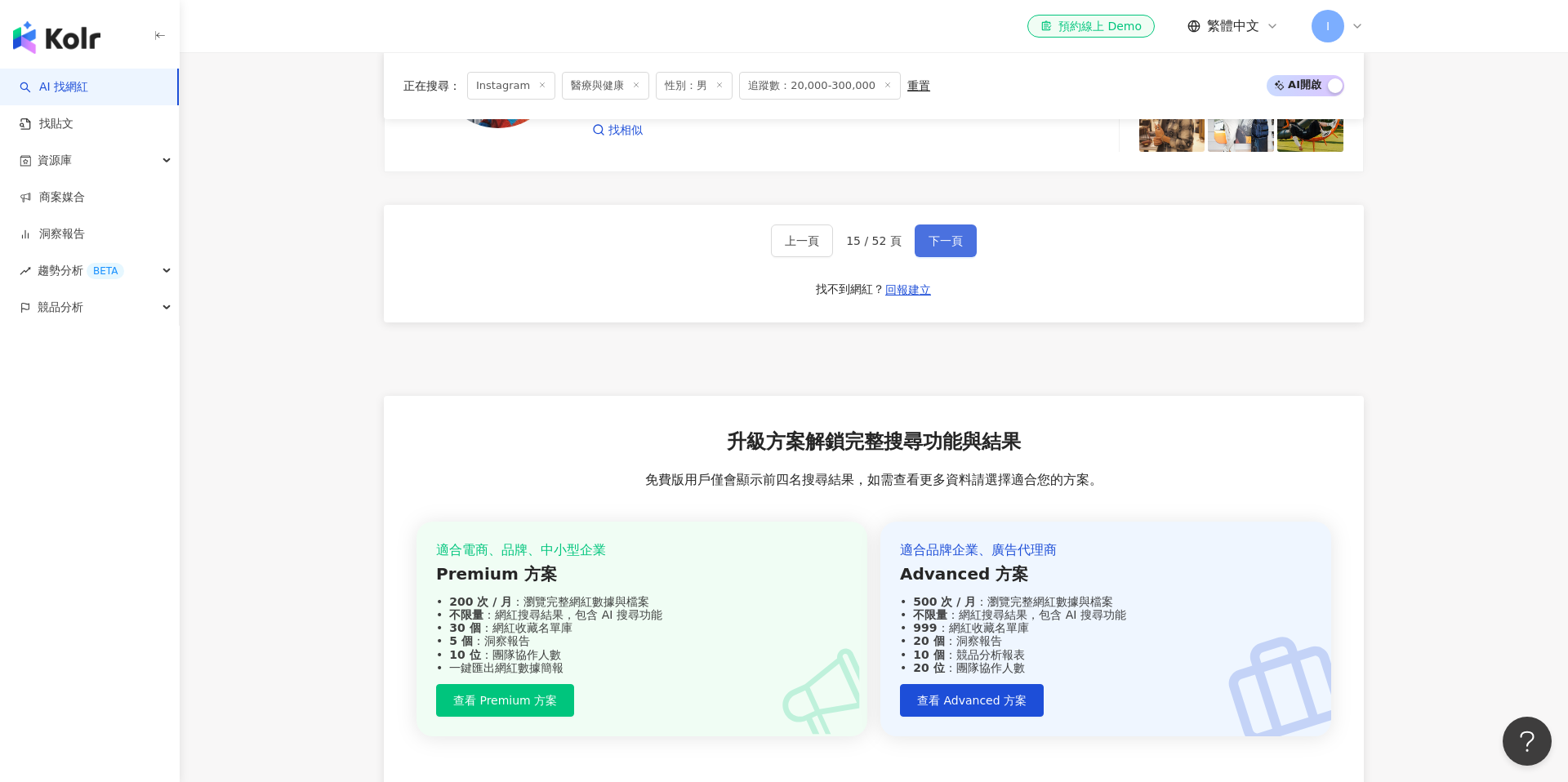
click at [944, 232] on button "下一頁" at bounding box center [946, 240] width 62 height 33
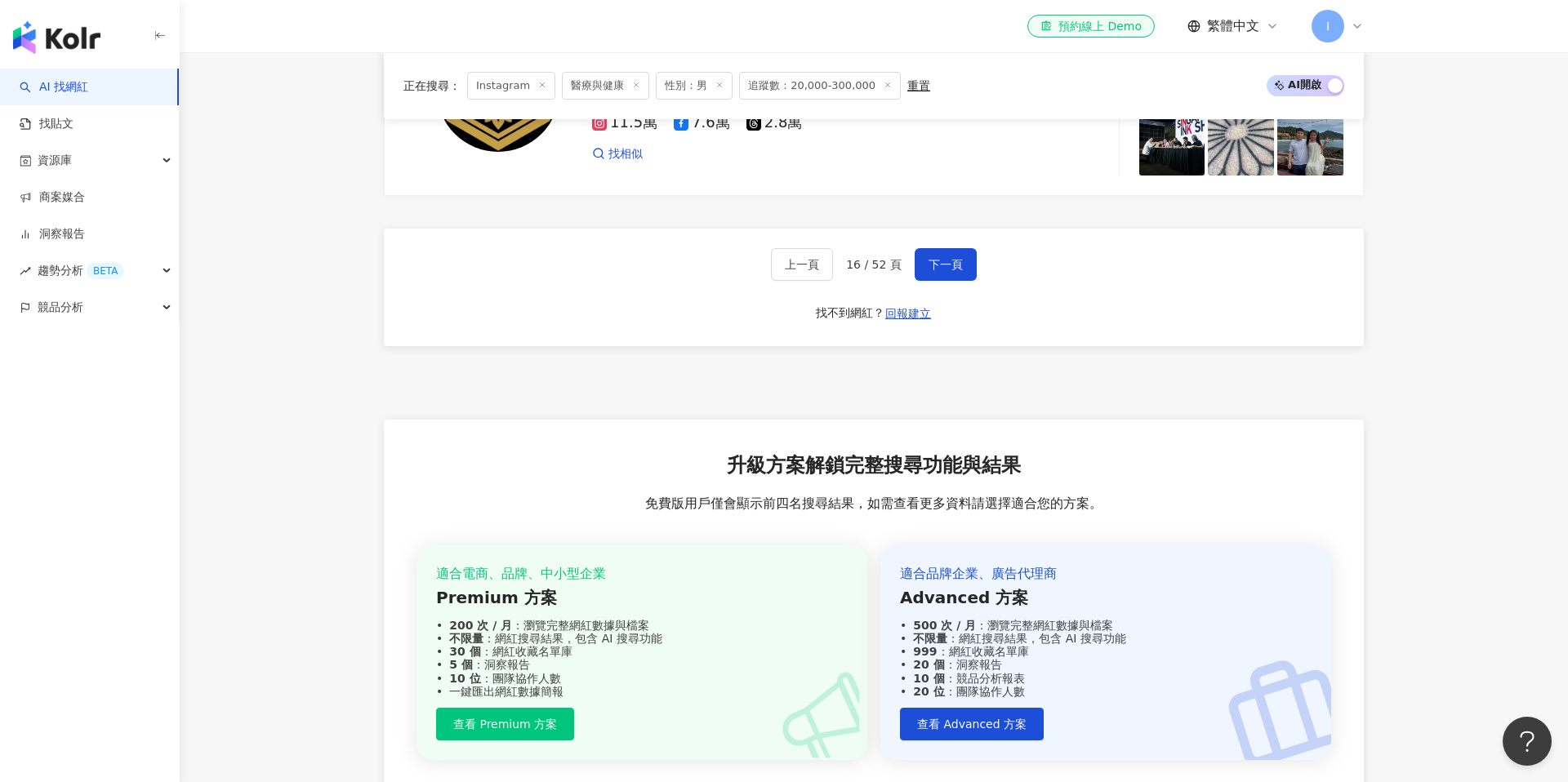
scroll to position [3071, 0]
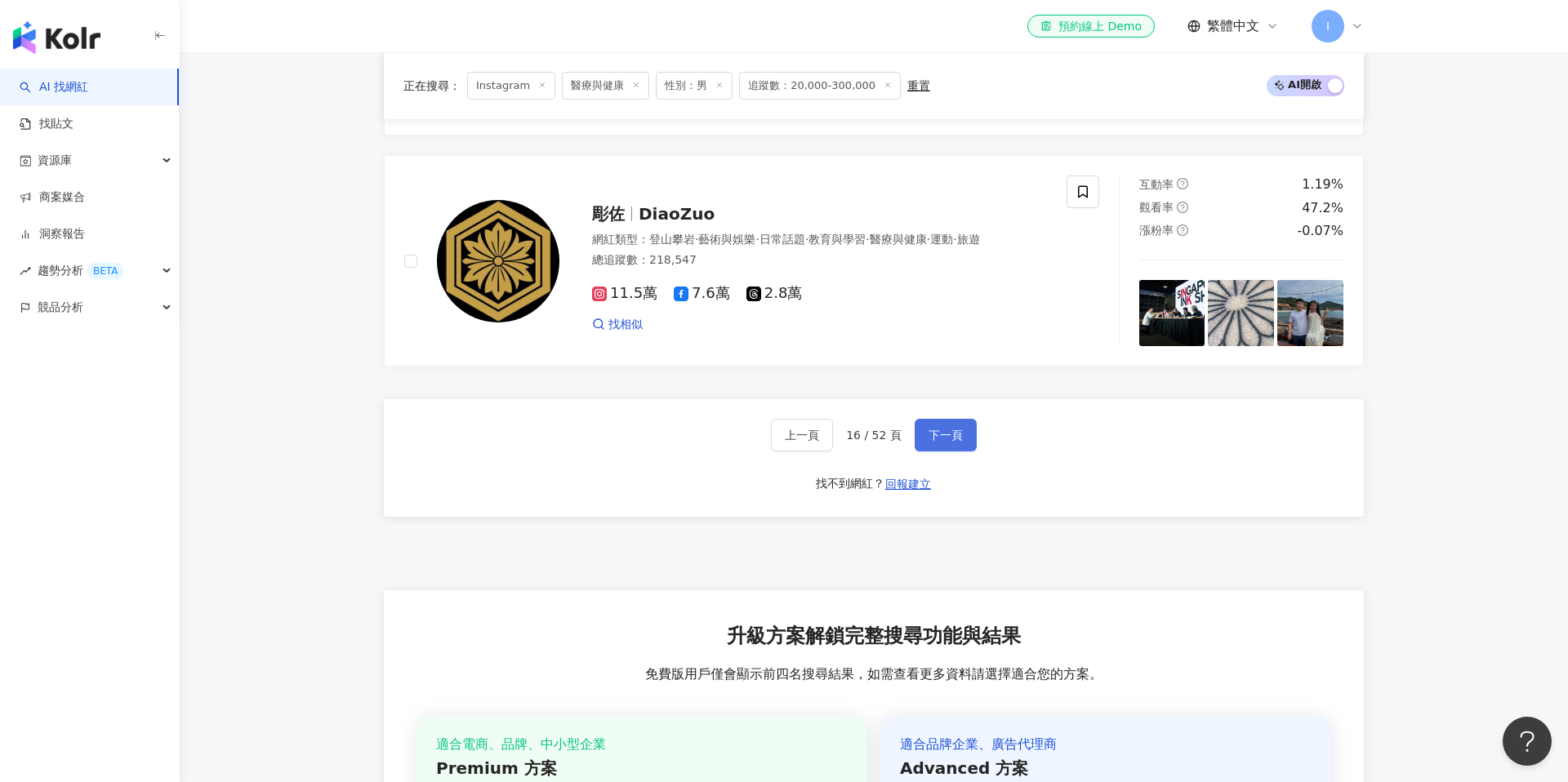
click at [932, 419] on button "下一頁" at bounding box center [946, 434] width 62 height 33
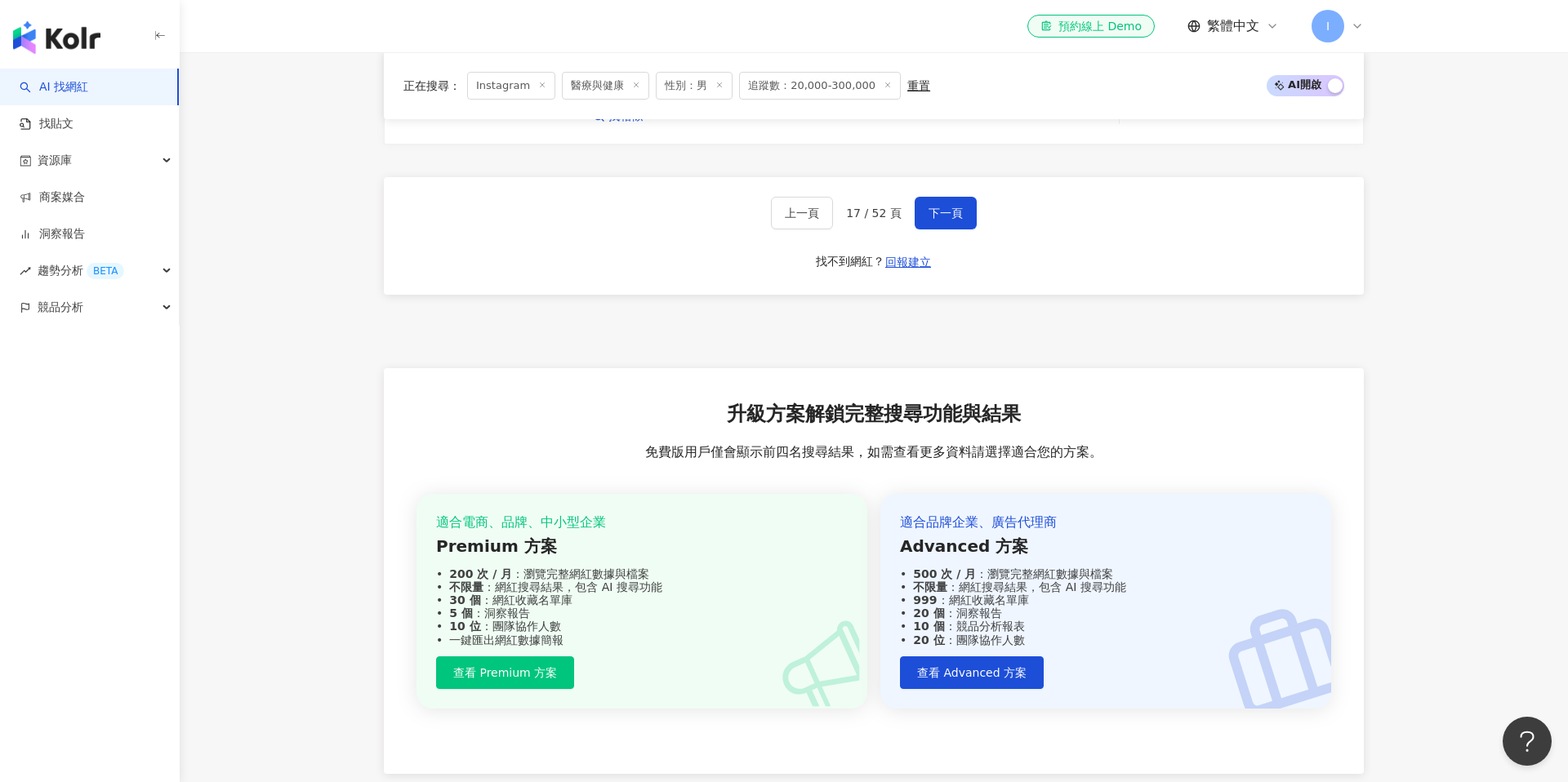
scroll to position [3253, 0]
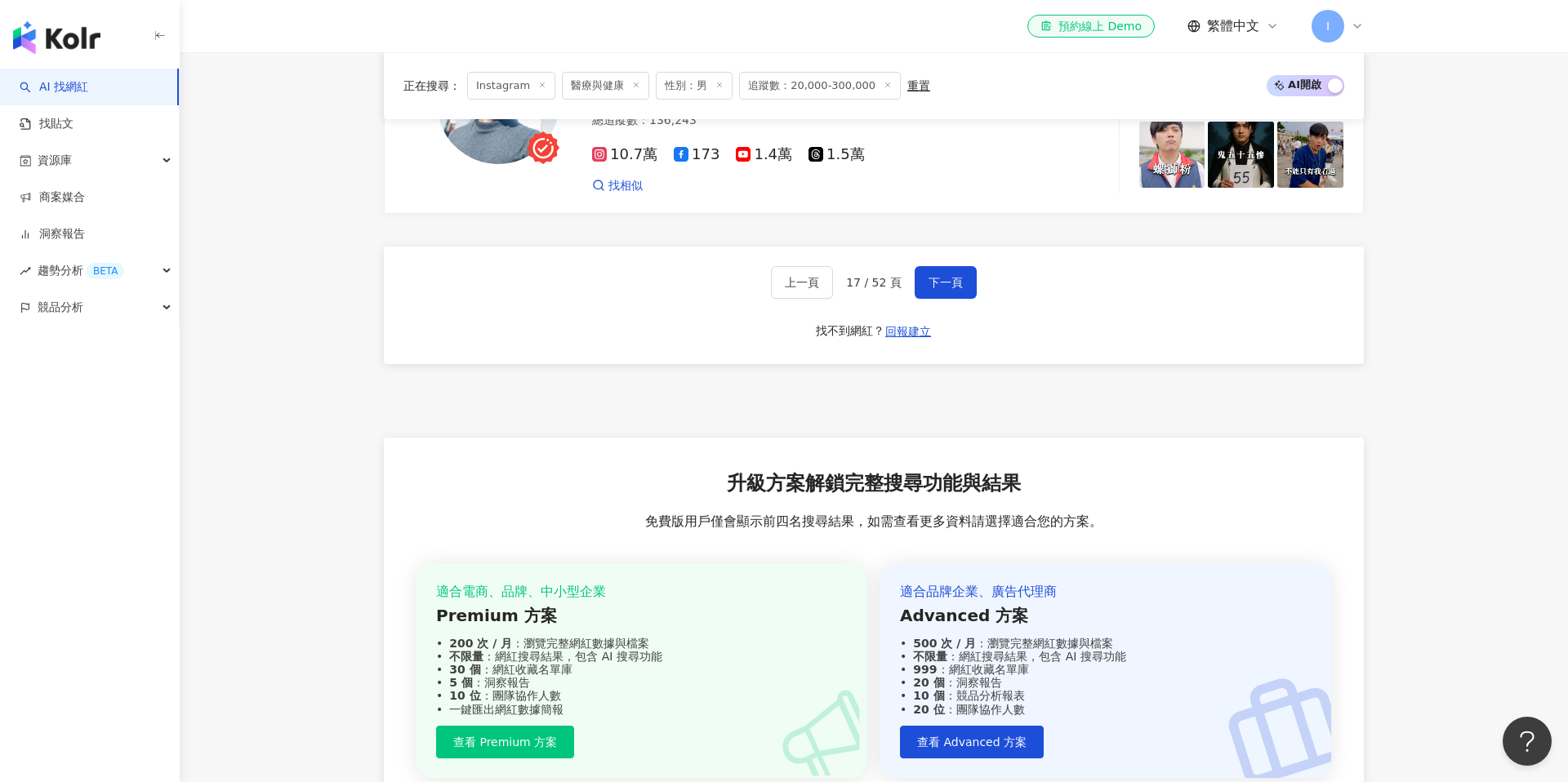
click at [941, 249] on div "上一頁 17 / 52 頁 下一頁 找不到網紅？ 回報建立" at bounding box center [874, 306] width 980 height 118
click at [942, 266] on button "下一頁" at bounding box center [946, 282] width 62 height 33
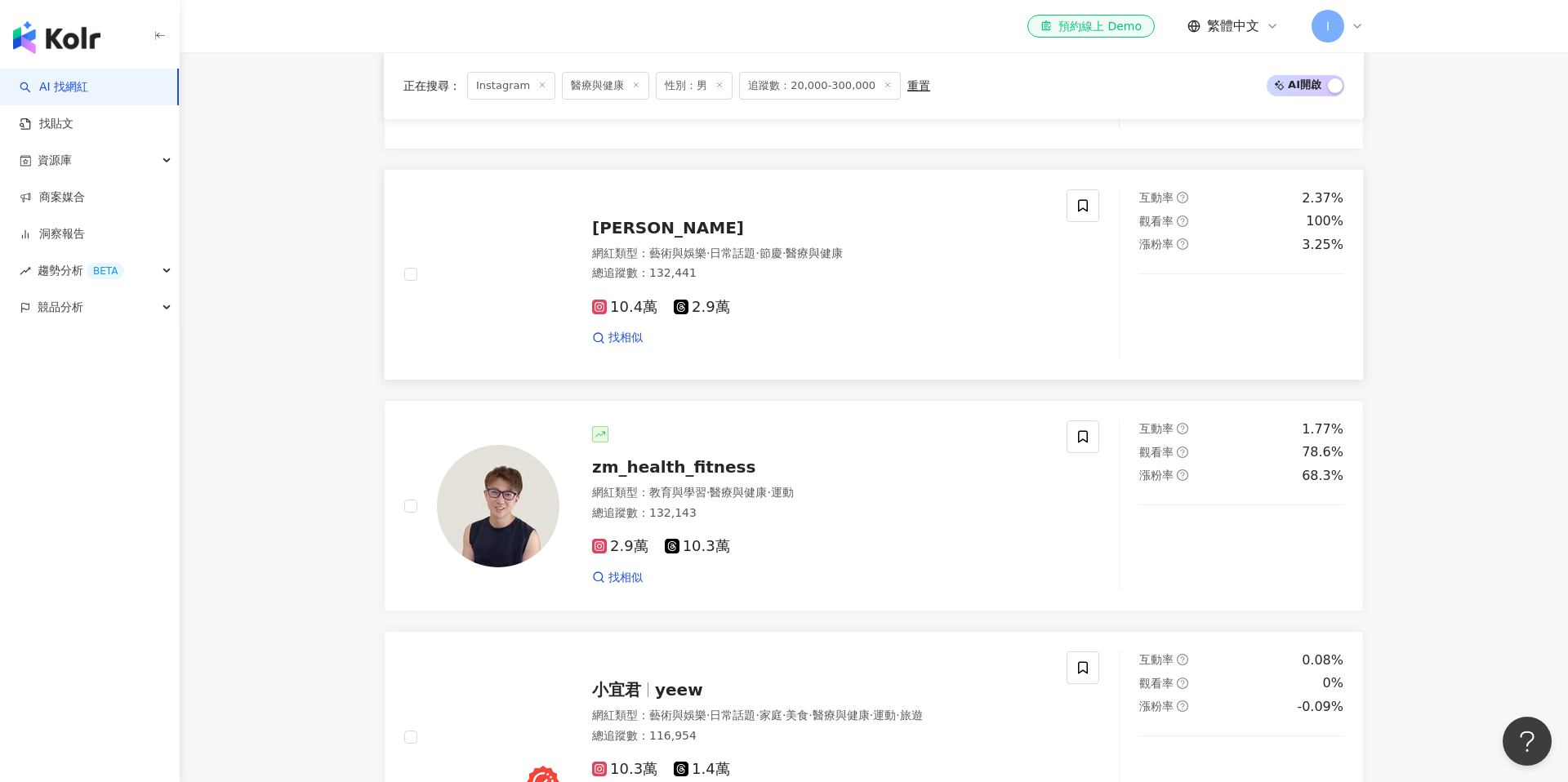
scroll to position [3265, 0]
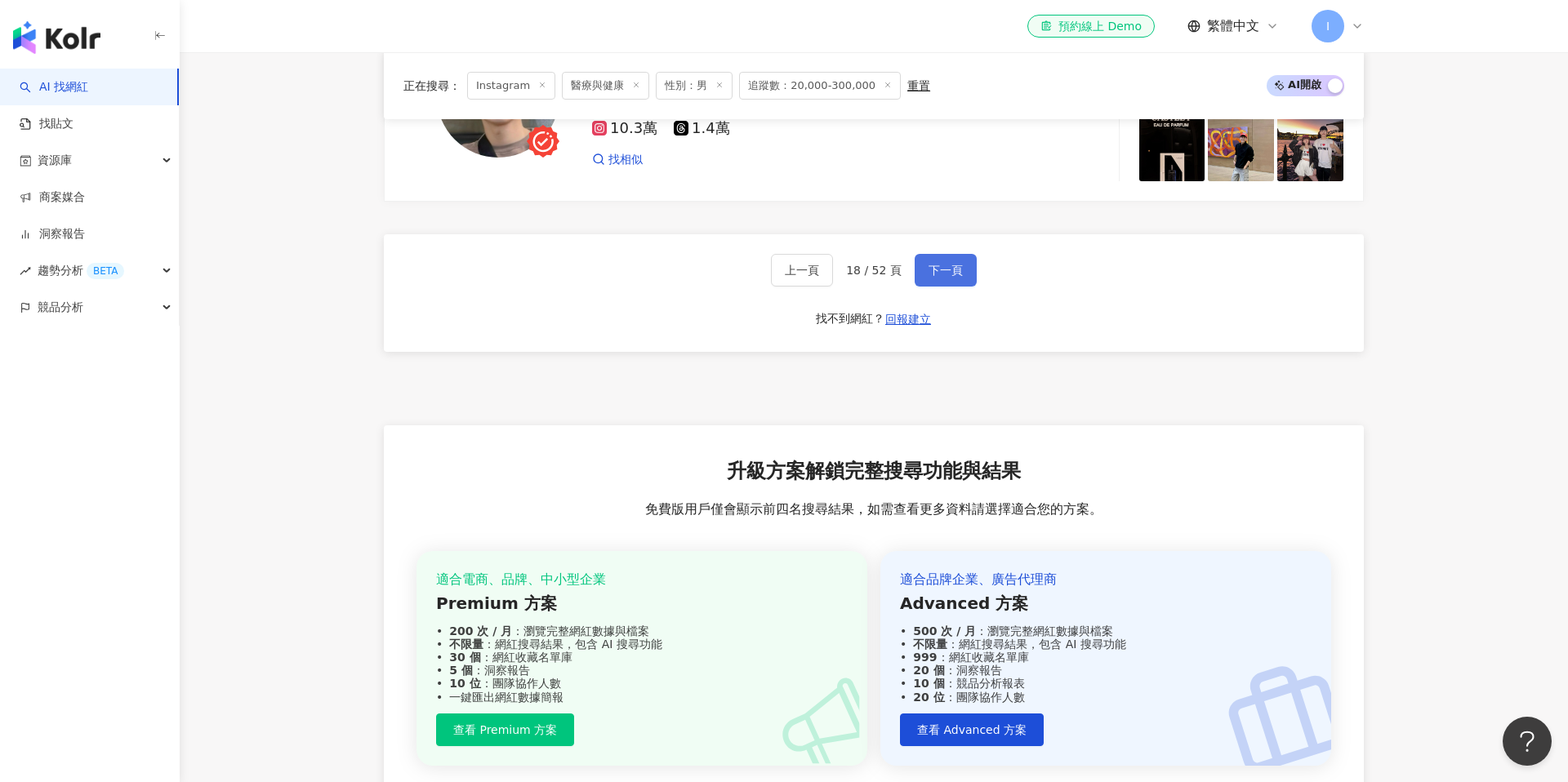
click at [957, 254] on button "下一頁" at bounding box center [946, 270] width 62 height 33
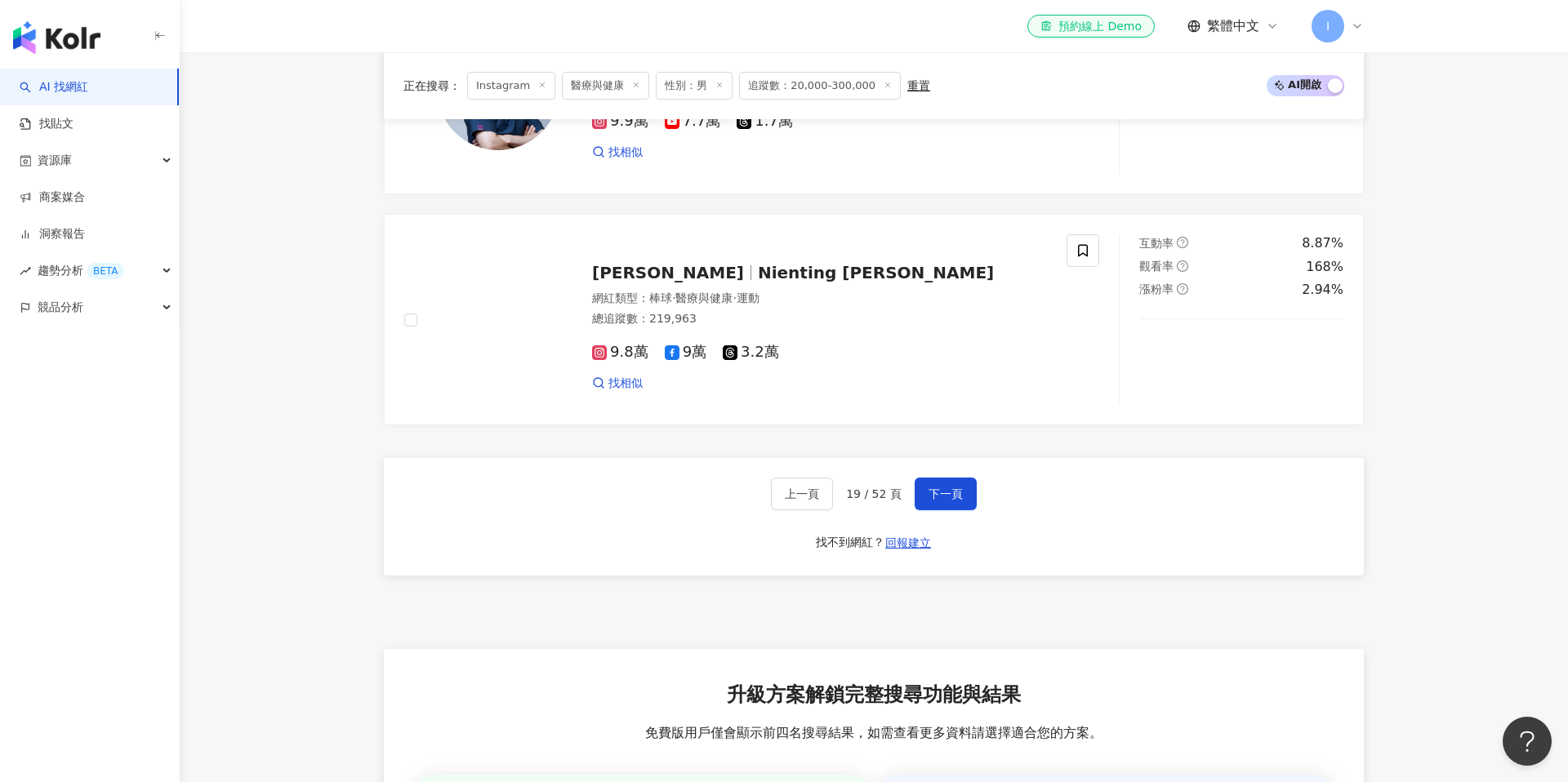
scroll to position [3175, 0]
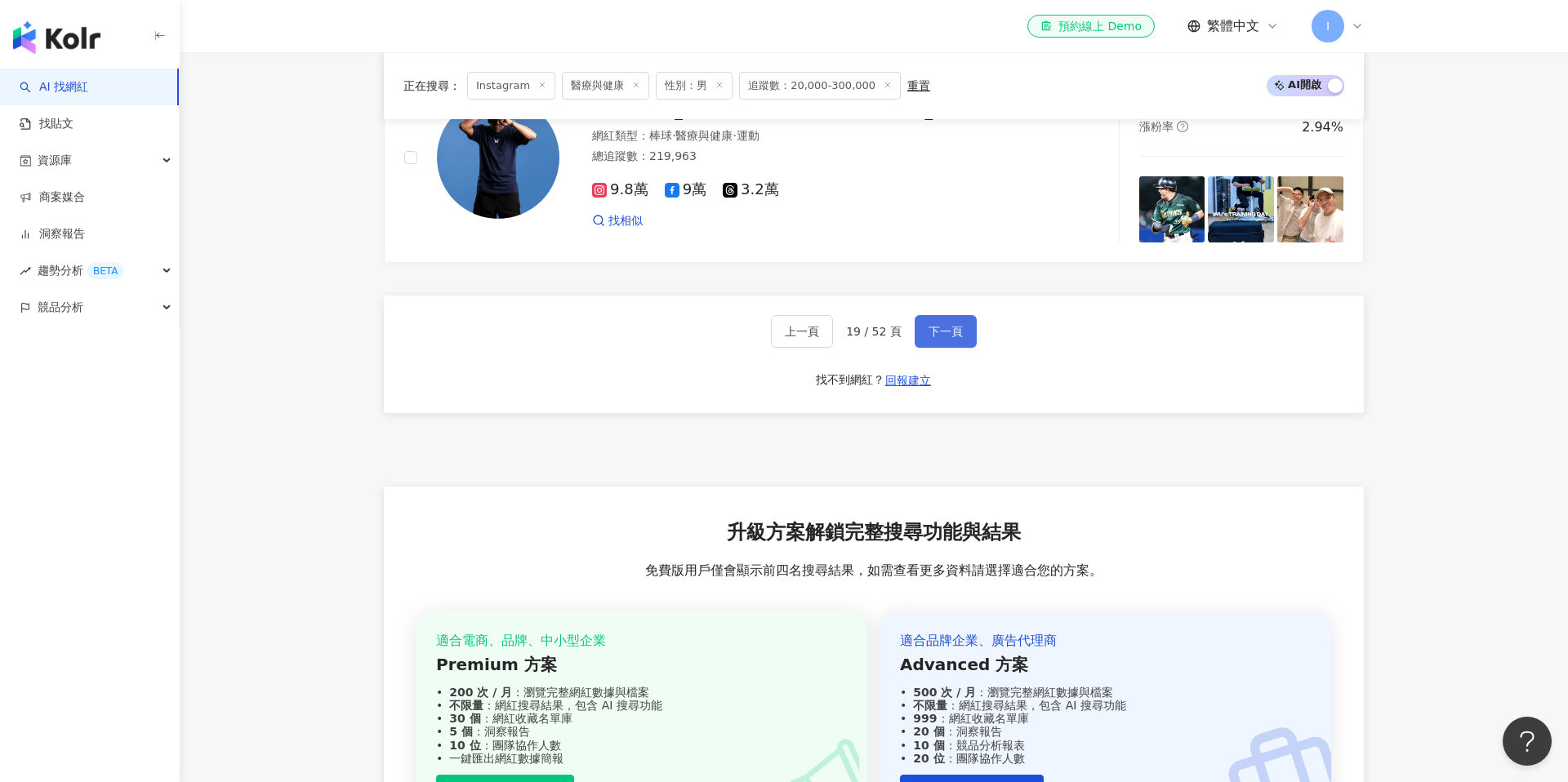
click at [949, 320] on button "下一頁" at bounding box center [946, 331] width 62 height 33
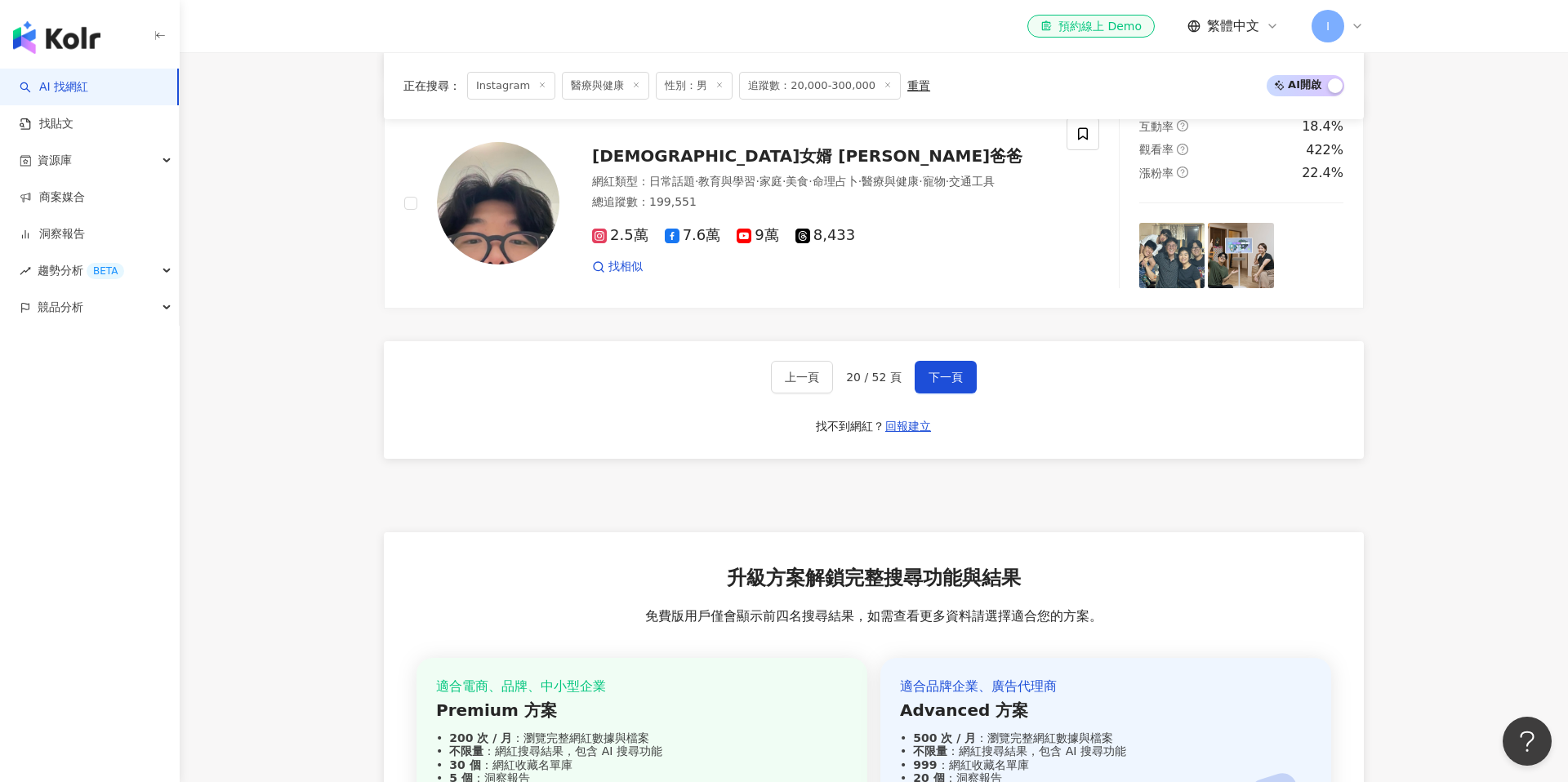
scroll to position [3278, 0]
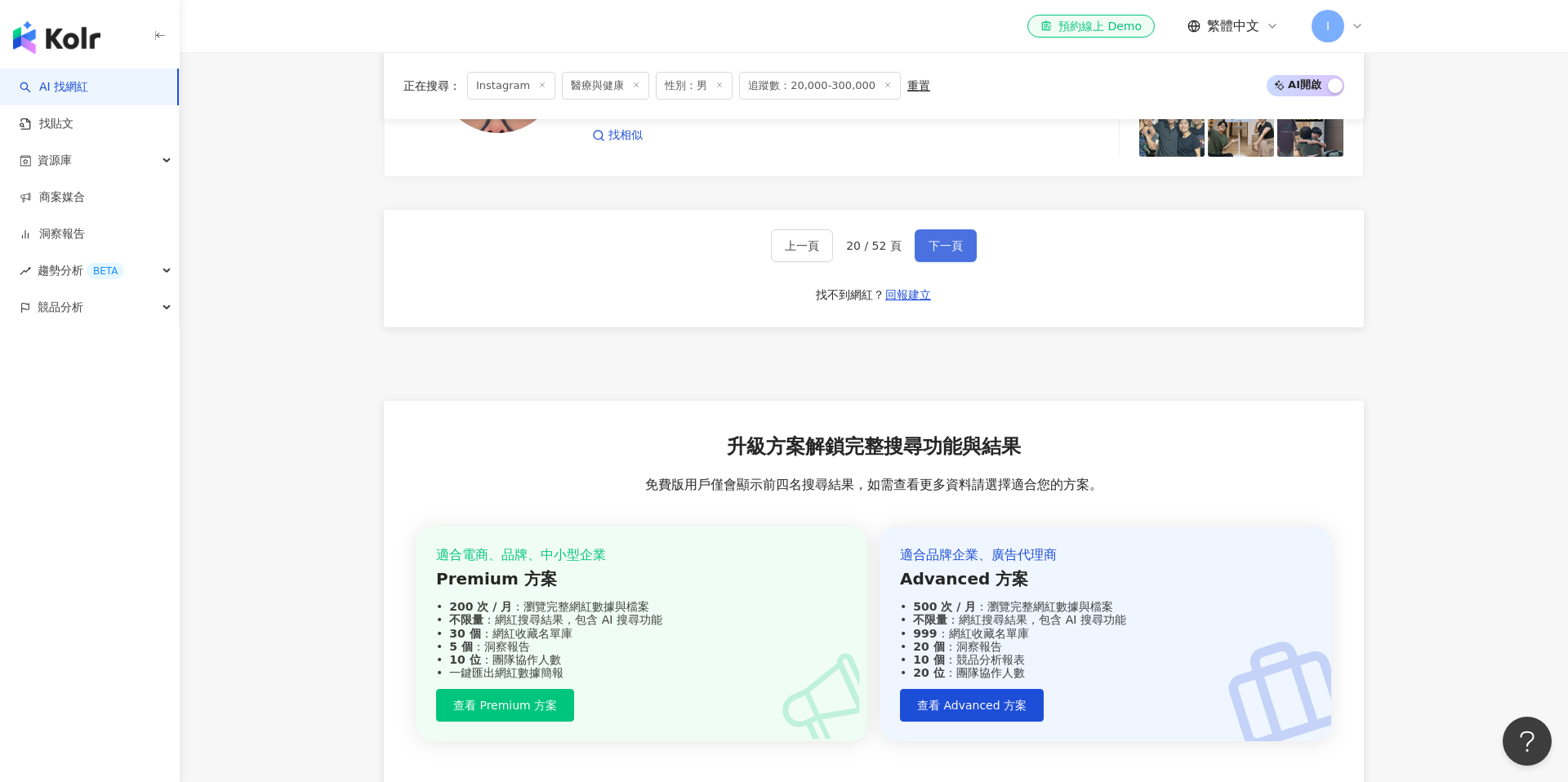
click at [947, 230] on button "下一頁" at bounding box center [946, 246] width 62 height 33
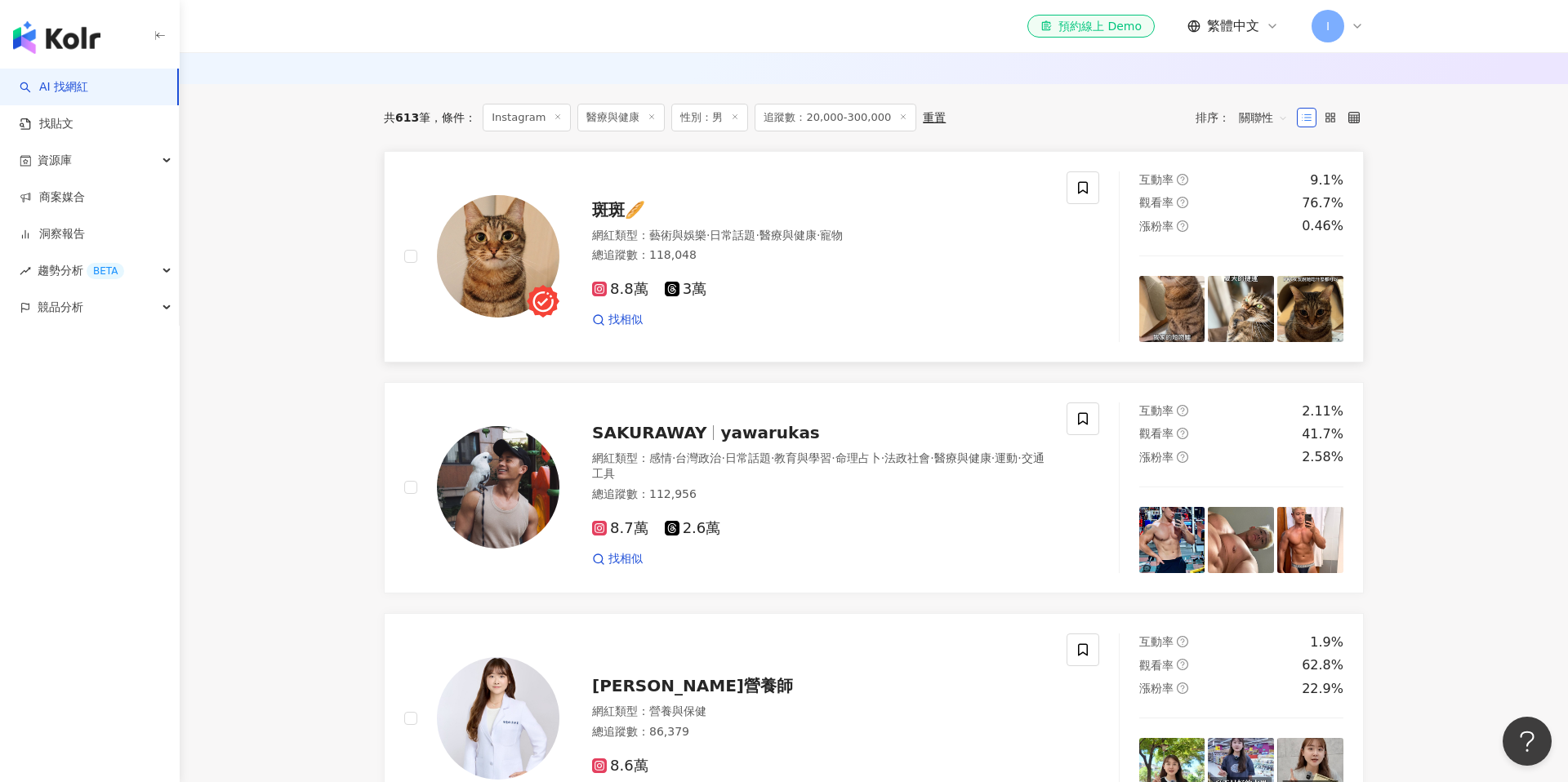
scroll to position [552, 0]
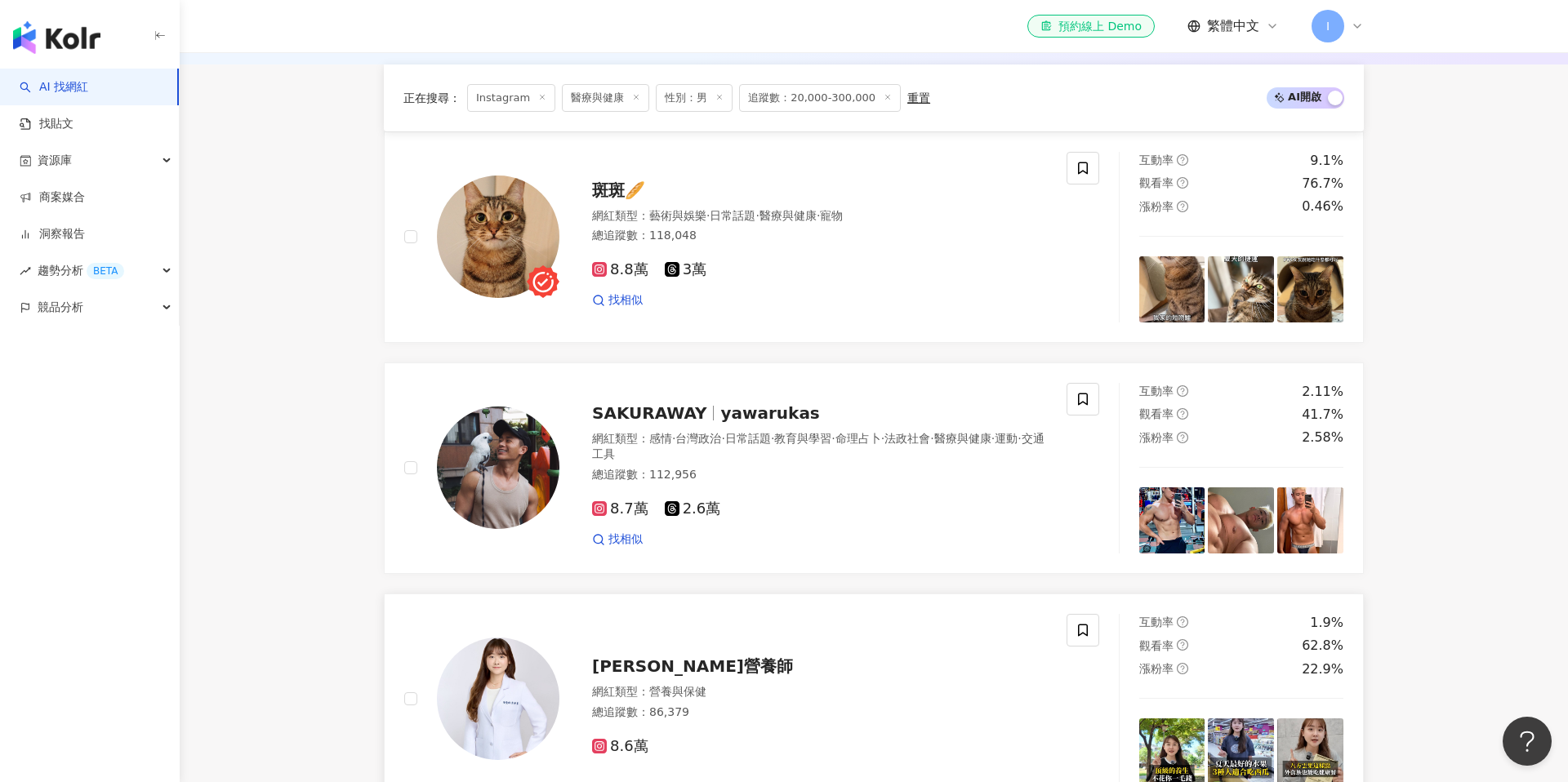
click at [633, 657] on span "[PERSON_NAME]營養師" at bounding box center [692, 666] width 201 height 20
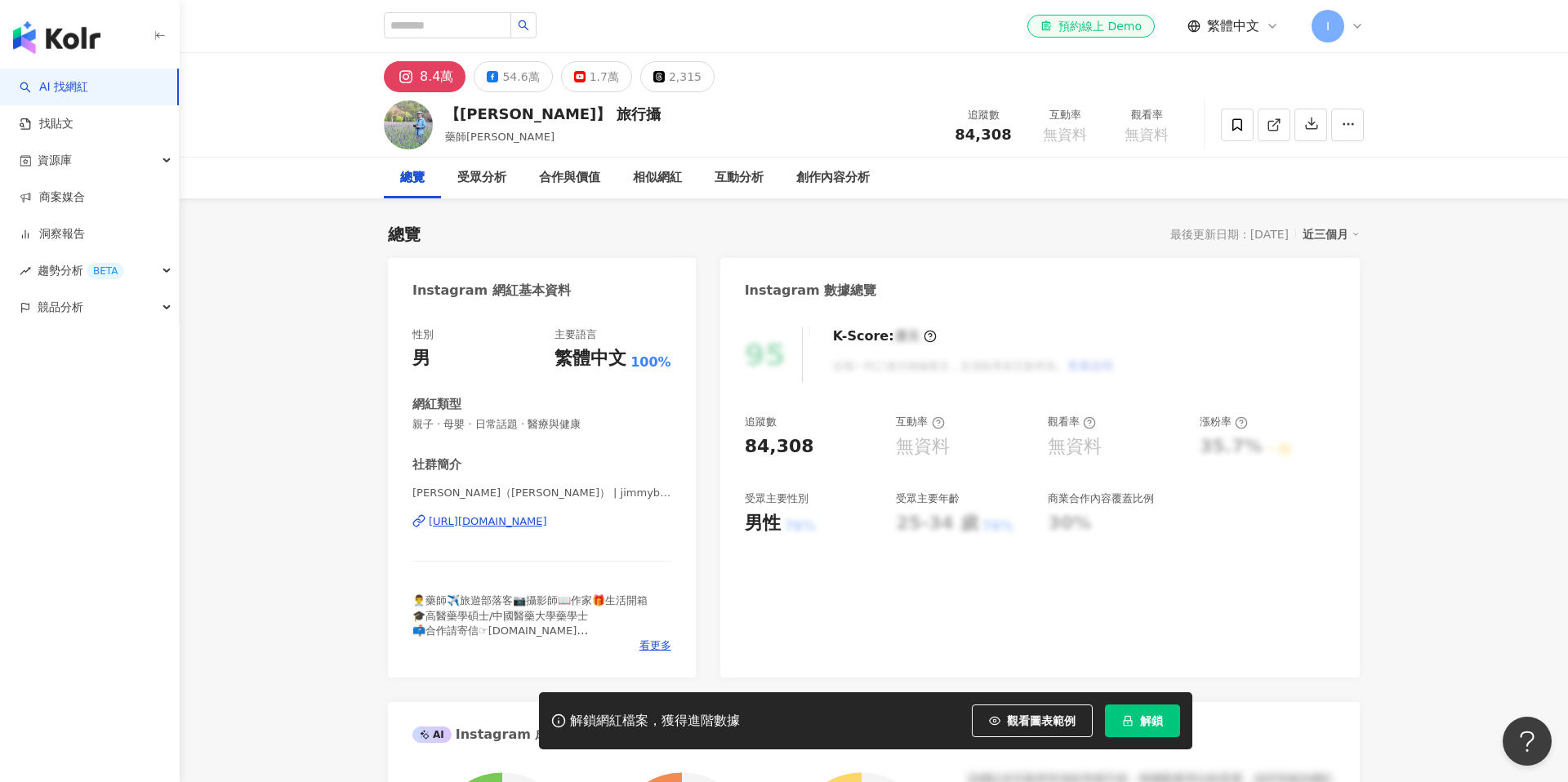
click at [521, 522] on div "https://www.instagram.com/jimmyblog/" at bounding box center [488, 522] width 119 height 15
click at [548, 527] on div "https://www.instagram.com/jimmyblog/" at bounding box center [488, 522] width 119 height 15
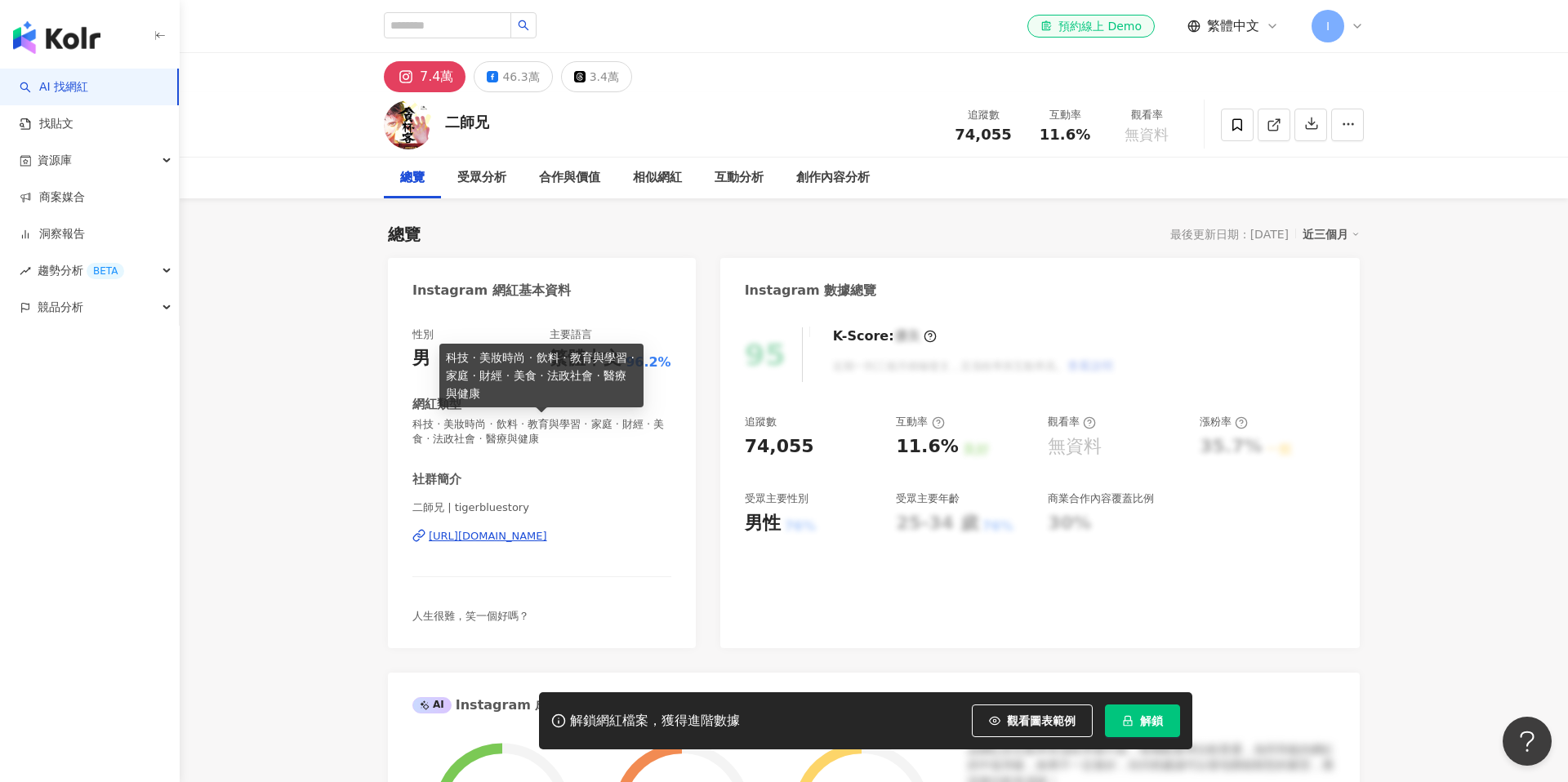
click at [526, 533] on div "https://www.instagram.com/tigerbluestory/" at bounding box center [488, 536] width 119 height 15
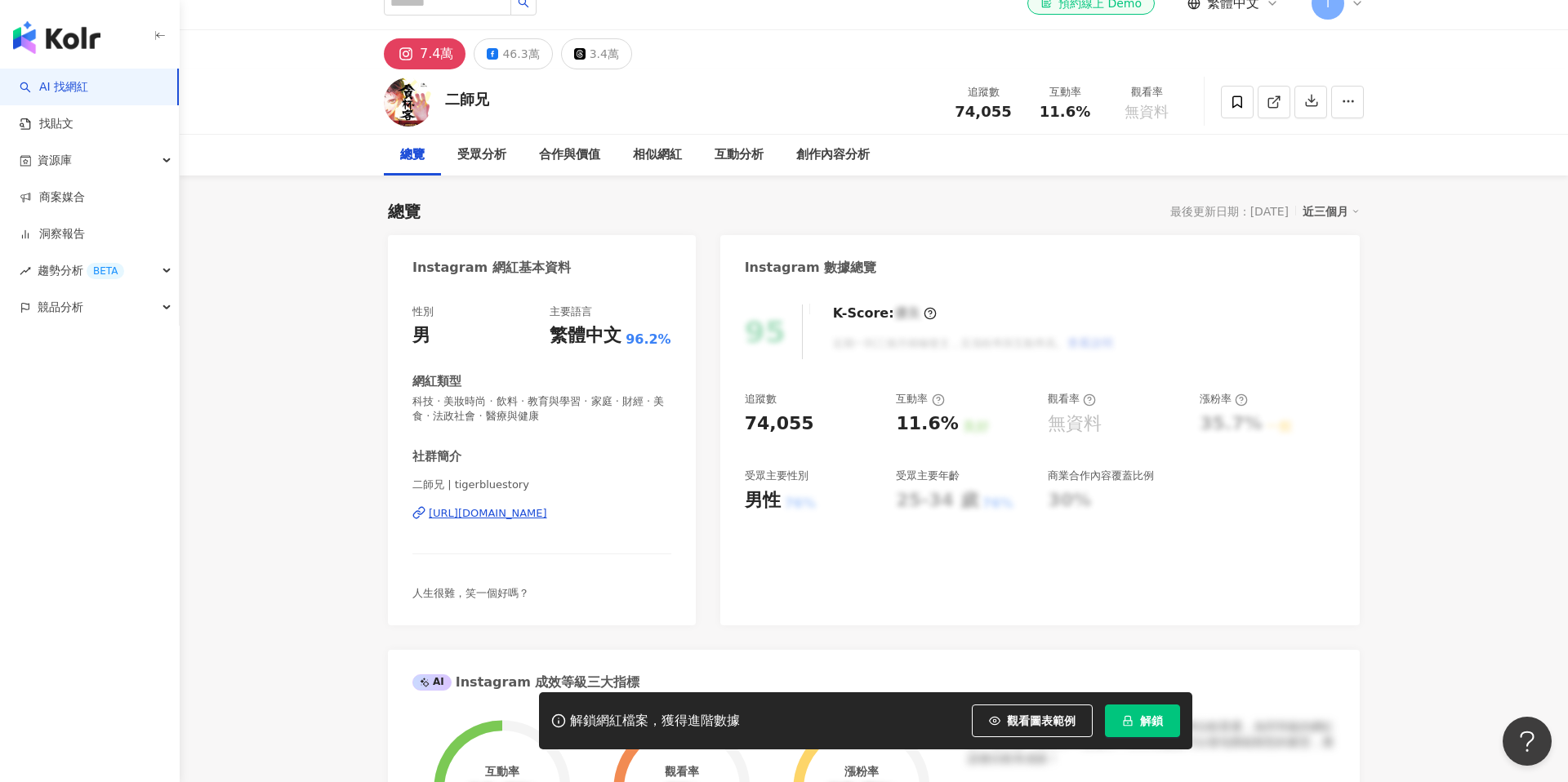
scroll to position [23, 0]
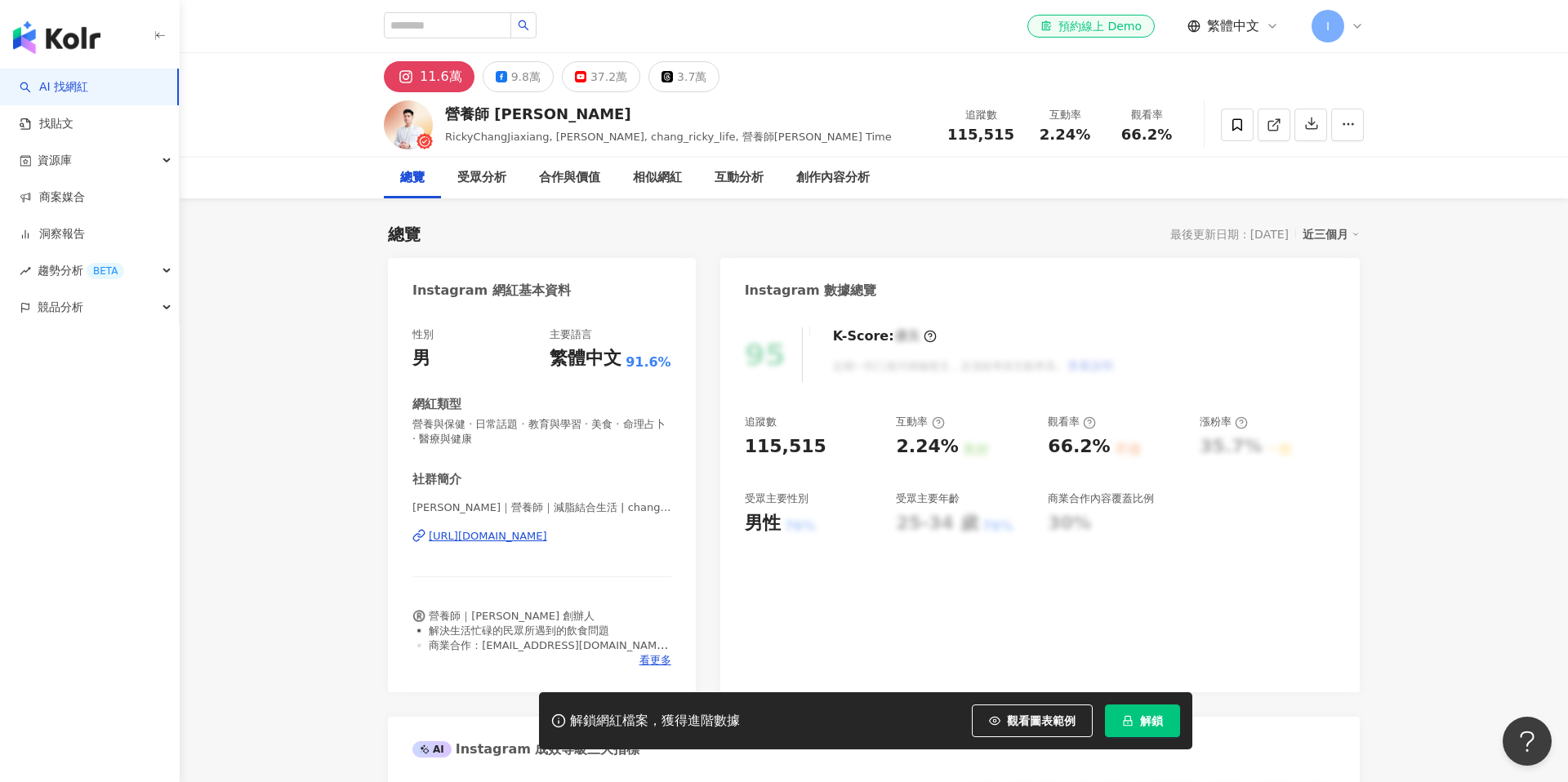
click at [548, 540] on div "https://www.instagram.com/chang_ricky_life/" at bounding box center [488, 536] width 119 height 15
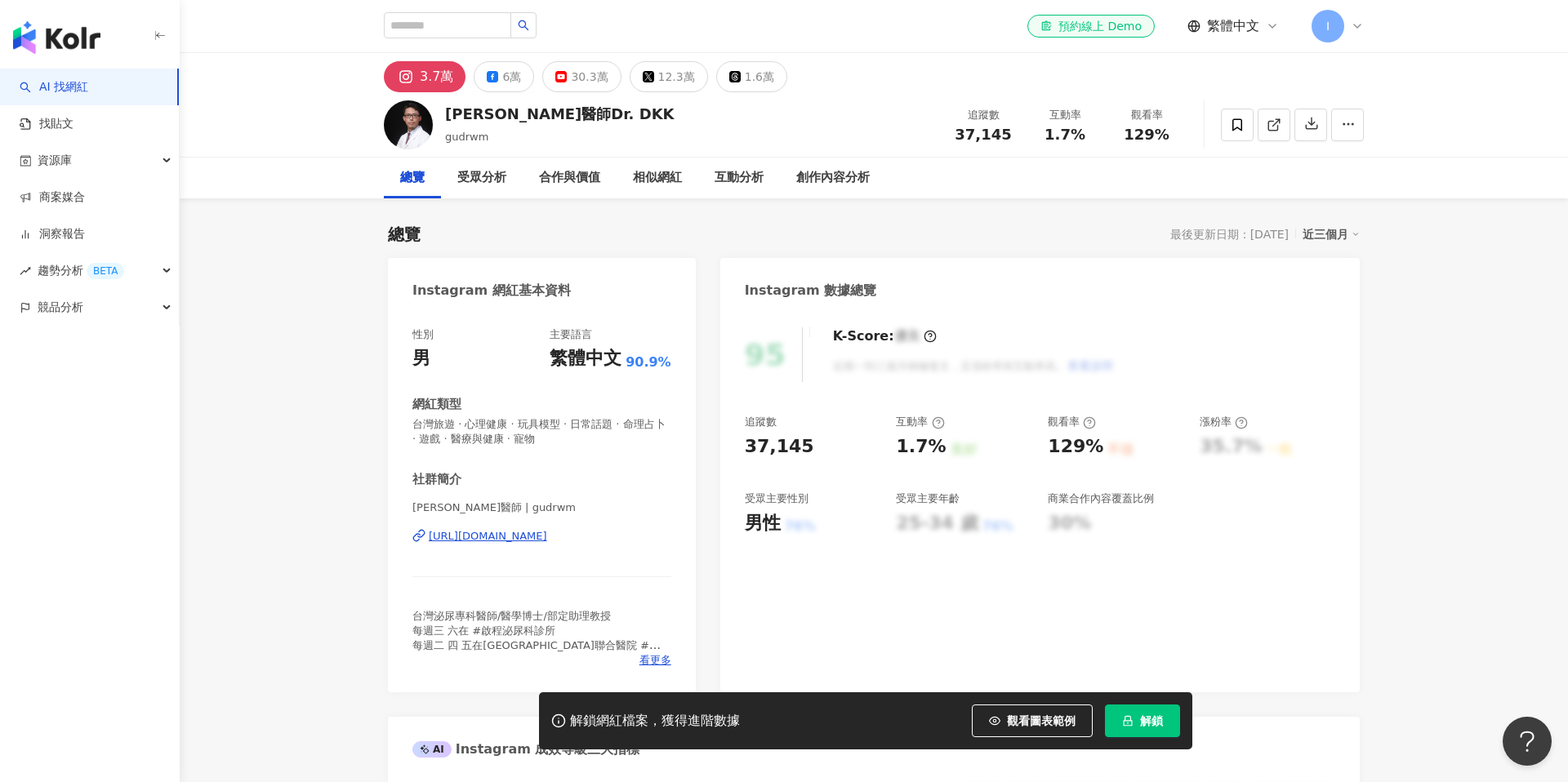
click at [511, 533] on div "https://www.instagram.com/gudrwm/" at bounding box center [488, 536] width 119 height 15
click at [548, 531] on div "https://www.instagram.com/gudrwm/" at bounding box center [488, 536] width 119 height 15
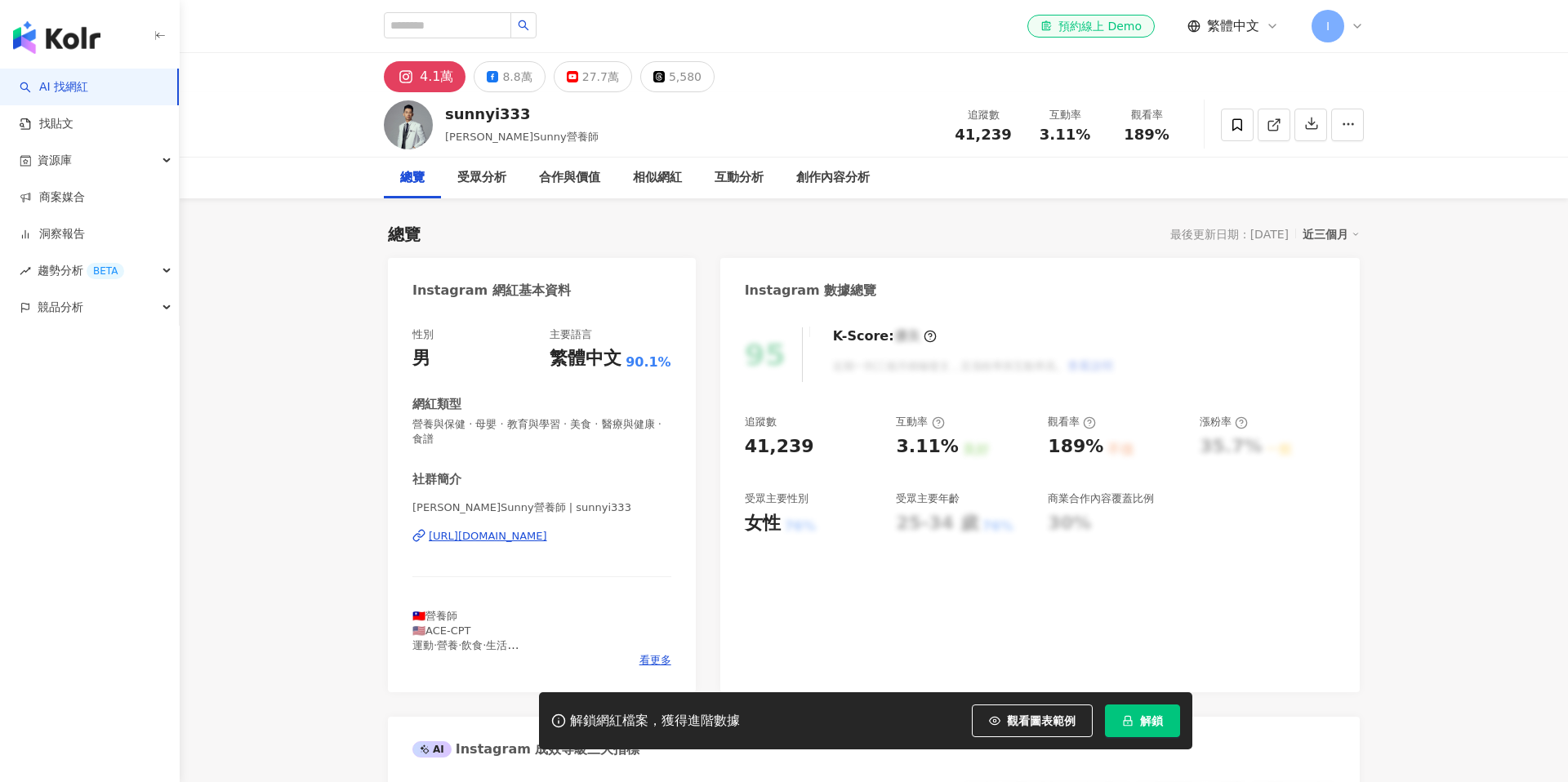
click at [548, 542] on div "[URL][DOMAIN_NAME]" at bounding box center [488, 536] width 119 height 15
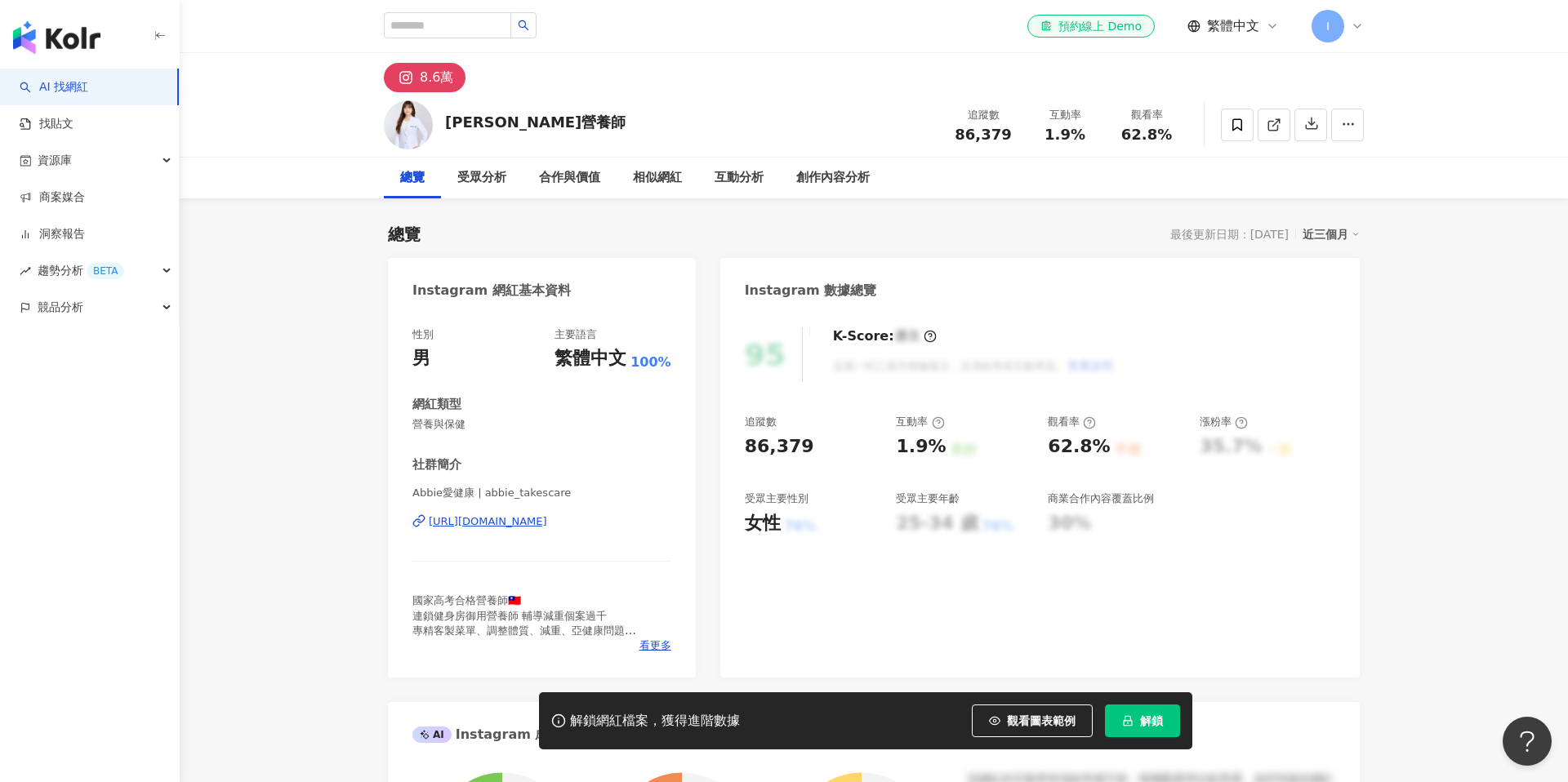
click at [548, 521] on div "[URL][DOMAIN_NAME]" at bounding box center [488, 522] width 119 height 15
